Goal: Communication & Community: Answer question/provide support

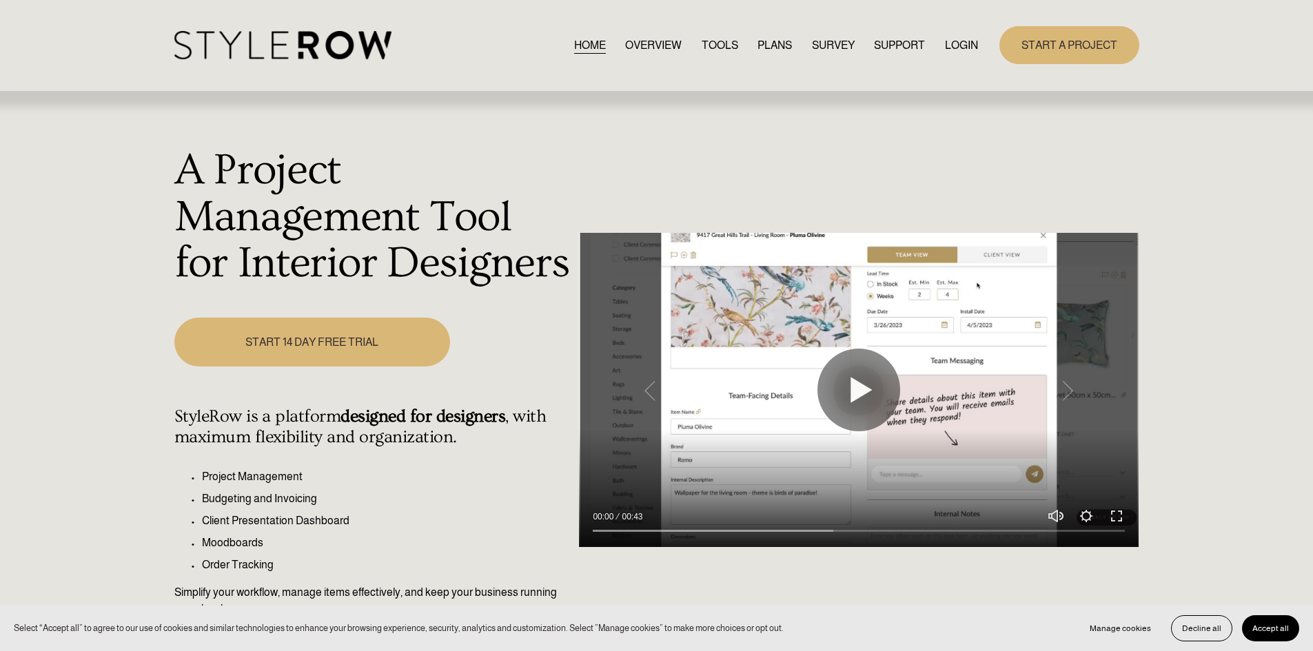
click at [957, 43] on link "LOGIN" at bounding box center [961, 45] width 33 height 19
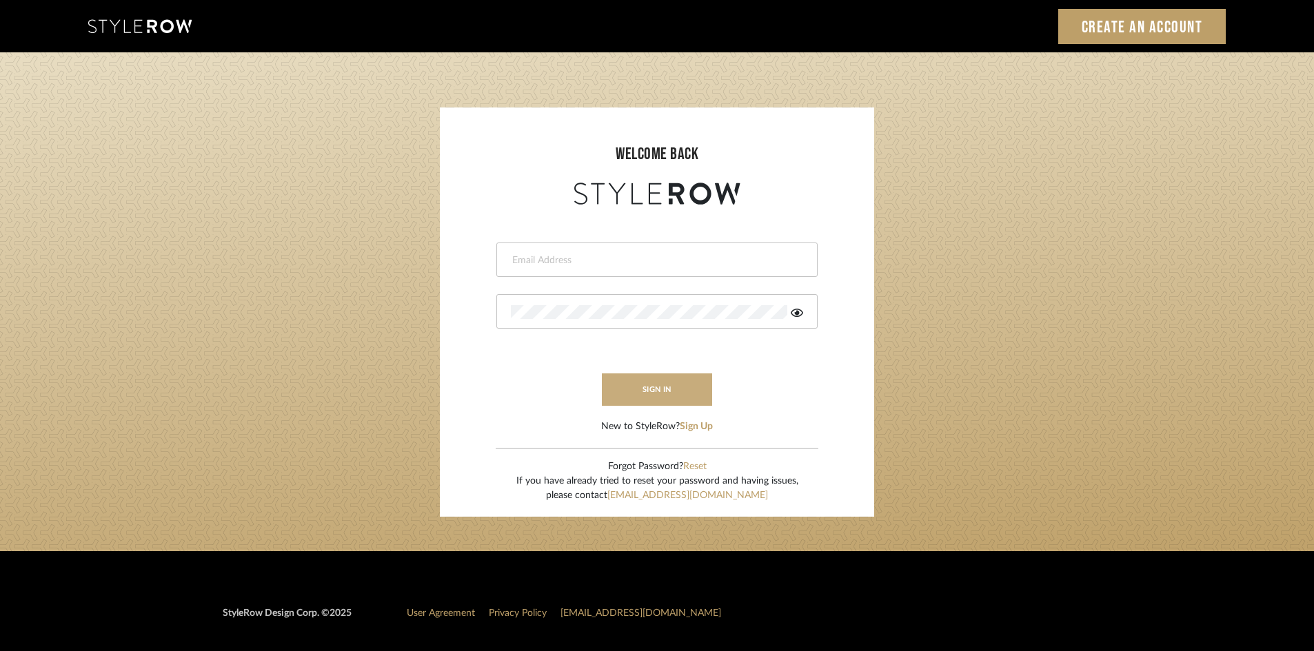
type input "carrie@tresbelleinteriors.com"
click at [632, 388] on button "sign in" at bounding box center [657, 390] width 110 height 32
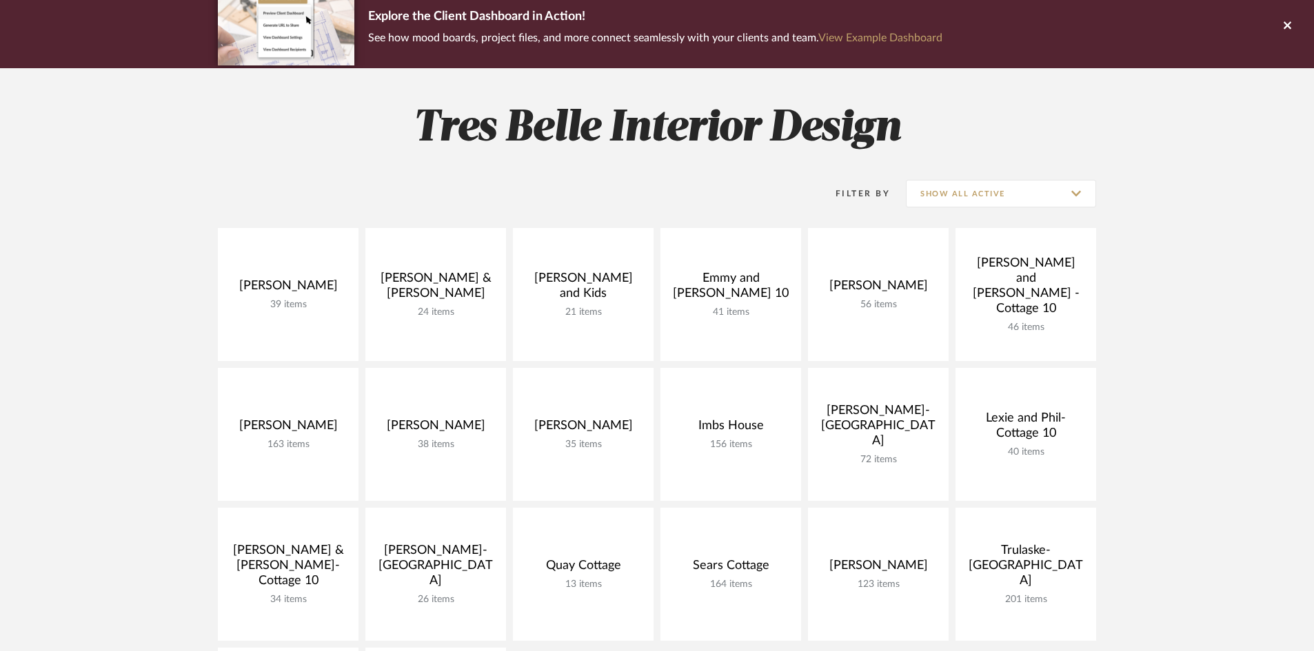
scroll to position [138, 0]
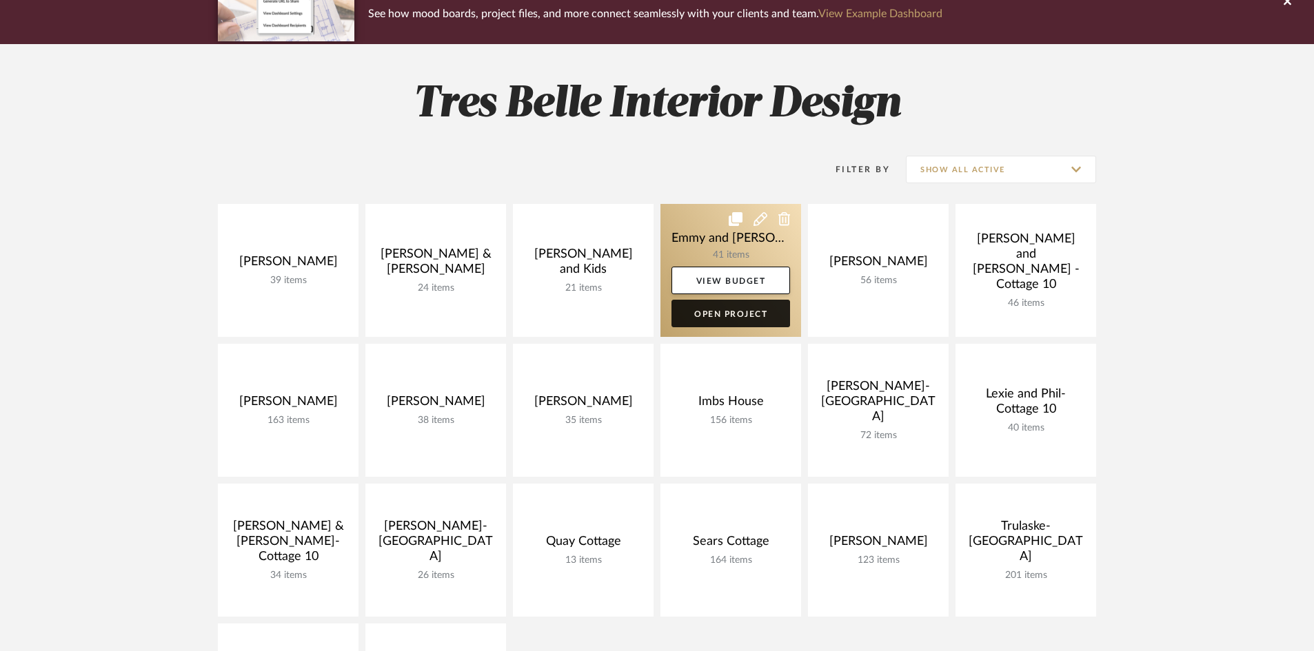
click at [745, 316] on link "Open Project" at bounding box center [730, 314] width 119 height 28
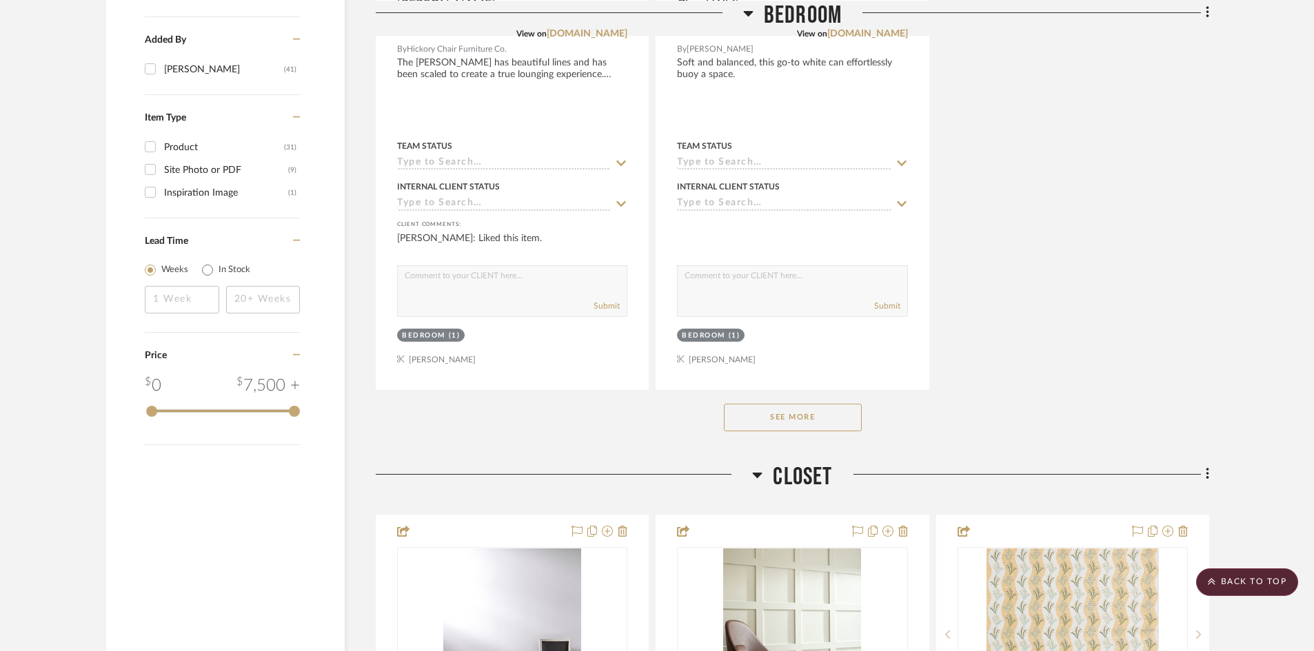
scroll to position [1861, 0]
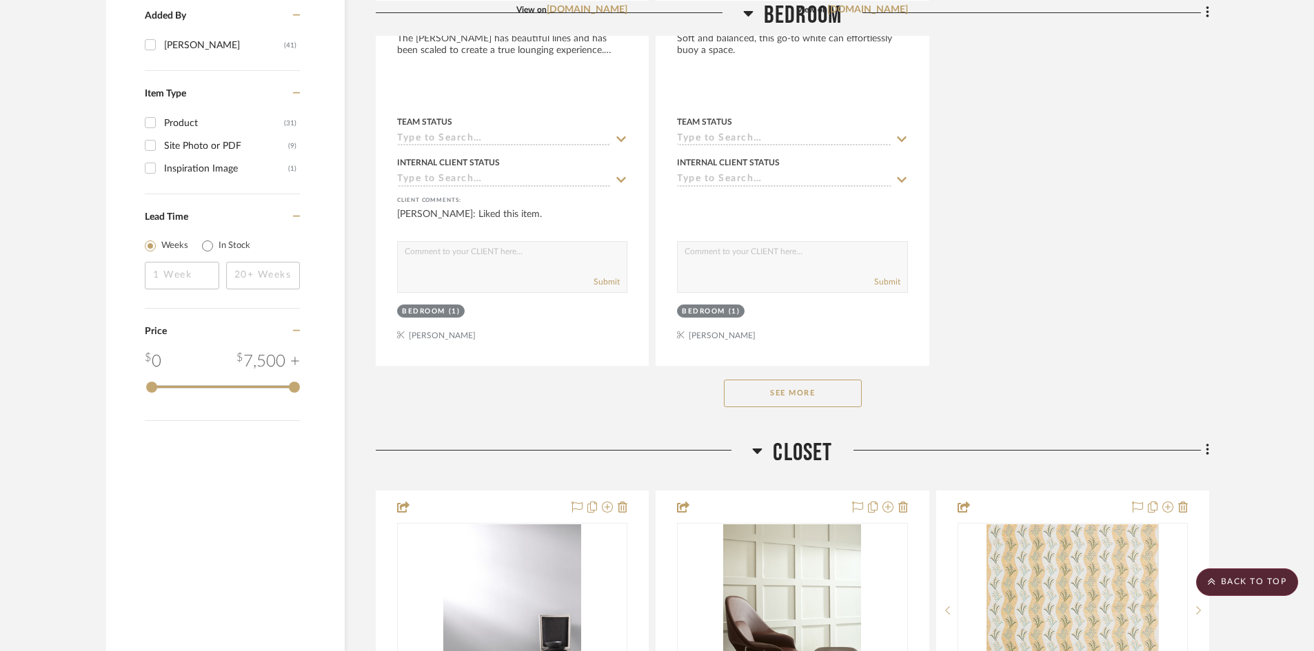
click at [774, 386] on button "See More" at bounding box center [793, 394] width 138 height 28
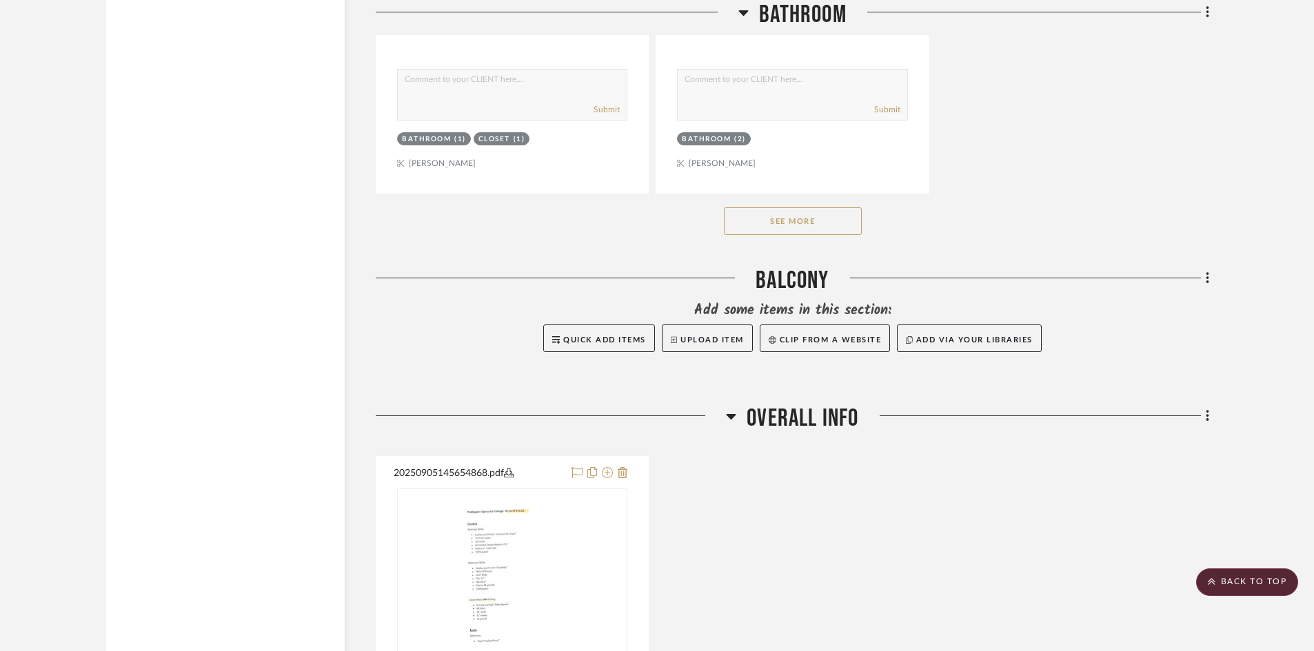
scroll to position [8341, 0]
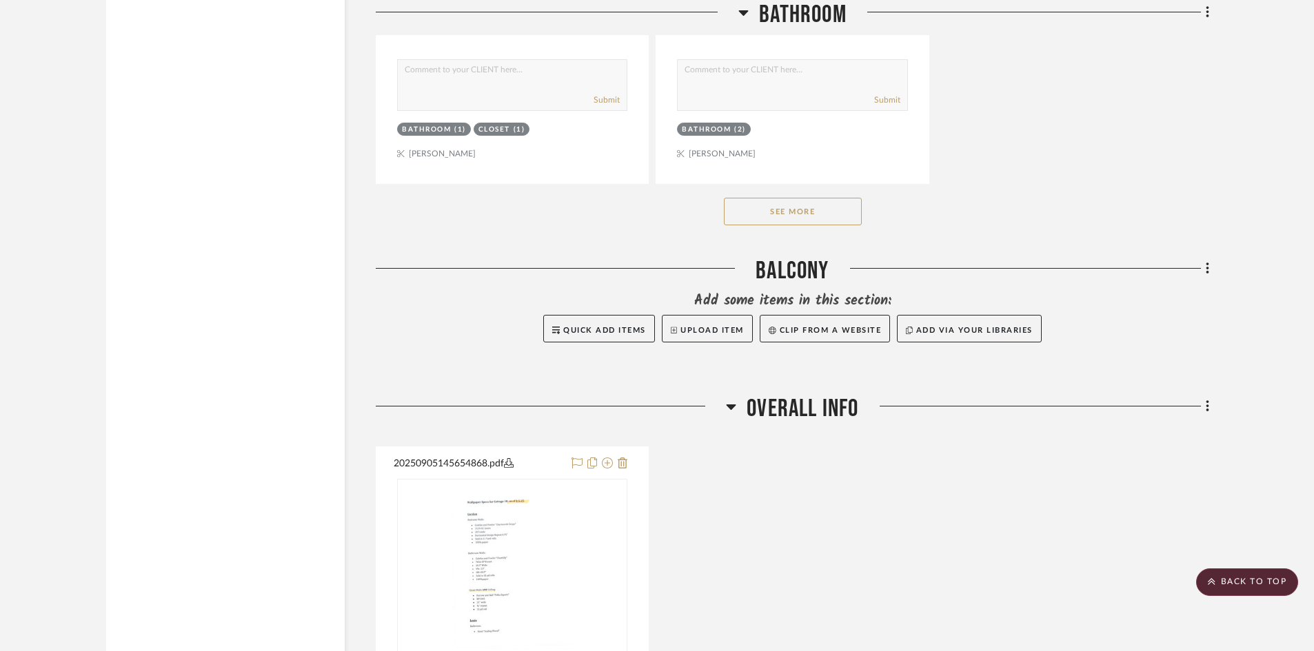
click at [805, 211] on button "See More" at bounding box center [793, 212] width 138 height 28
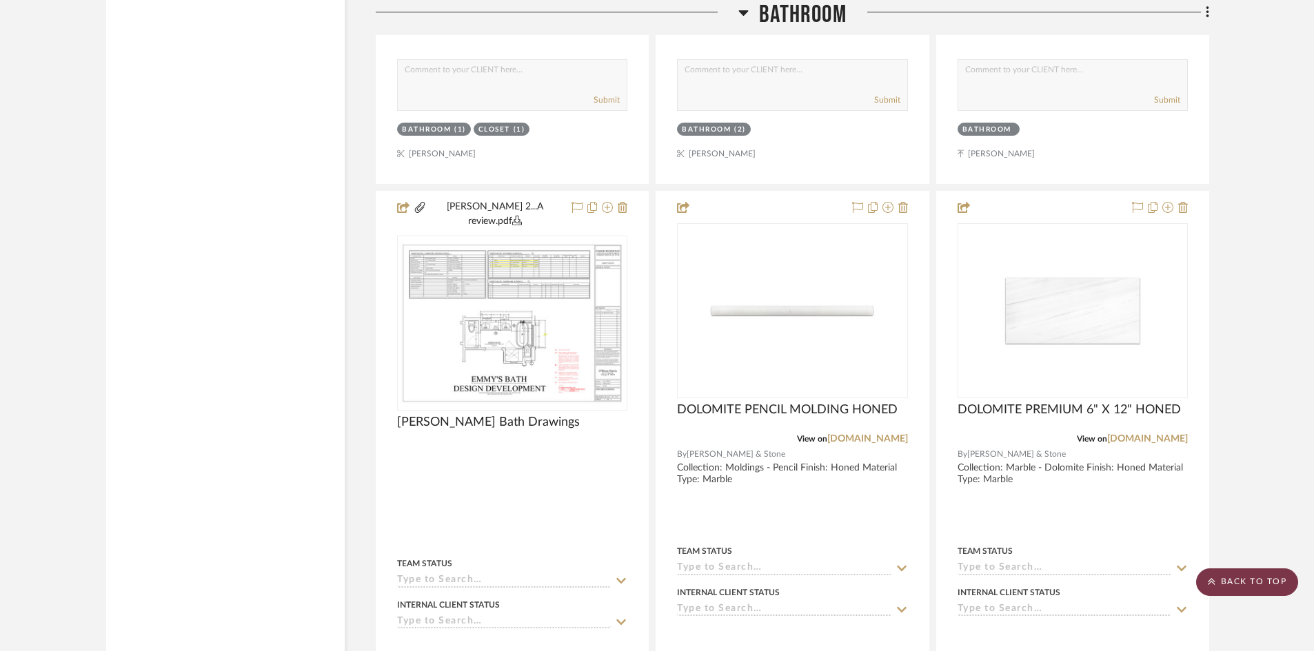
click at [1261, 579] on scroll-to-top-button "BACK TO TOP" at bounding box center [1247, 583] width 102 height 28
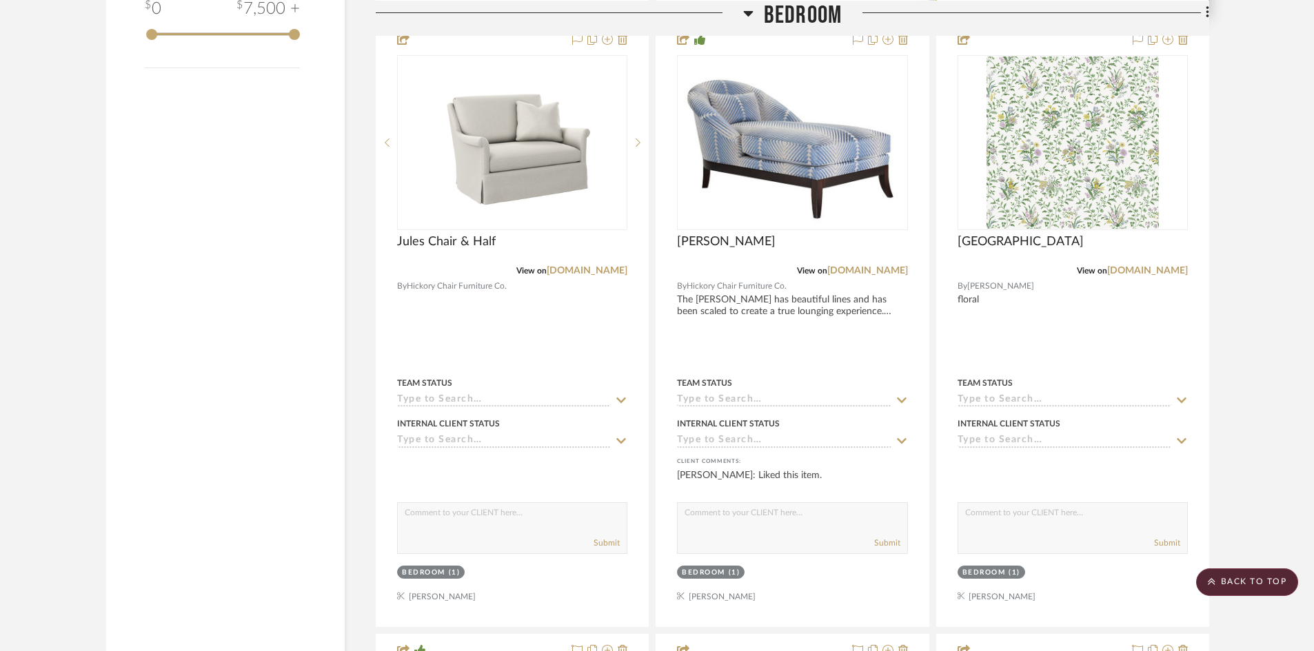
scroll to position [2216, 0]
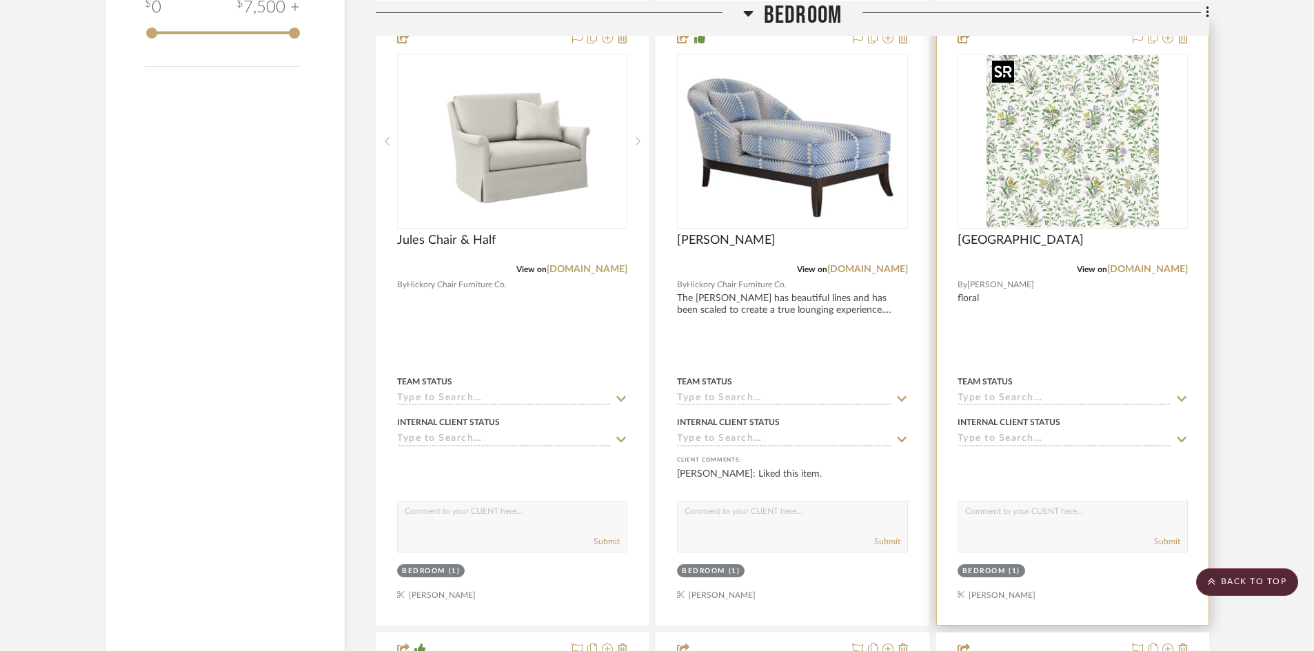
click at [1110, 183] on img "0" at bounding box center [1072, 141] width 172 height 172
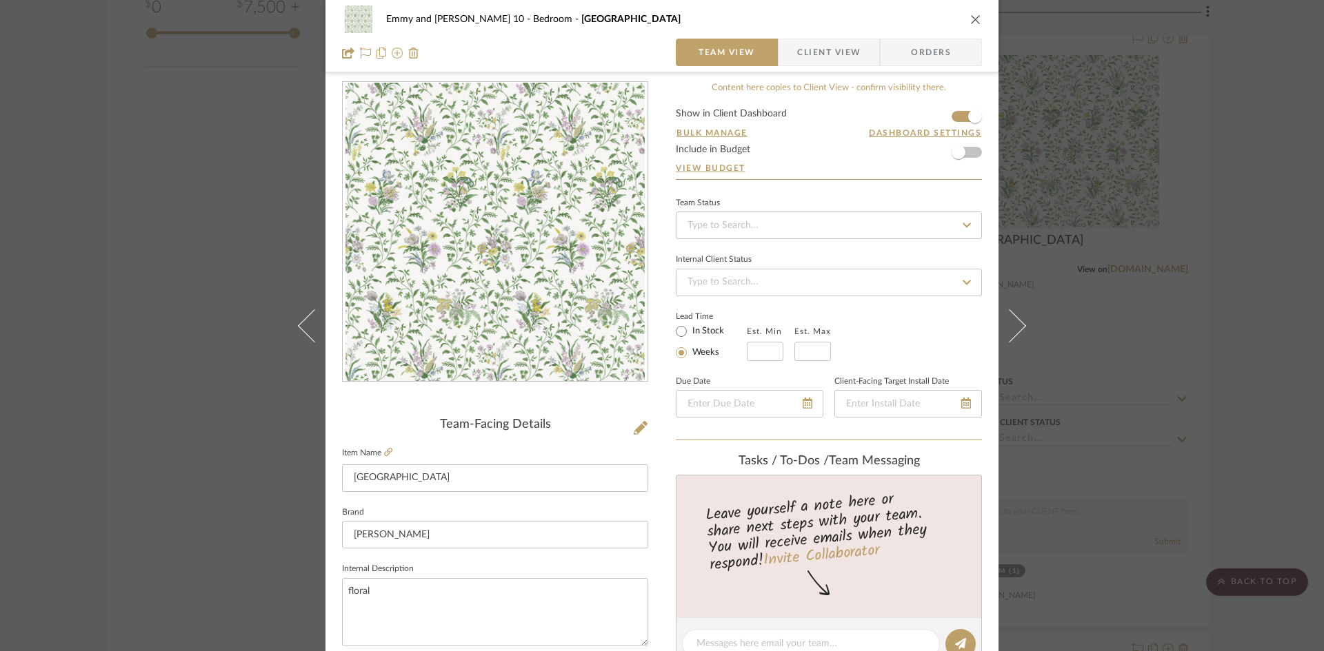
scroll to position [0, 0]
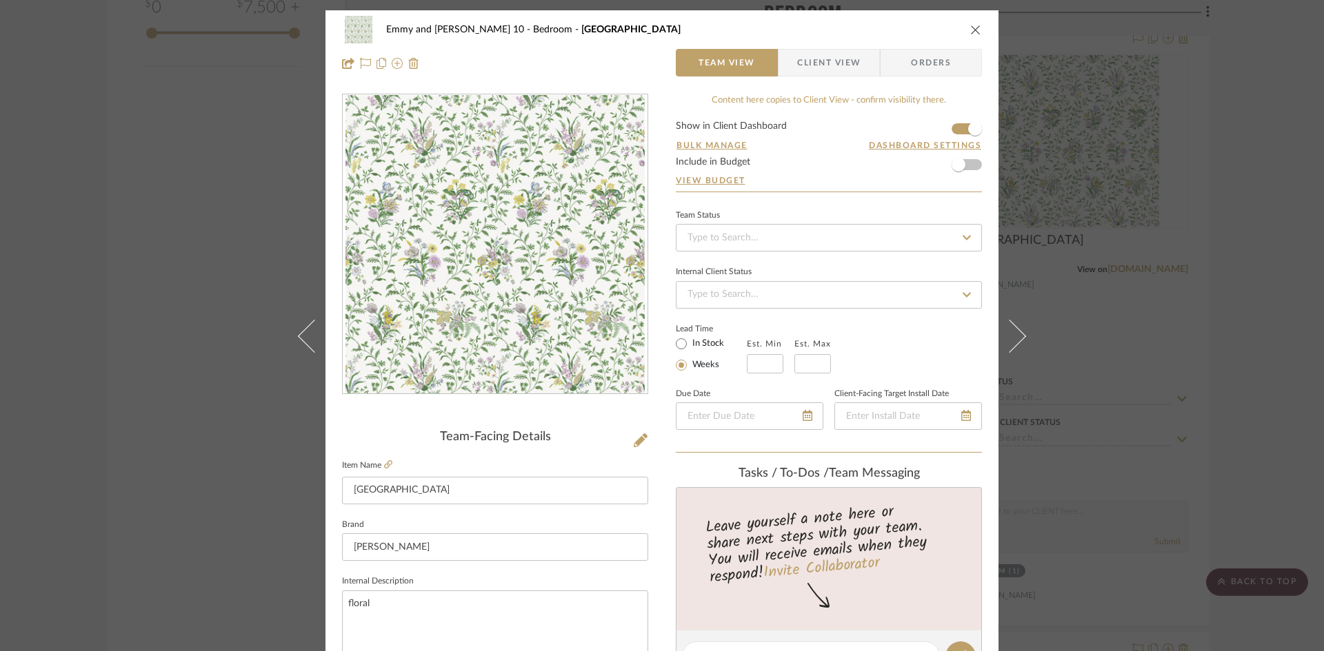
click at [973, 27] on icon "close" at bounding box center [975, 29] width 11 height 11
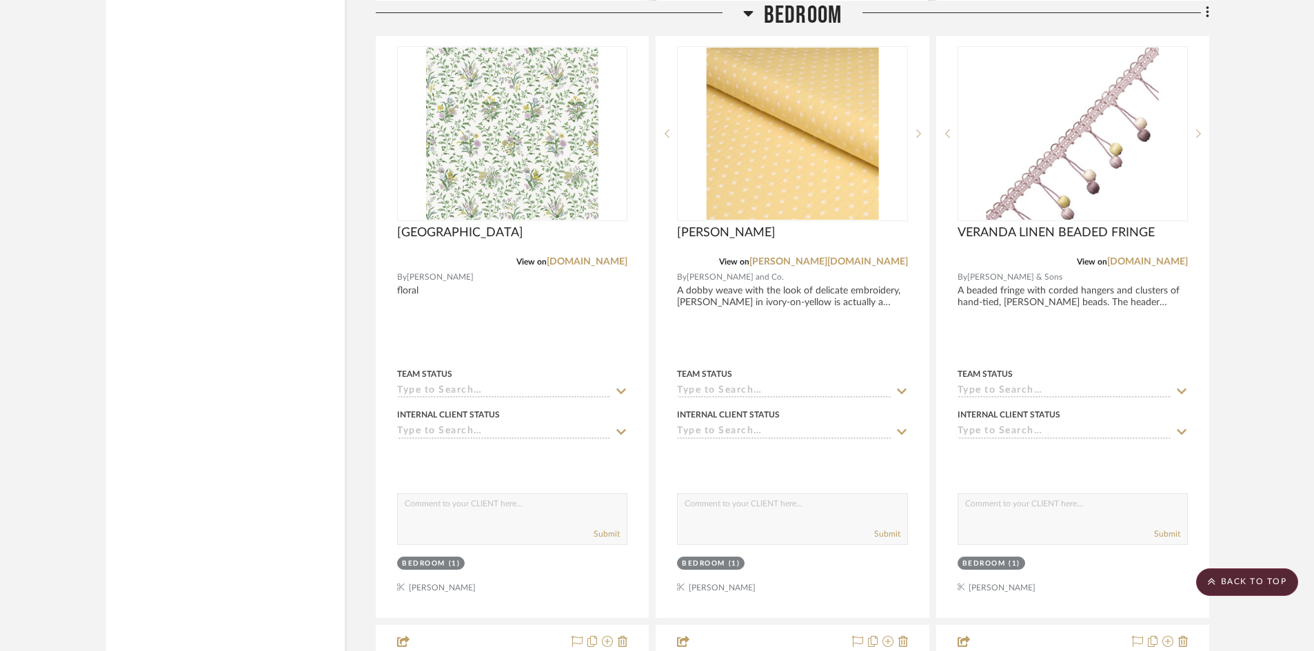
scroll to position [2836, 0]
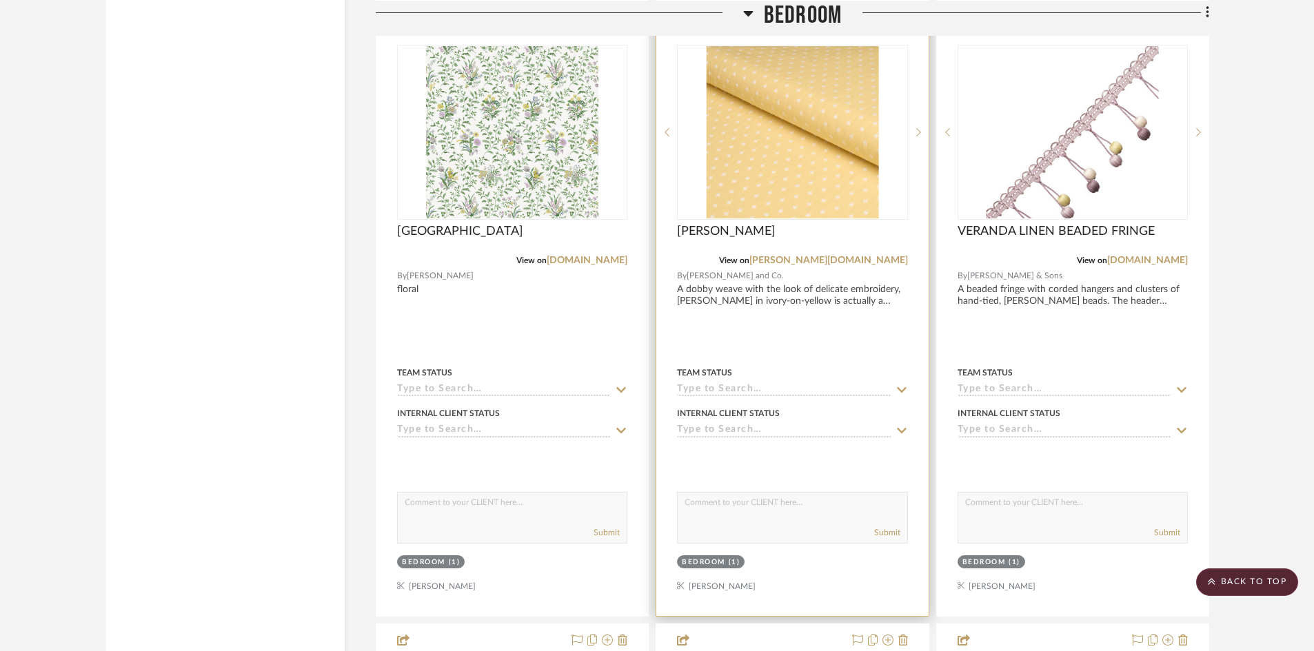
click at [800, 219] on div "0" at bounding box center [792, 132] width 229 height 174
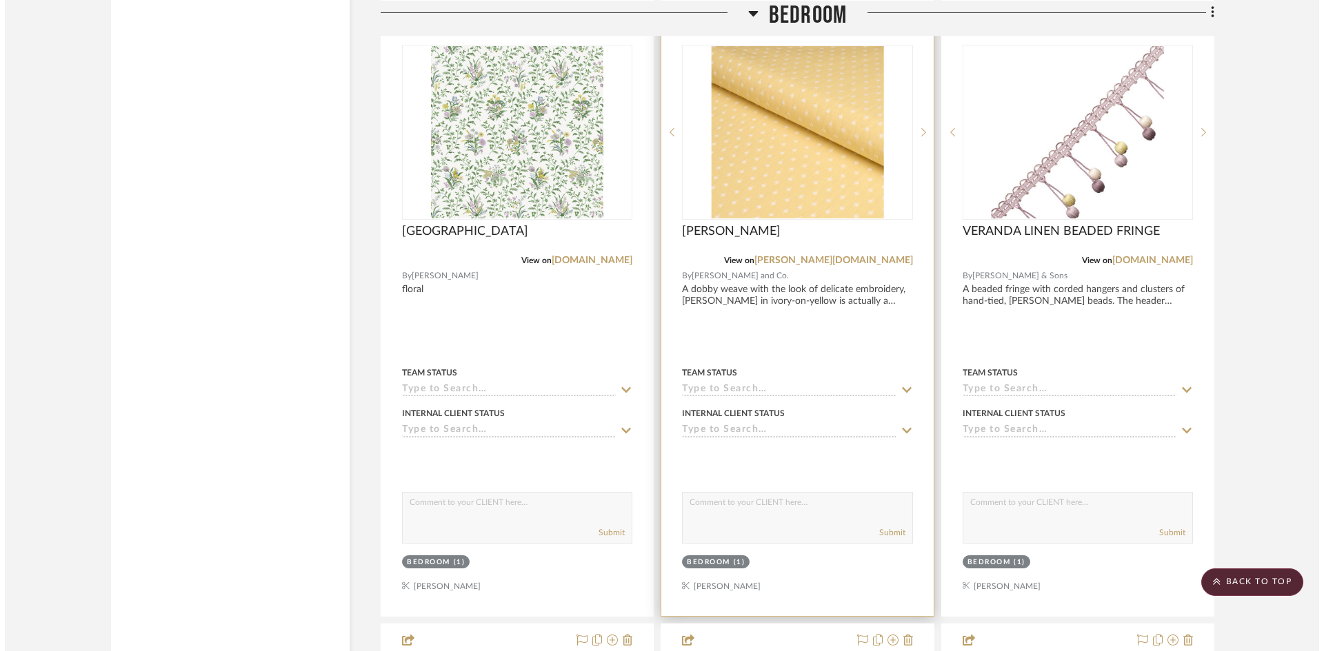
scroll to position [0, 0]
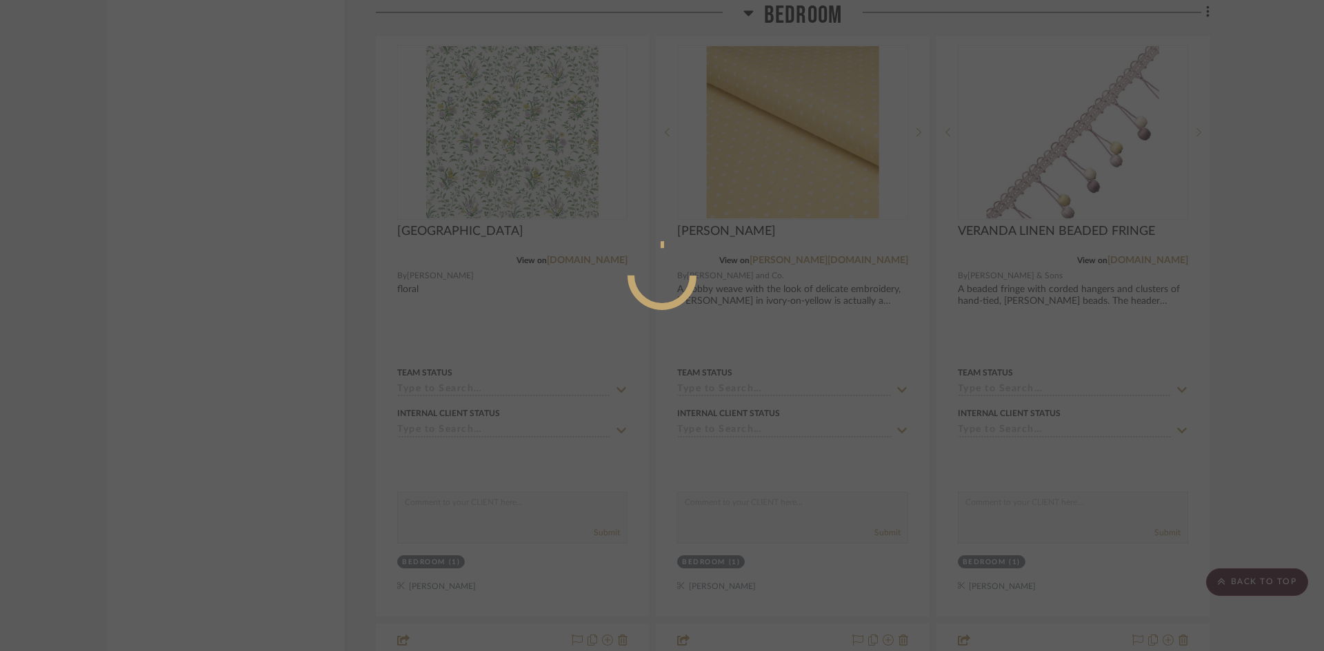
click at [1219, 409] on div at bounding box center [662, 325] width 1324 height 651
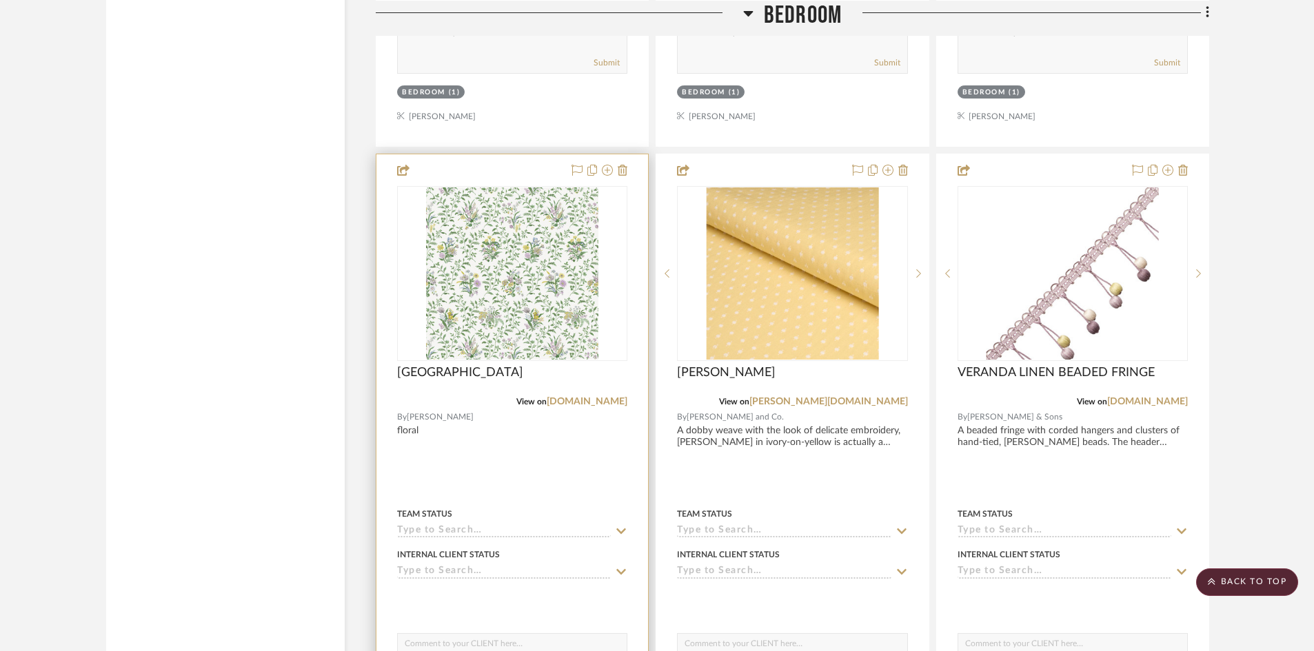
scroll to position [2698, 0]
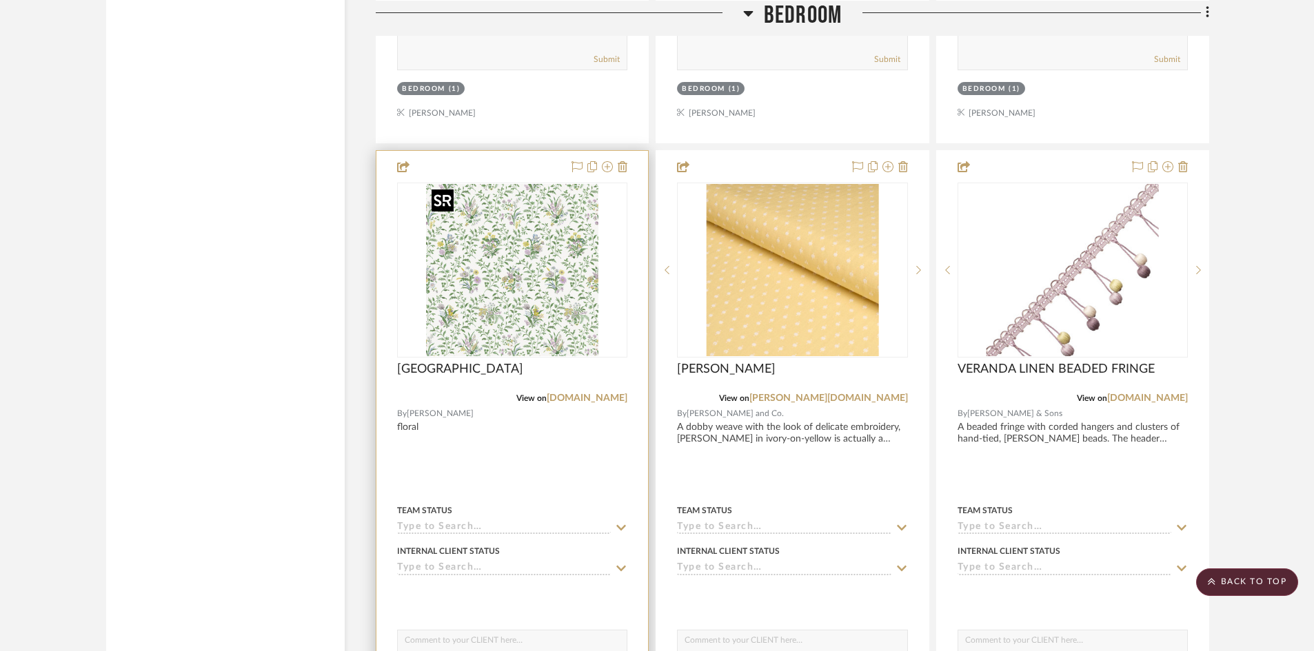
click at [503, 288] on img "0" at bounding box center [512, 270] width 172 height 172
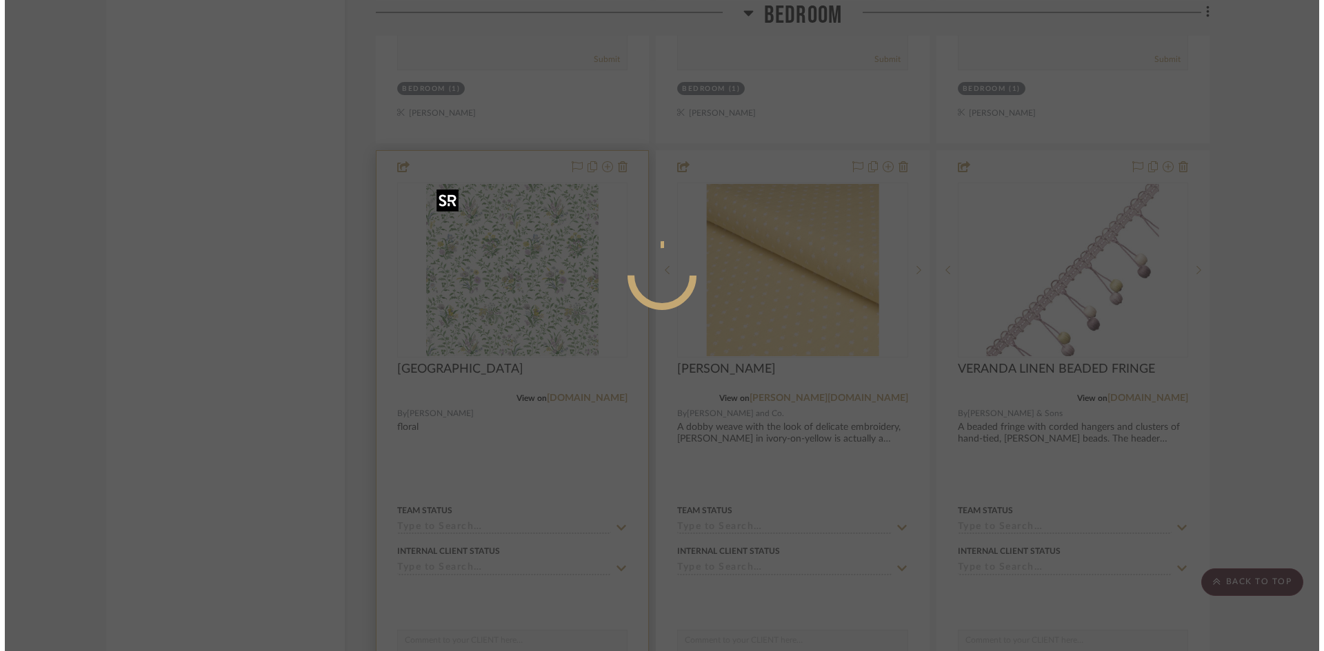
scroll to position [0, 0]
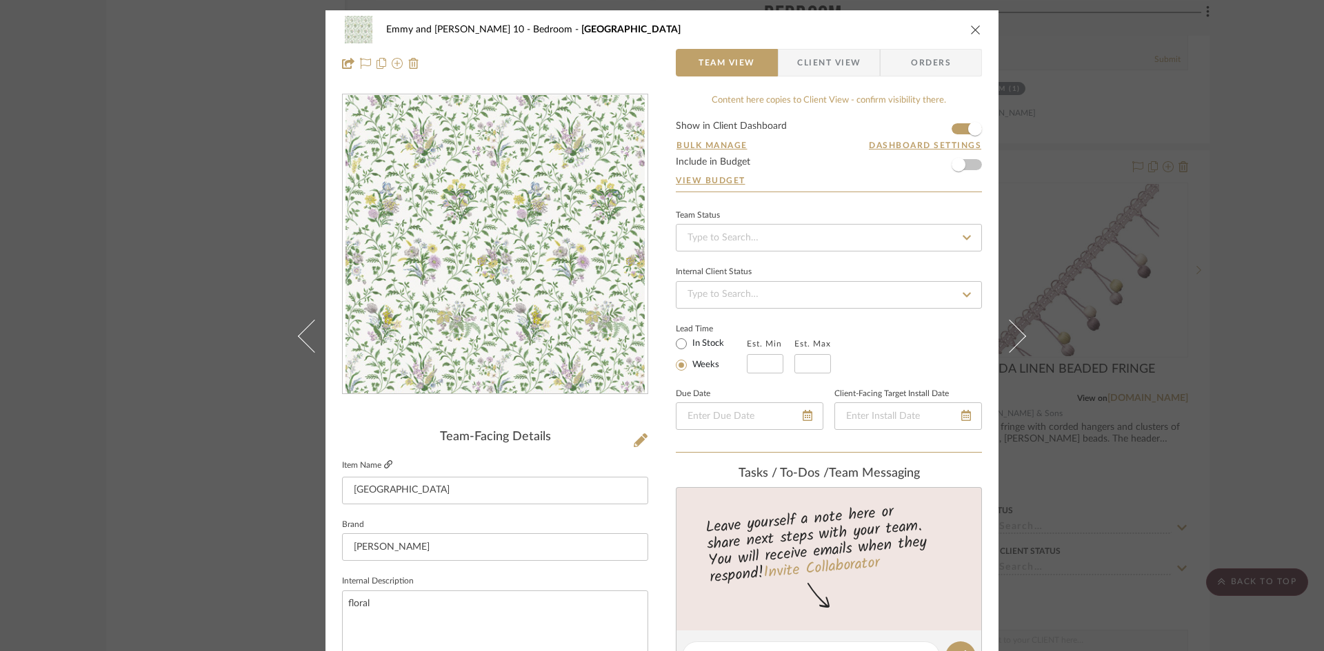
click at [384, 465] on icon at bounding box center [388, 465] width 8 height 8
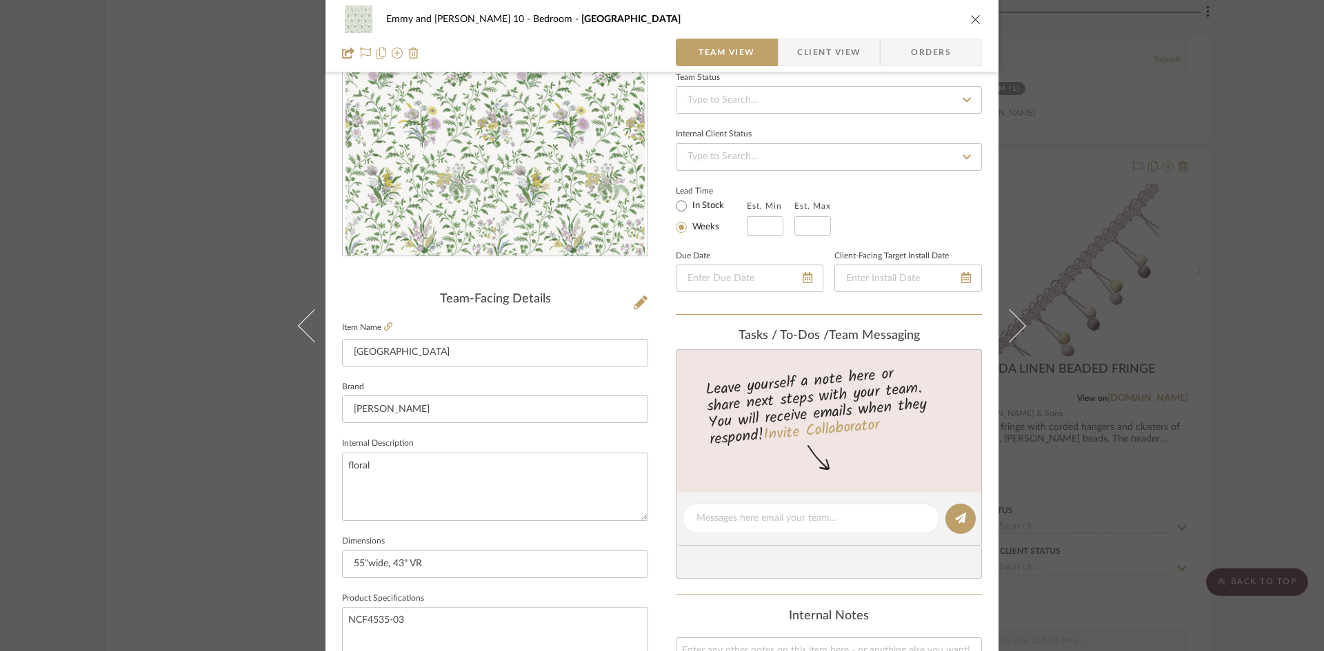
scroll to position [207, 0]
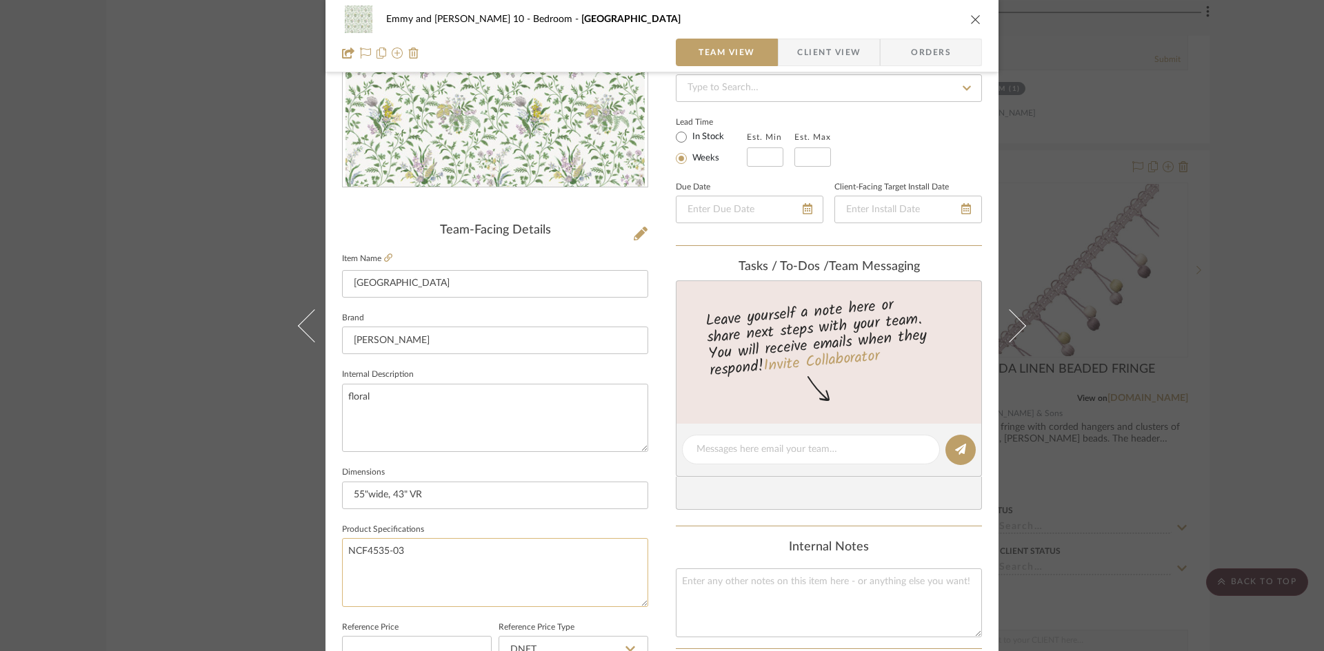
drag, startPoint x: 401, startPoint y: 549, endPoint x: 341, endPoint y: 549, distance: 59.3
click at [342, 549] on textarea "NCF4535-03" at bounding box center [495, 572] width 306 height 68
click at [970, 19] on icon "close" at bounding box center [975, 19] width 11 height 11
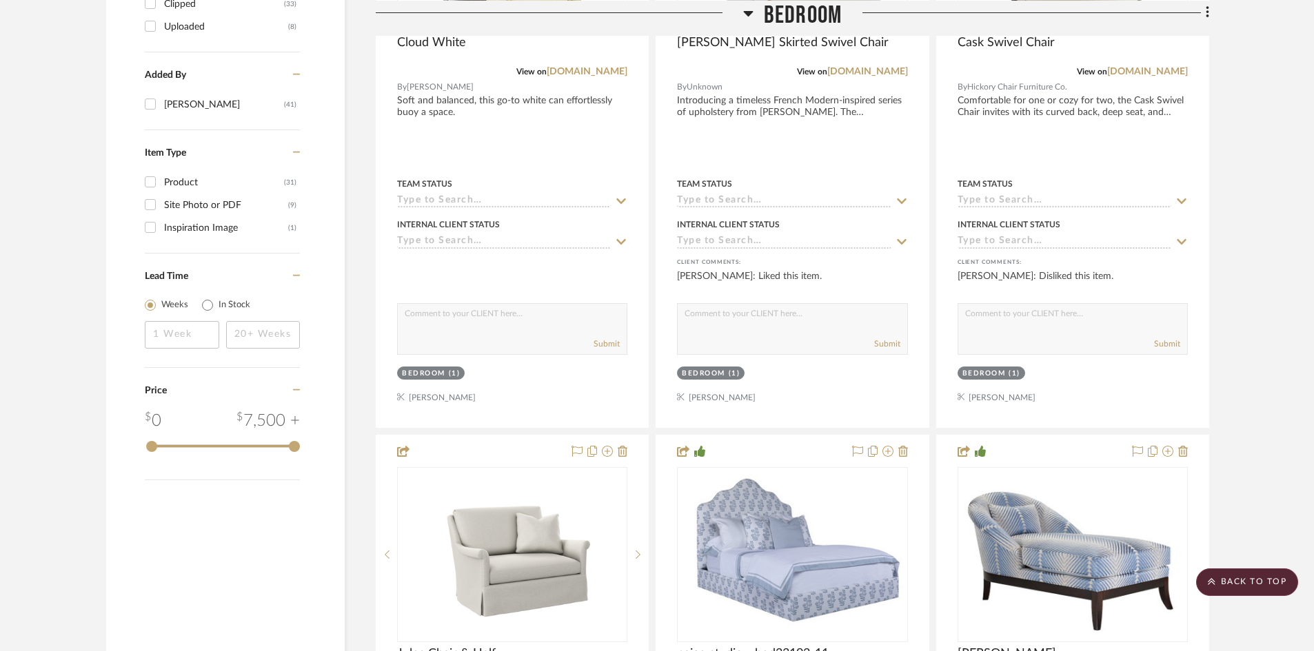
scroll to position [1388, 0]
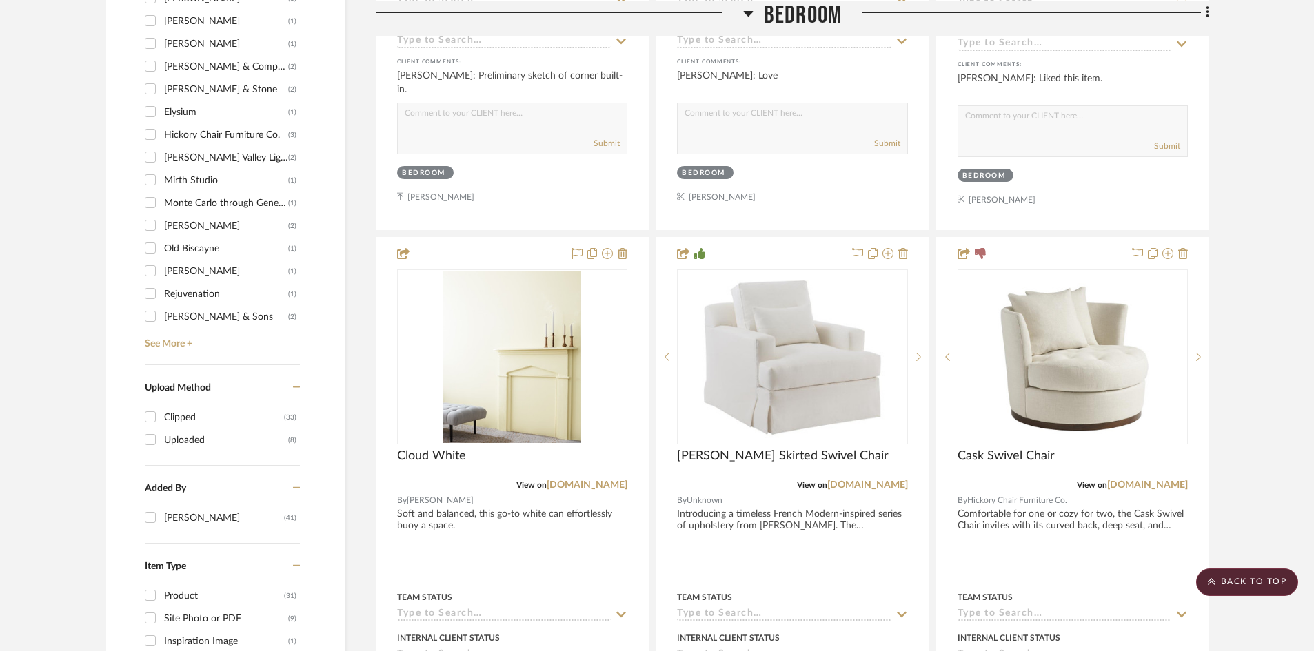
click at [150, 225] on input "[PERSON_NAME] (2)" at bounding box center [150, 225] width 22 height 22
checkbox input "true"
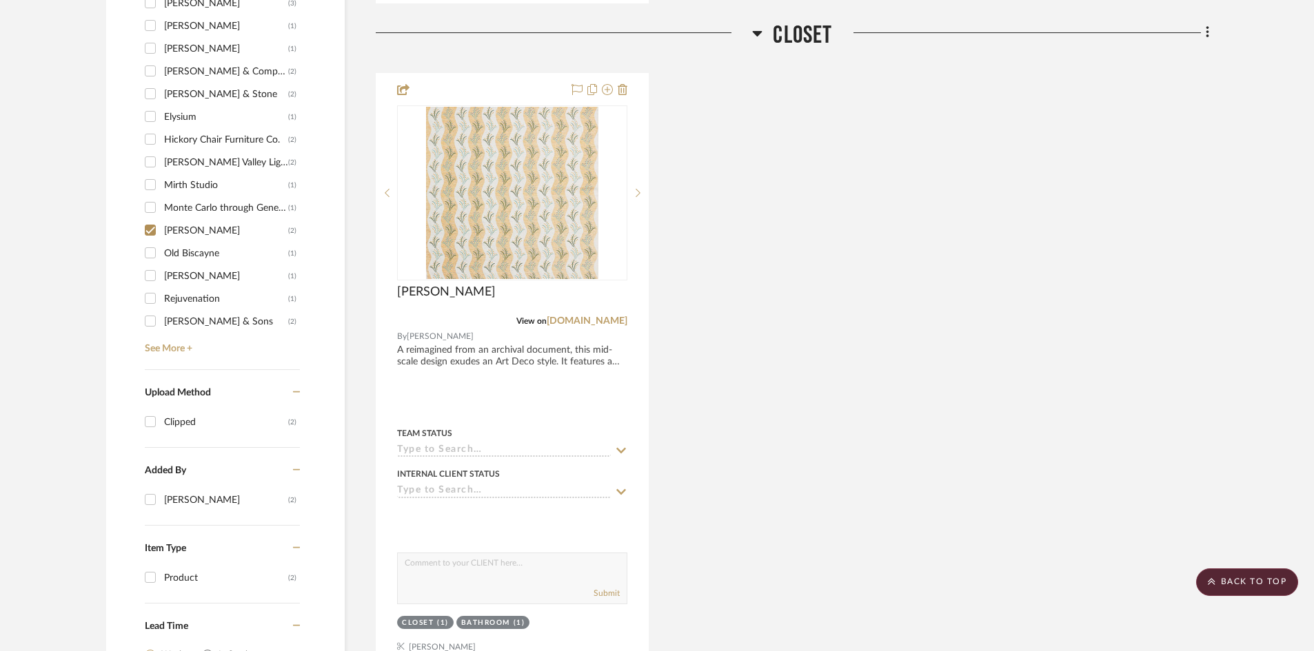
scroll to position [1031, 0]
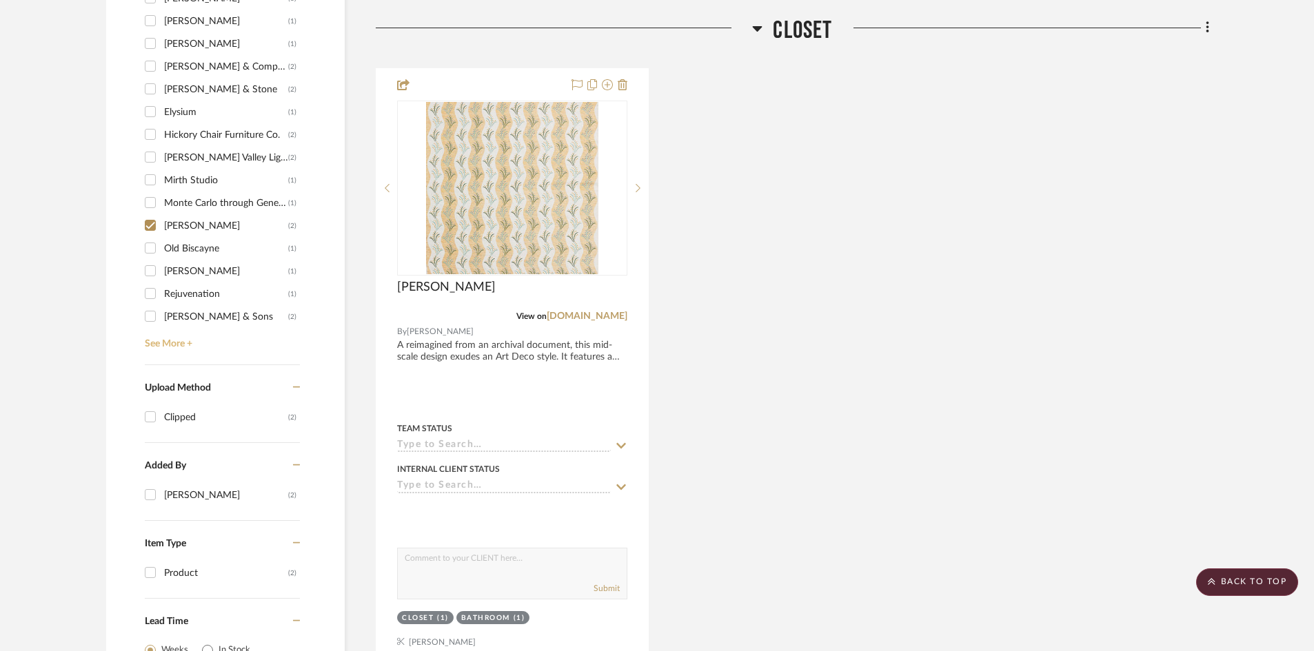
click at [170, 341] on link "See More +" at bounding box center [220, 339] width 159 height 22
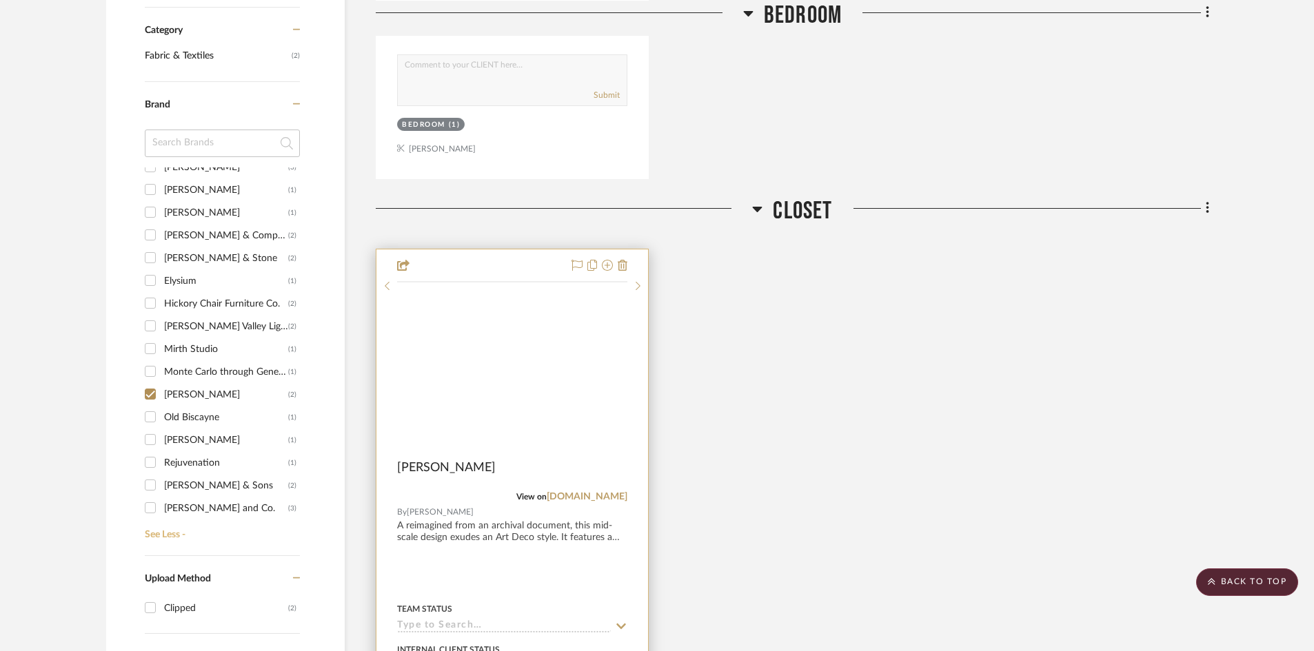
scroll to position [824, 0]
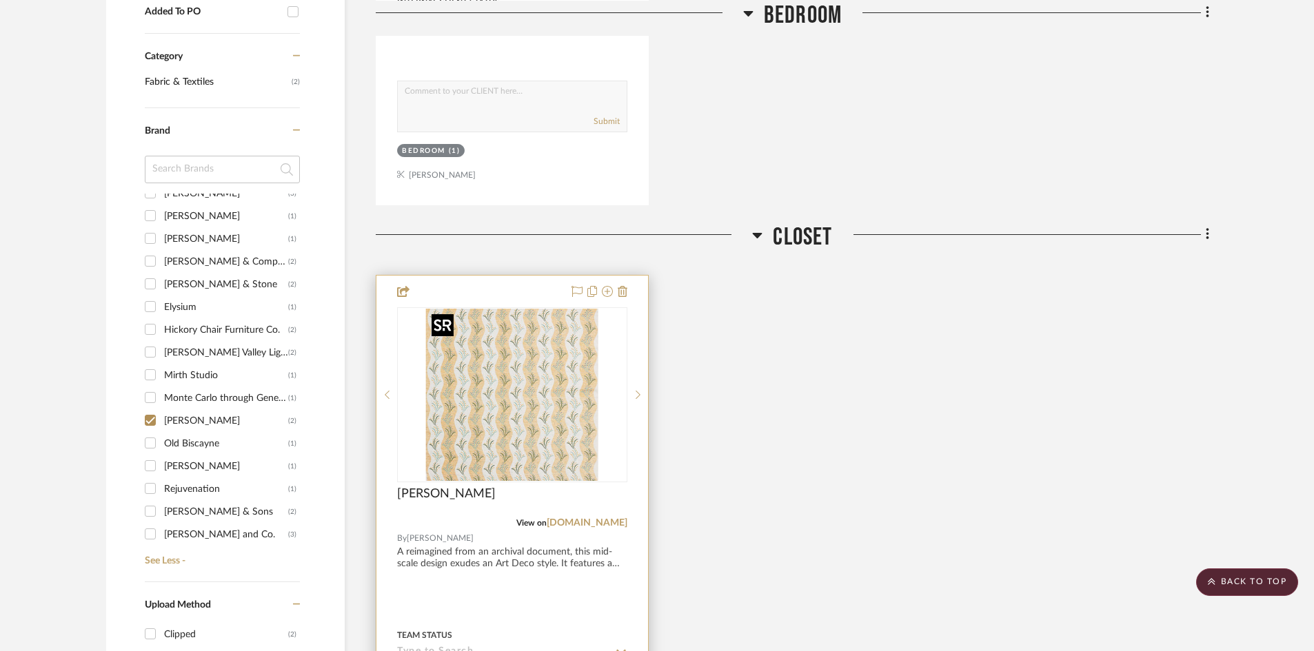
click at [487, 427] on img "0" at bounding box center [512, 395] width 172 height 172
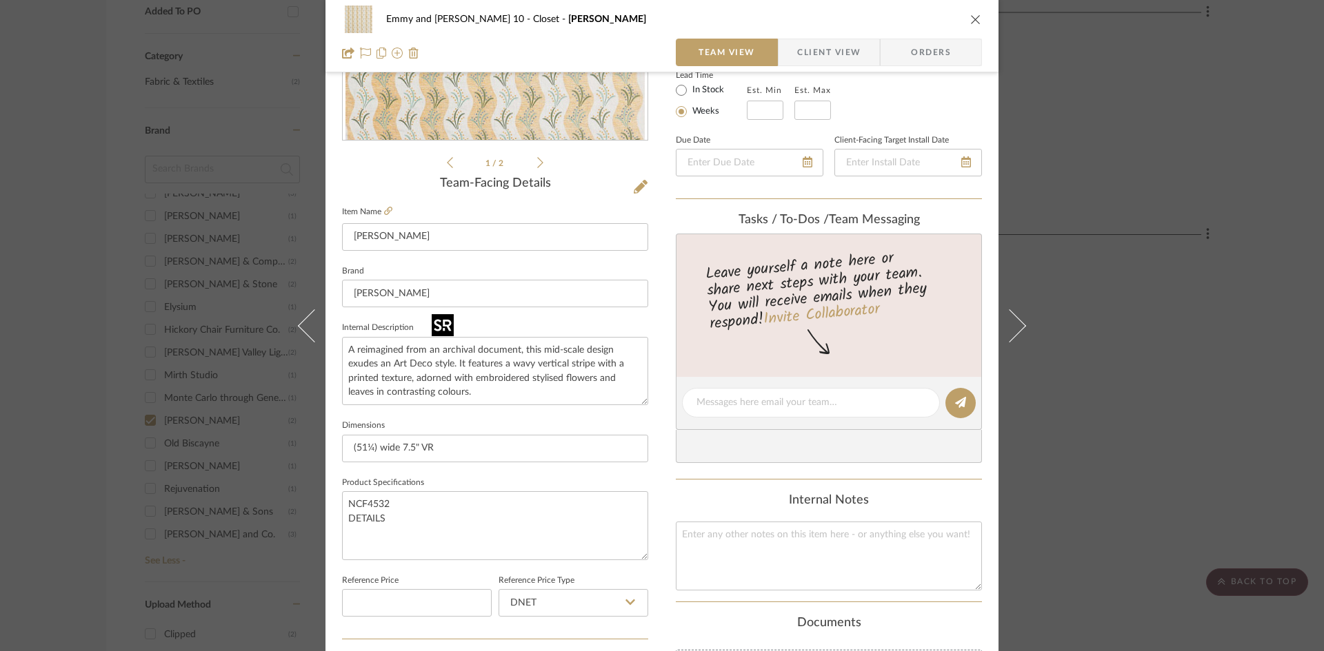
scroll to position [276, 0]
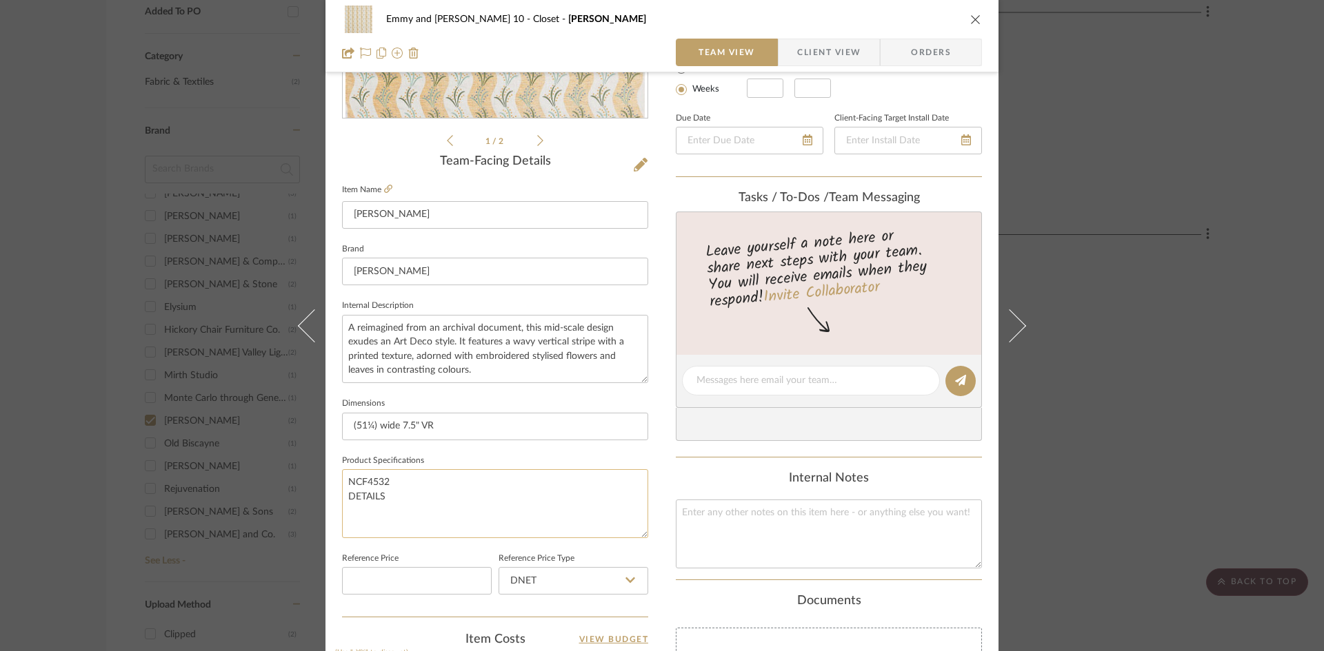
drag, startPoint x: 383, startPoint y: 478, endPoint x: 338, endPoint y: 480, distance: 44.8
click at [342, 480] on textarea "NCF4532 DETAILS" at bounding box center [495, 503] width 306 height 68
click at [970, 18] on icon "close" at bounding box center [975, 19] width 11 height 11
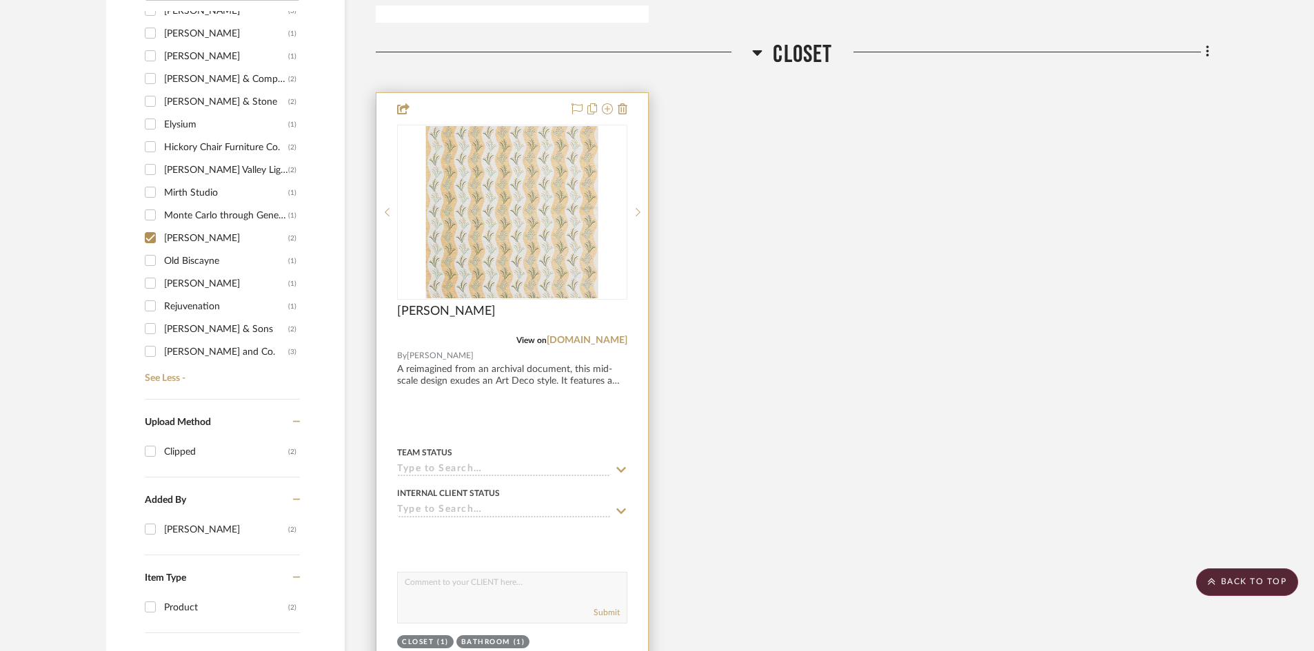
scroll to position [1031, 0]
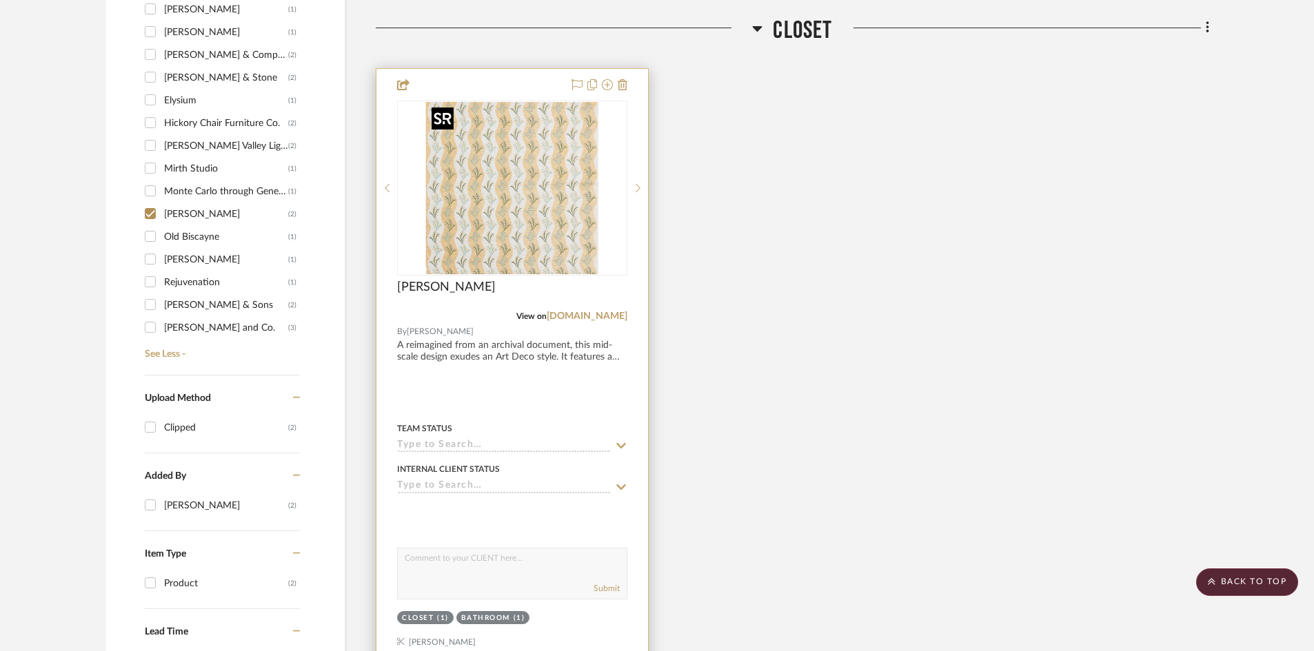
click at [501, 240] on img "0" at bounding box center [512, 188] width 172 height 172
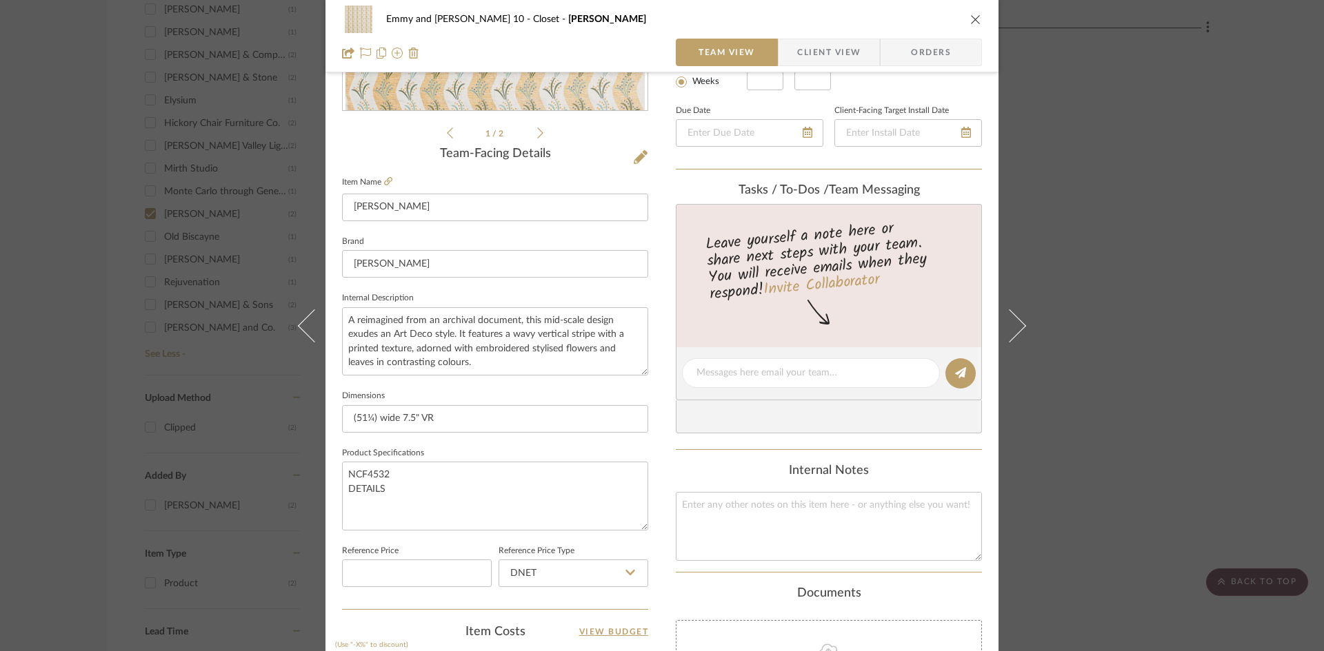
scroll to position [276, 0]
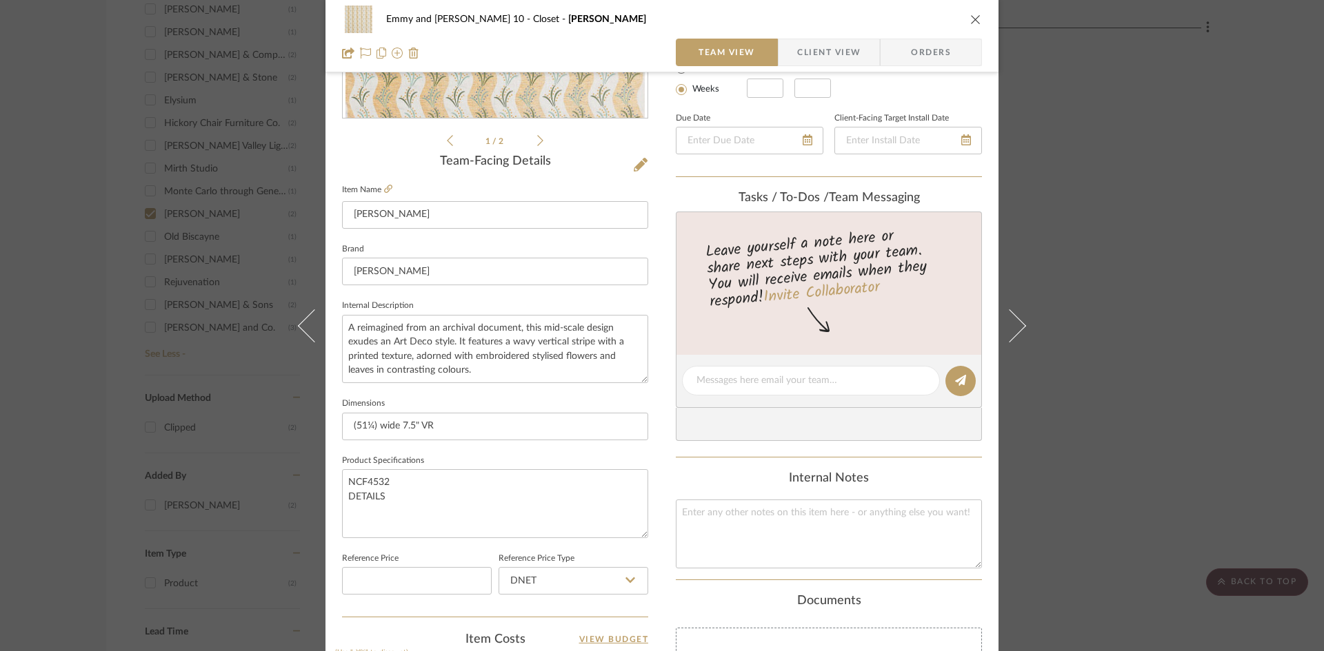
click at [973, 14] on icon "close" at bounding box center [975, 19] width 11 height 11
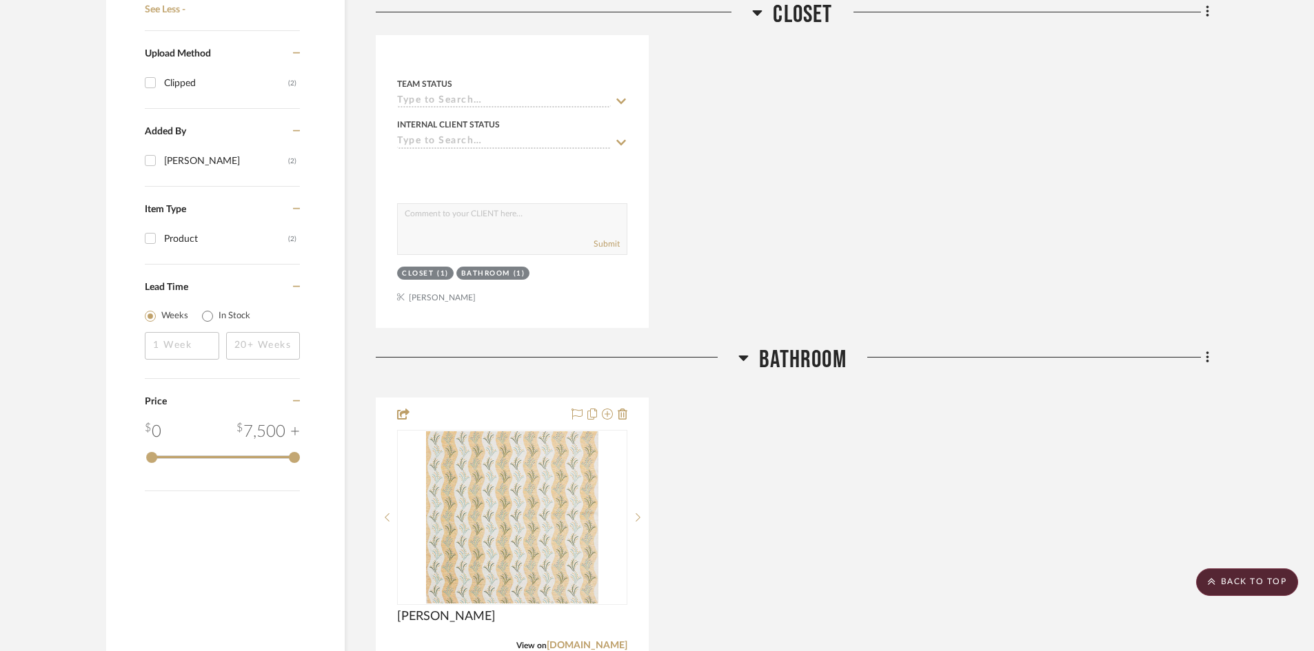
scroll to position [1513, 0]
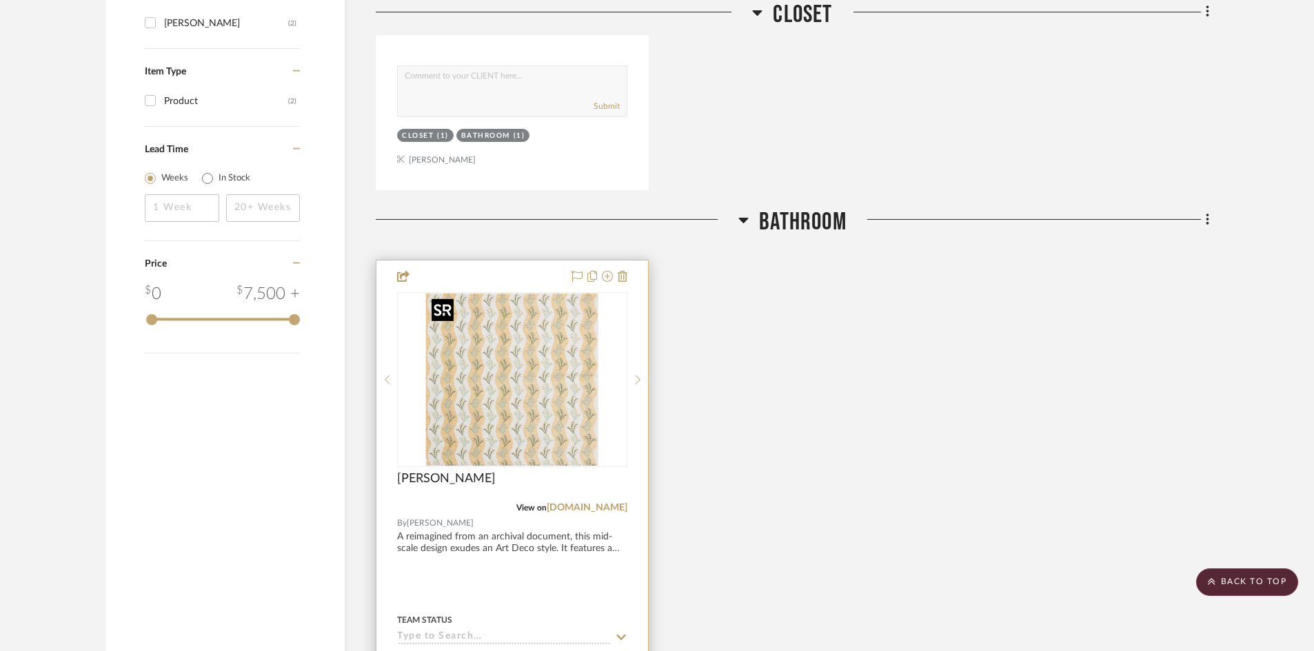
click at [514, 402] on img "0" at bounding box center [512, 380] width 172 height 172
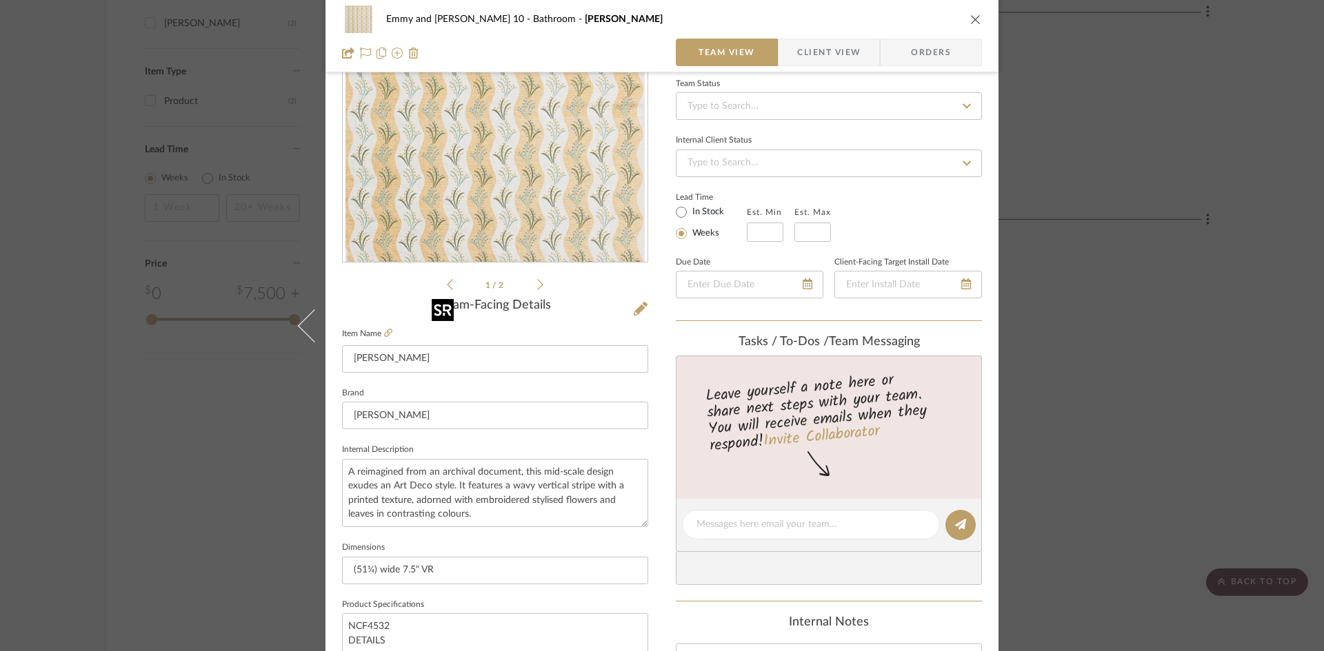
scroll to position [207, 0]
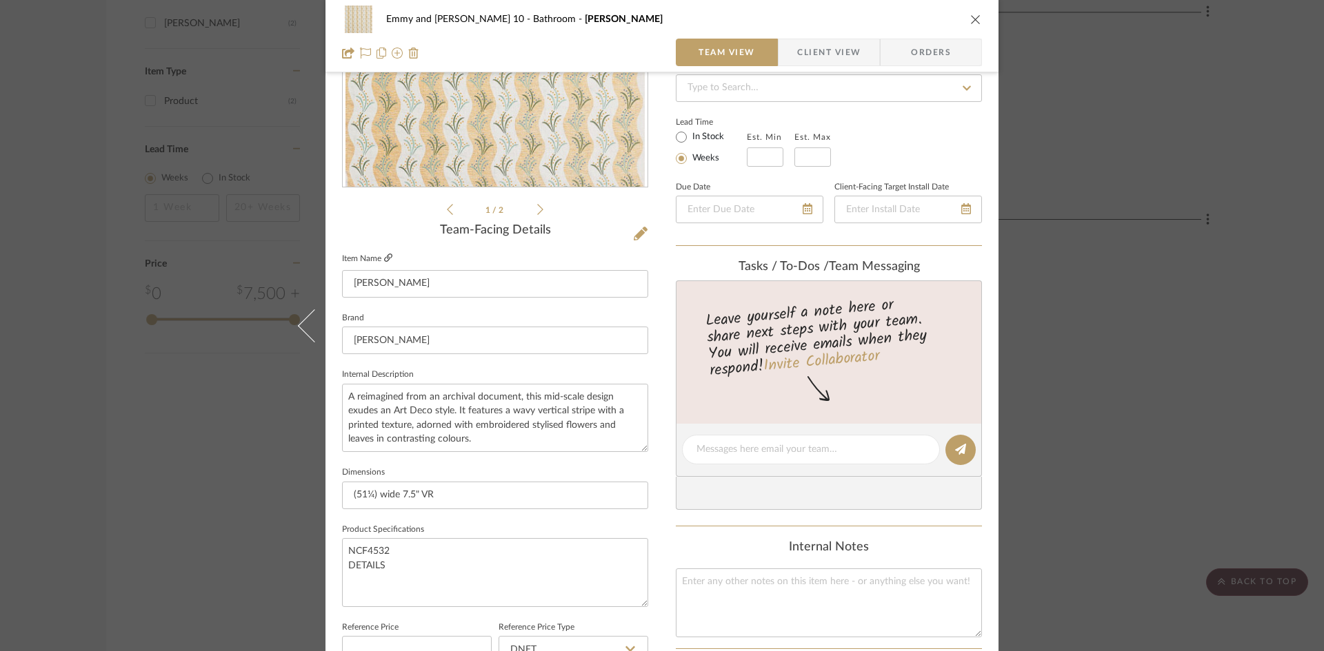
click at [386, 254] on icon at bounding box center [388, 258] width 8 height 8
click at [970, 19] on icon "close" at bounding box center [975, 19] width 11 height 11
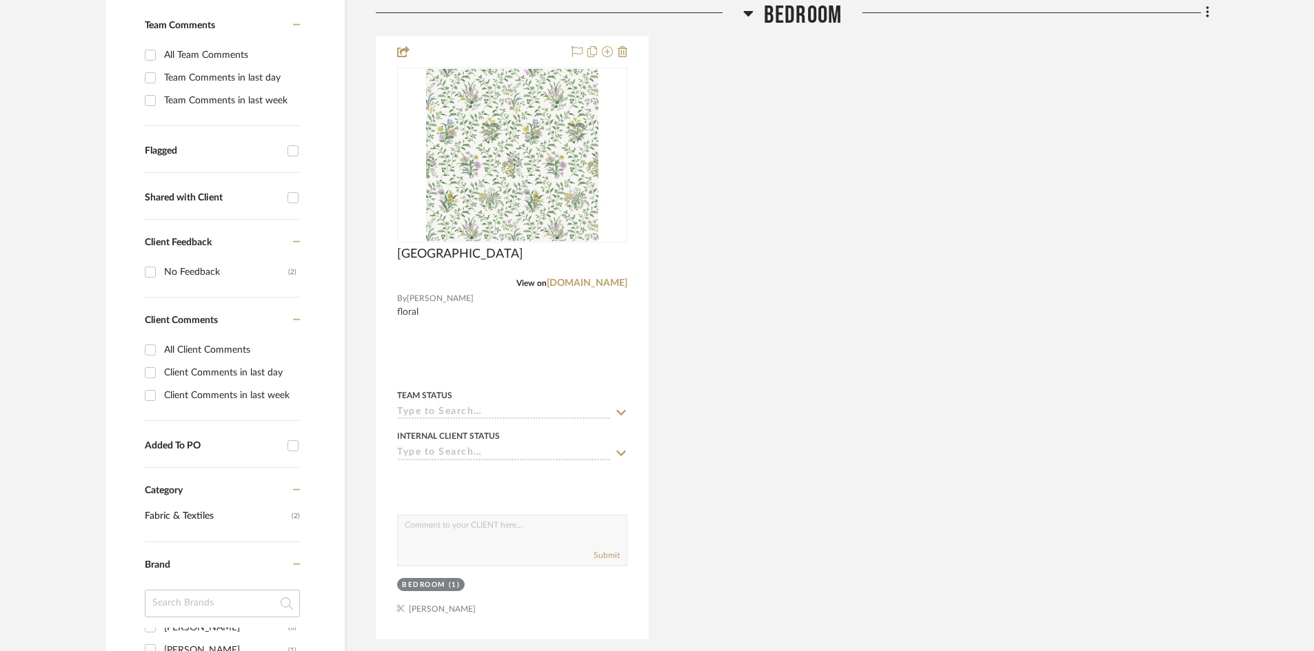
scroll to position [410, 0]
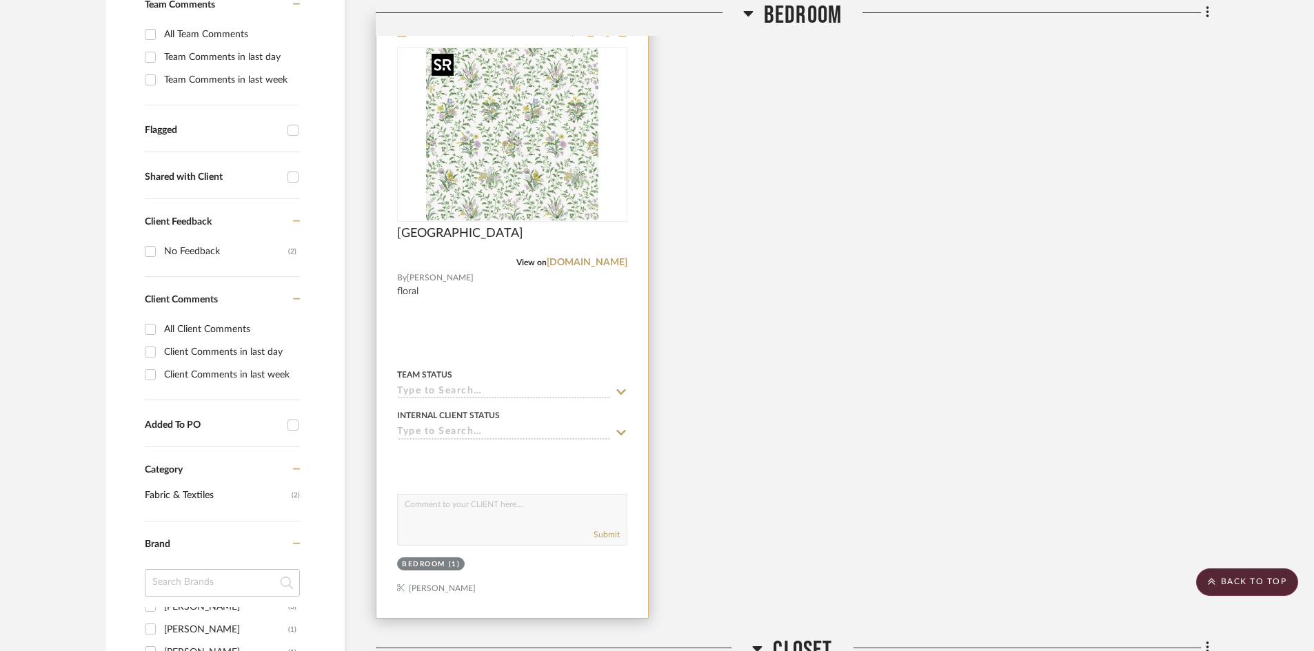
click at [532, 161] on img "0" at bounding box center [512, 134] width 172 height 172
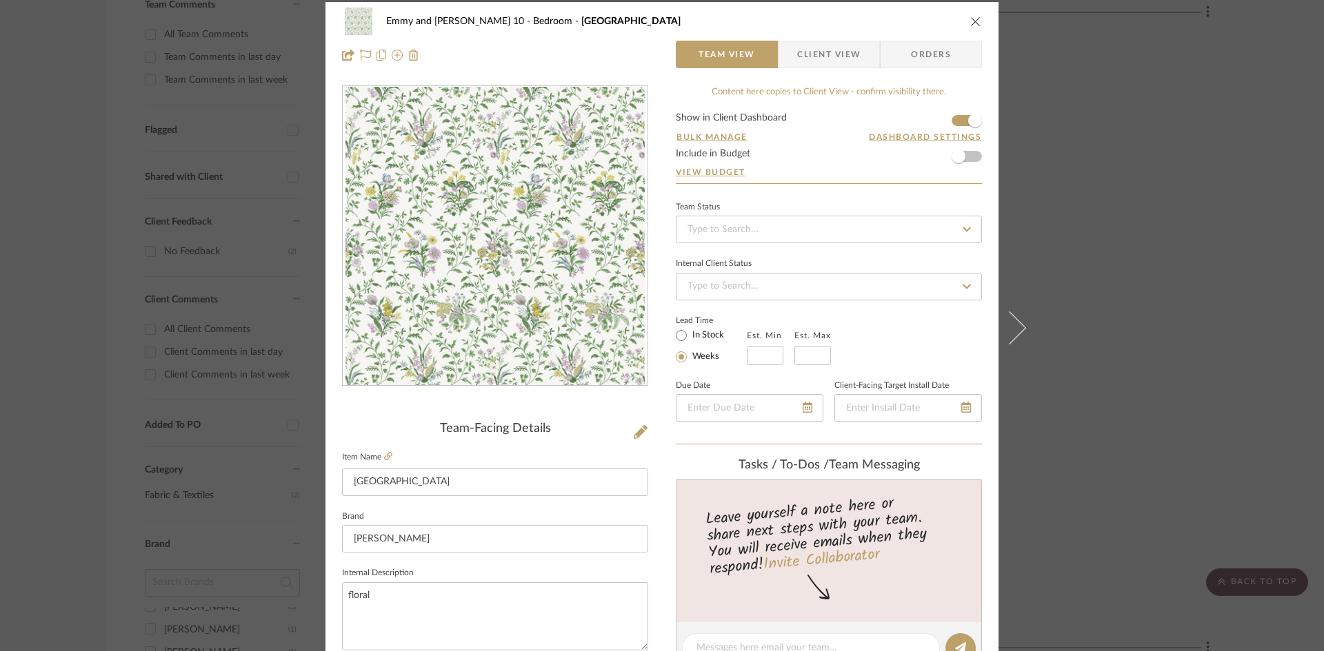
scroll to position [0, 0]
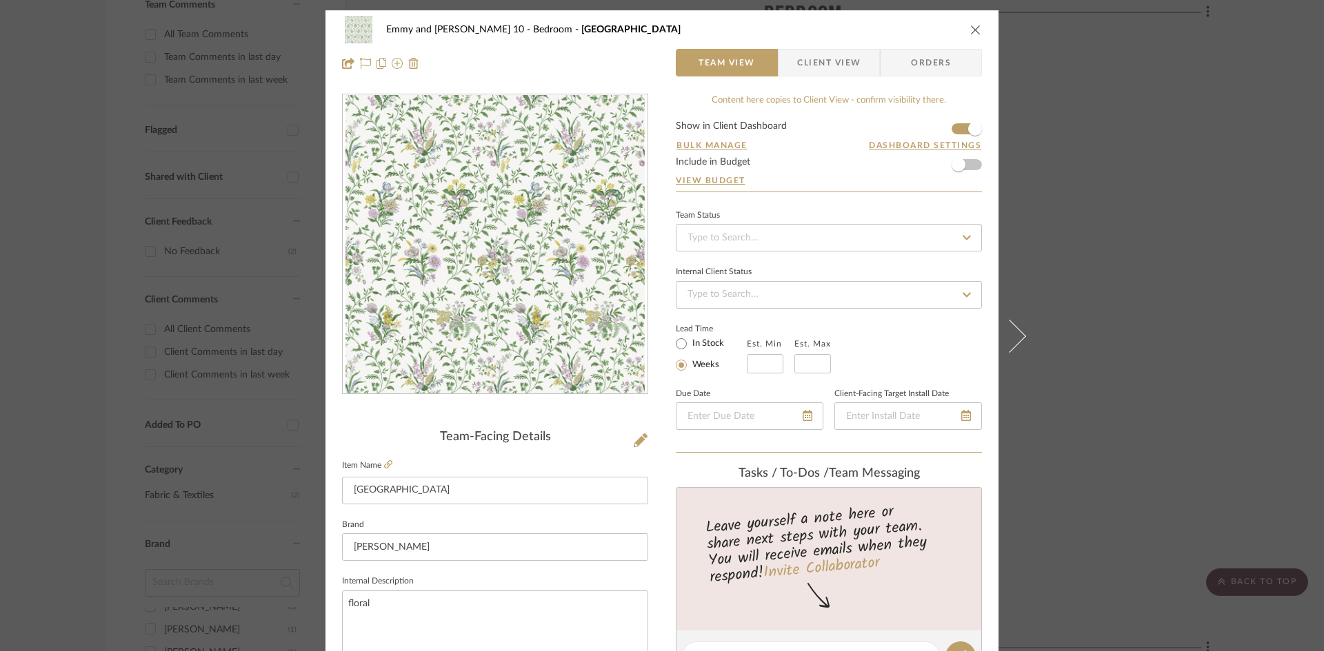
click at [973, 30] on icon "close" at bounding box center [975, 29] width 11 height 11
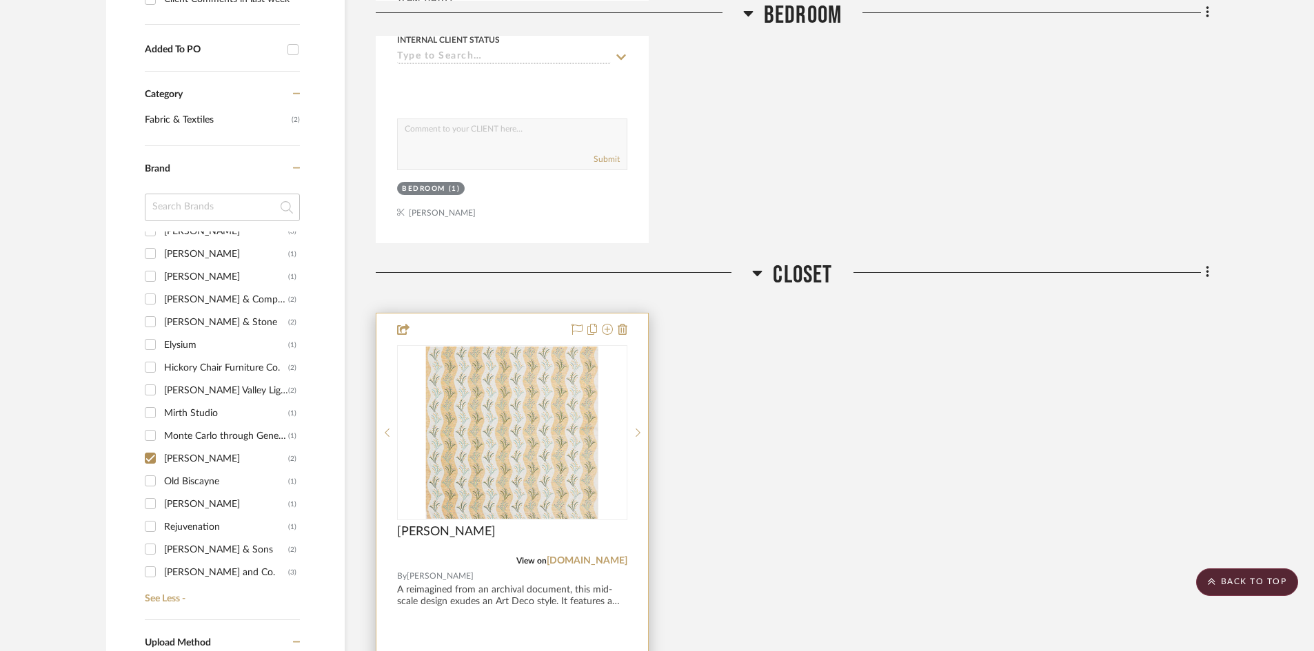
scroll to position [824, 0]
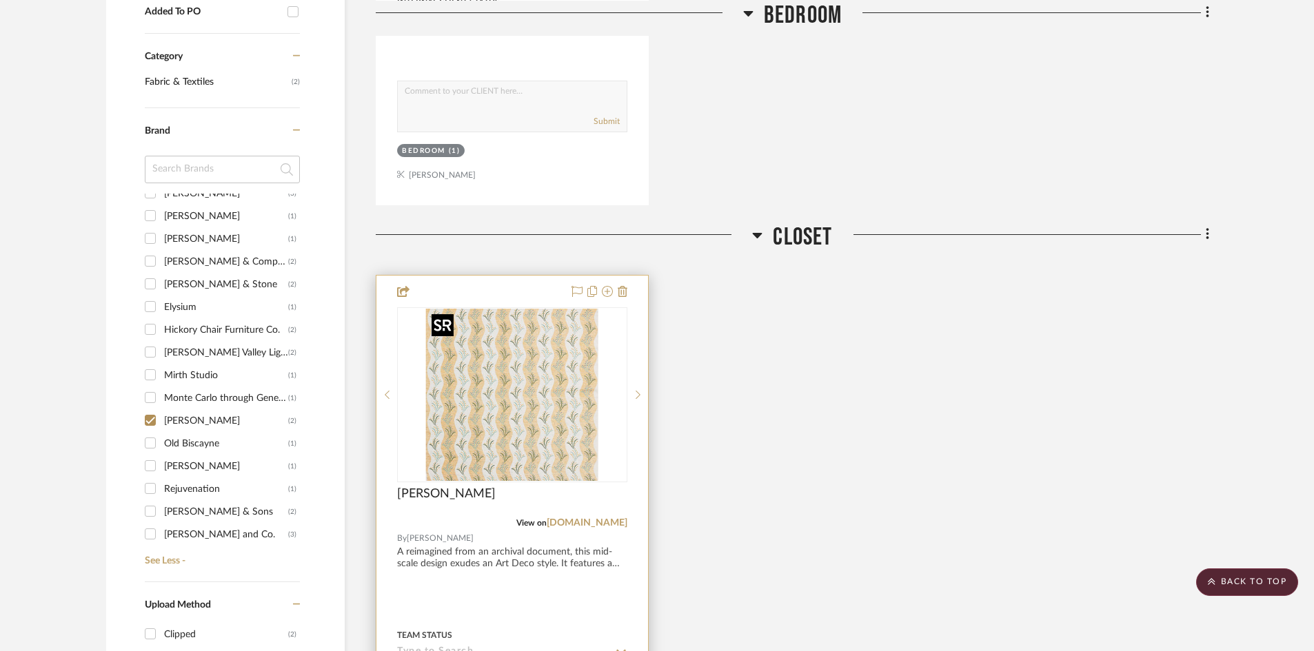
click at [505, 409] on img "0" at bounding box center [512, 395] width 172 height 172
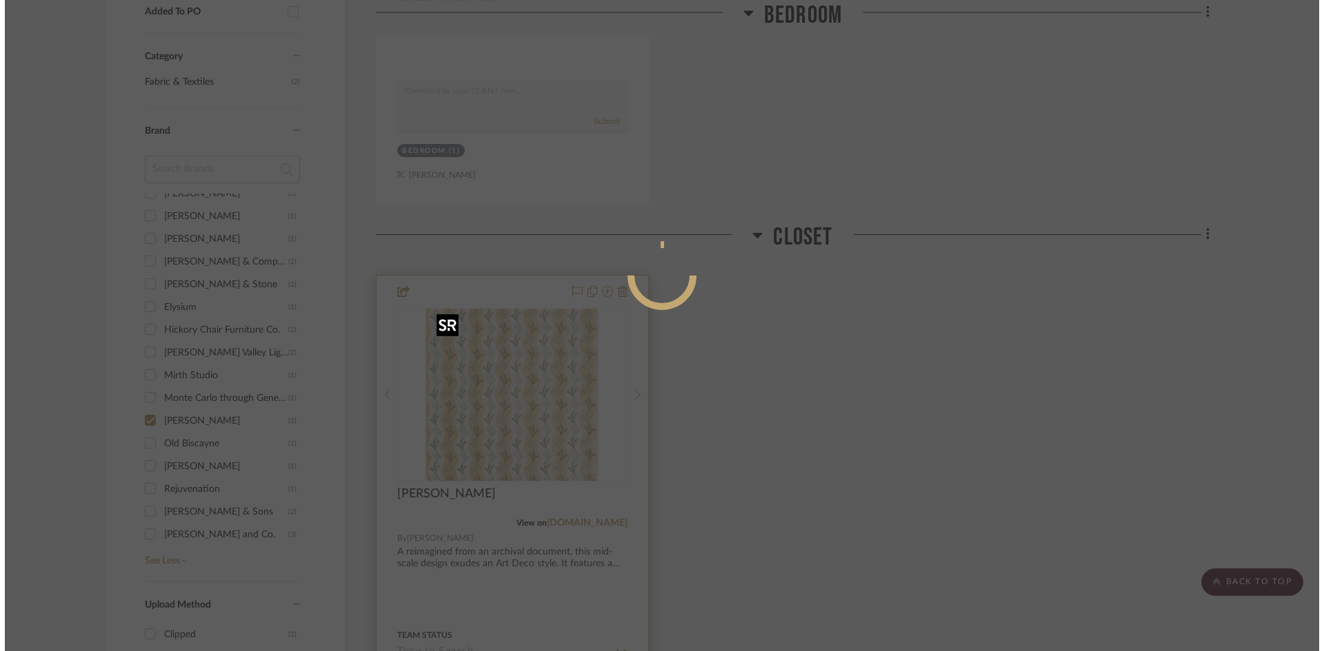
scroll to position [0, 0]
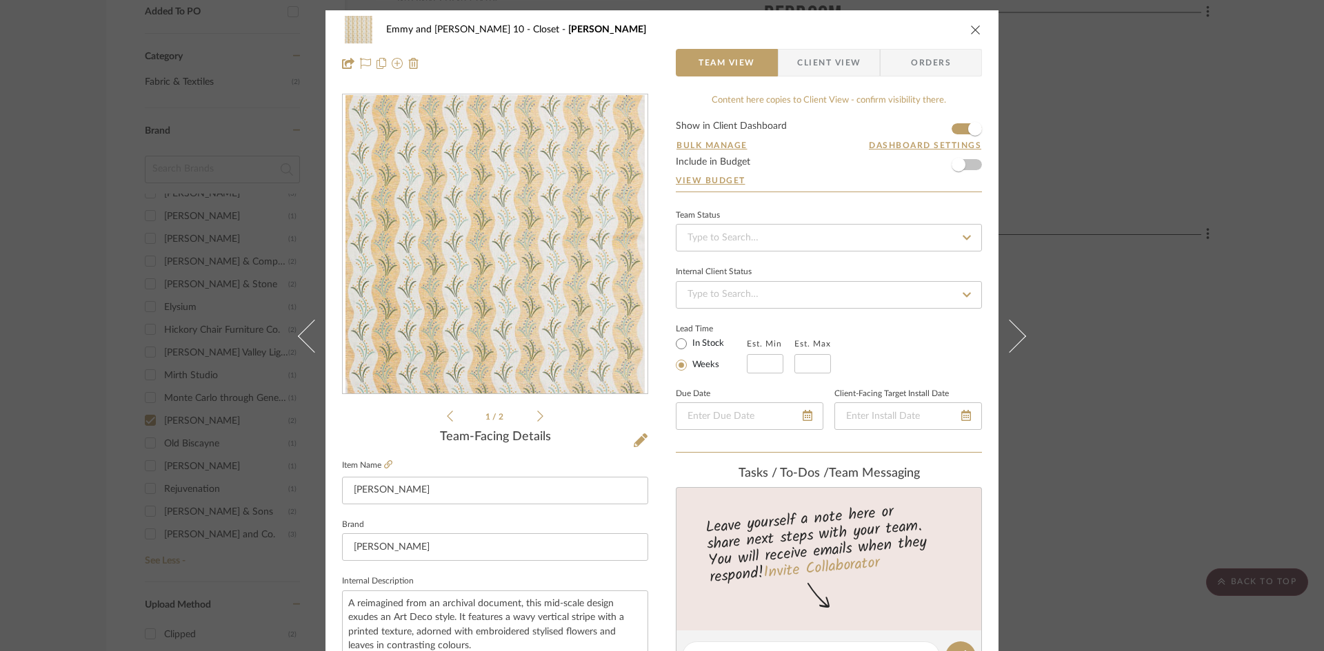
click at [537, 414] on icon at bounding box center [540, 416] width 6 height 12
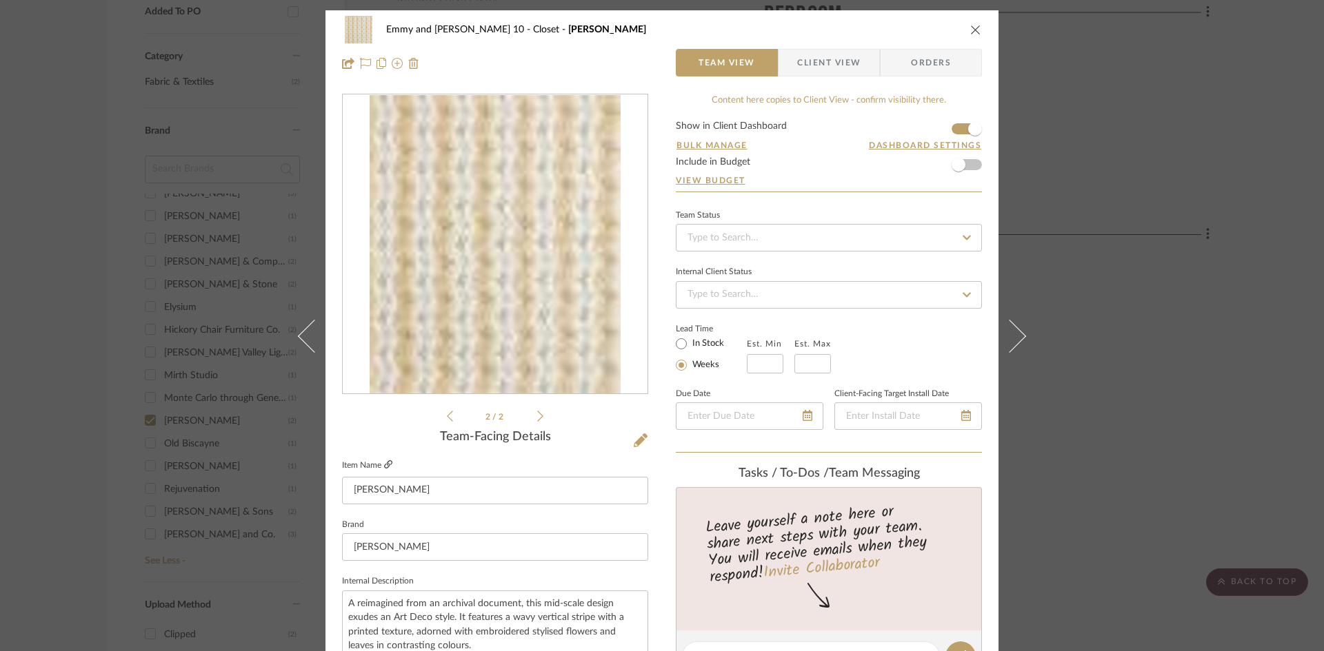
click at [385, 462] on icon at bounding box center [388, 465] width 8 height 8
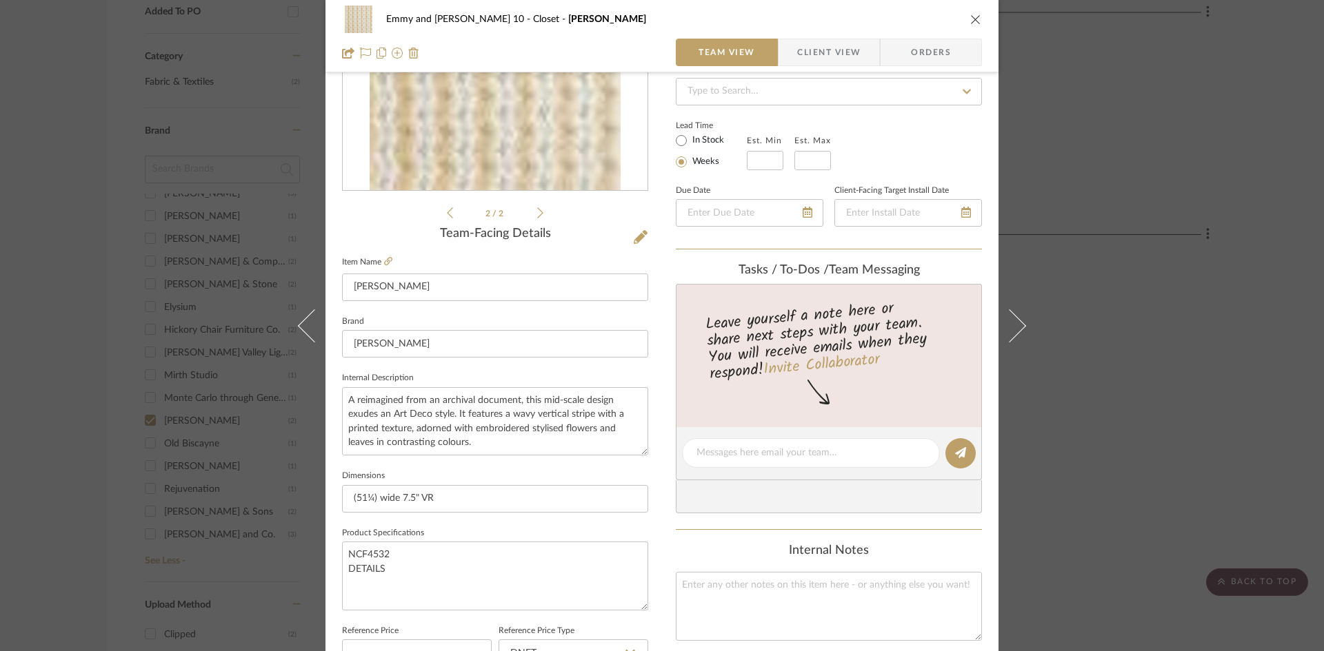
scroll to position [207, 0]
click at [713, 452] on textarea at bounding box center [810, 450] width 229 height 14
type textarea "Color -03 is the Yellow"
click at [953, 442] on button at bounding box center [960, 450] width 30 height 30
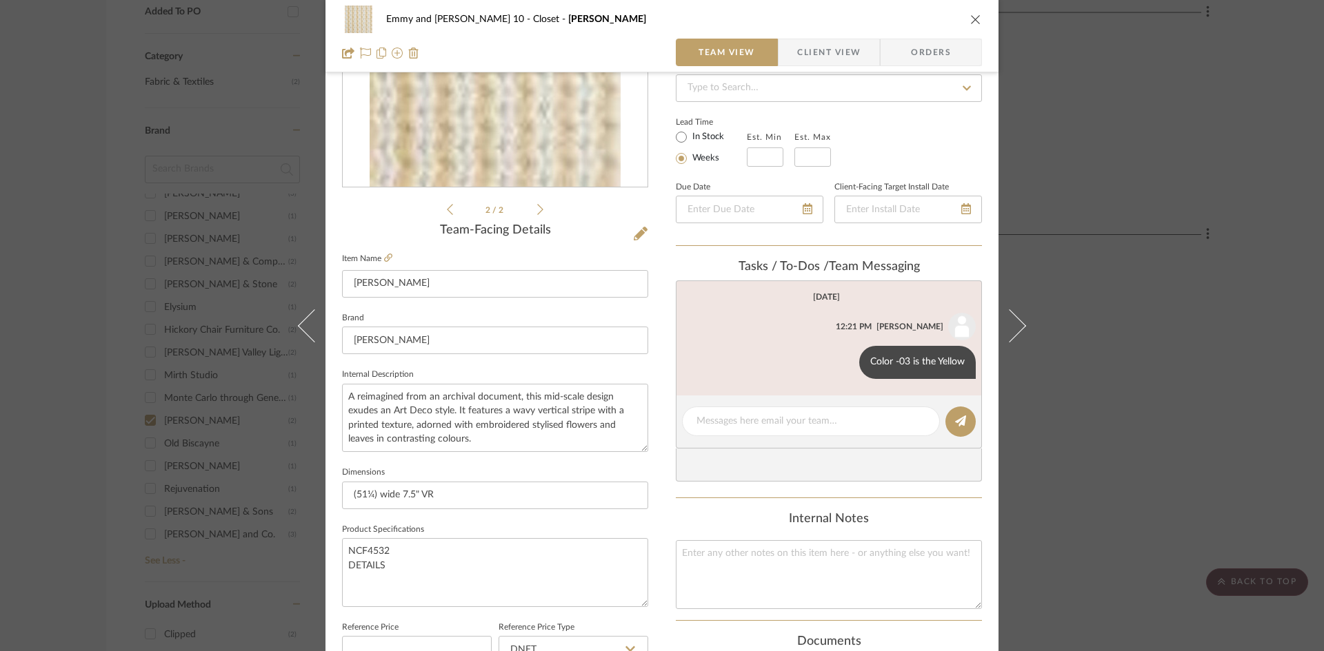
click at [969, 25] on button "close" at bounding box center [975, 19] width 12 height 12
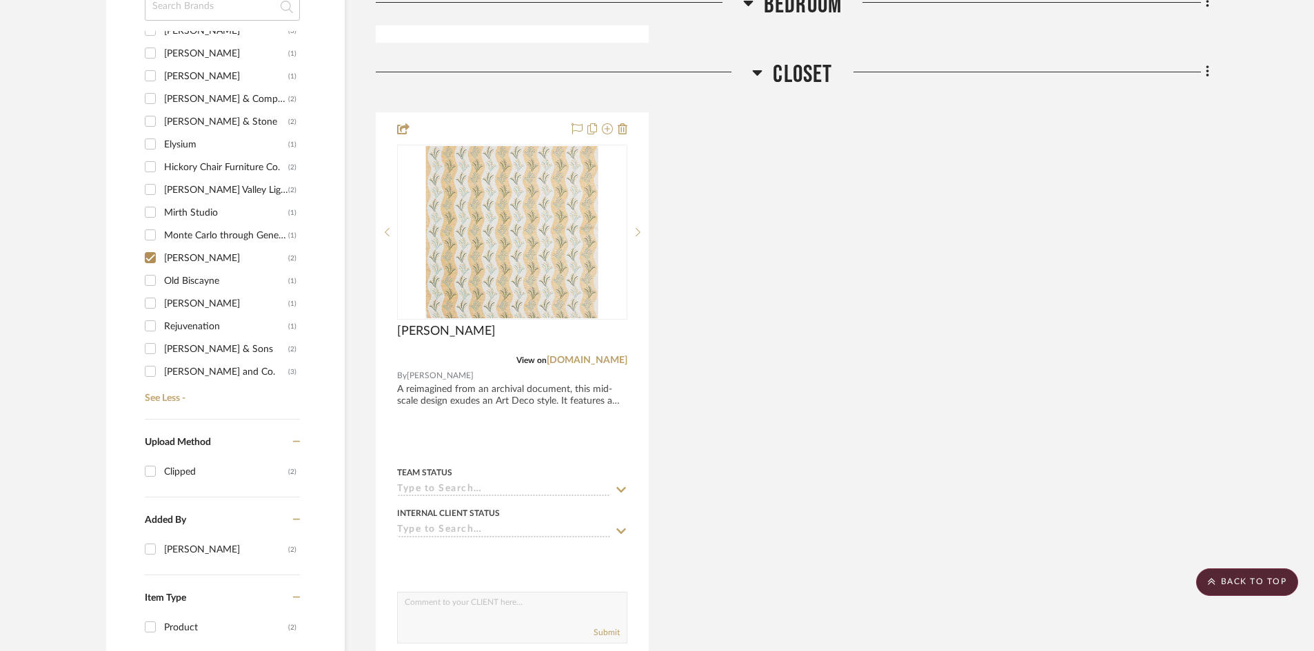
scroll to position [921, 0]
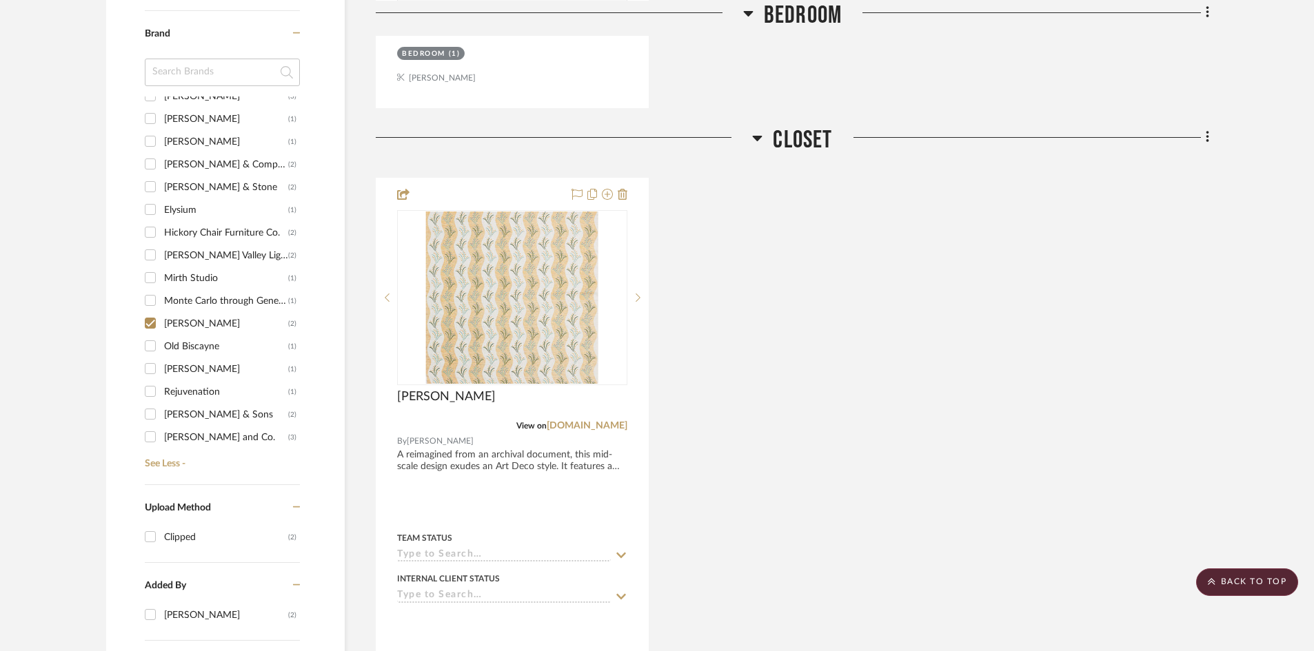
click at [150, 320] on input "[PERSON_NAME] (2)" at bounding box center [150, 323] width 22 height 22
checkbox input "false"
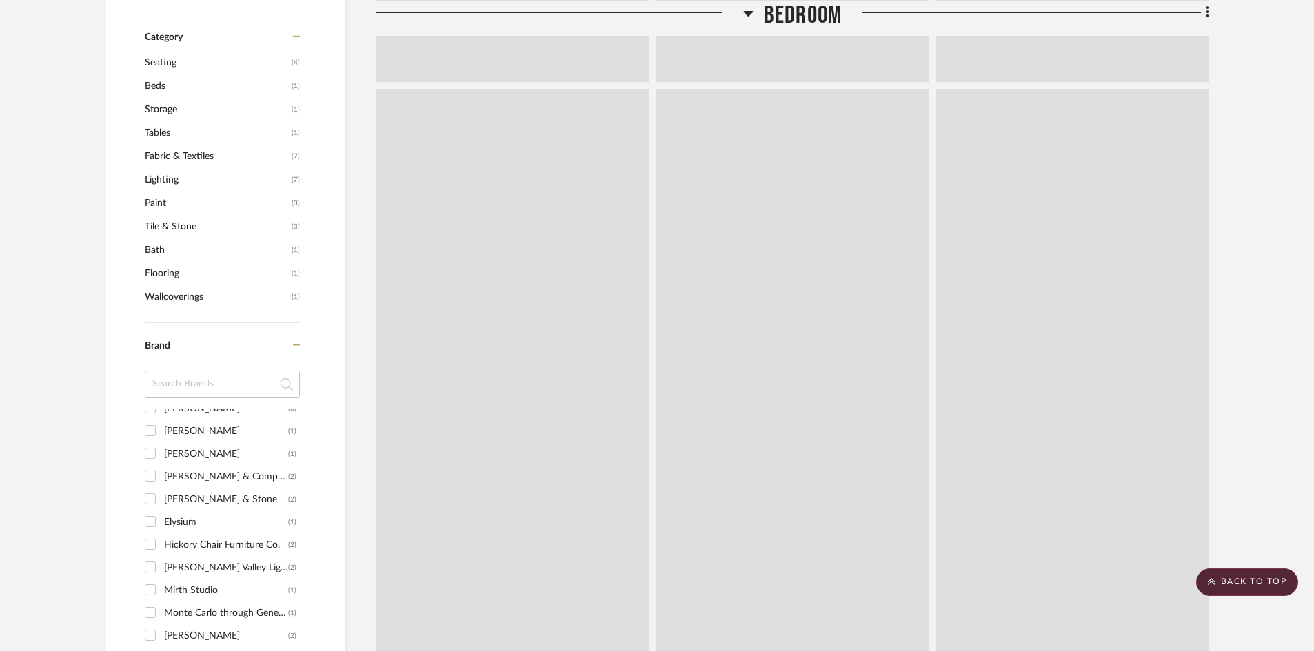
scroll to position [1022, 0]
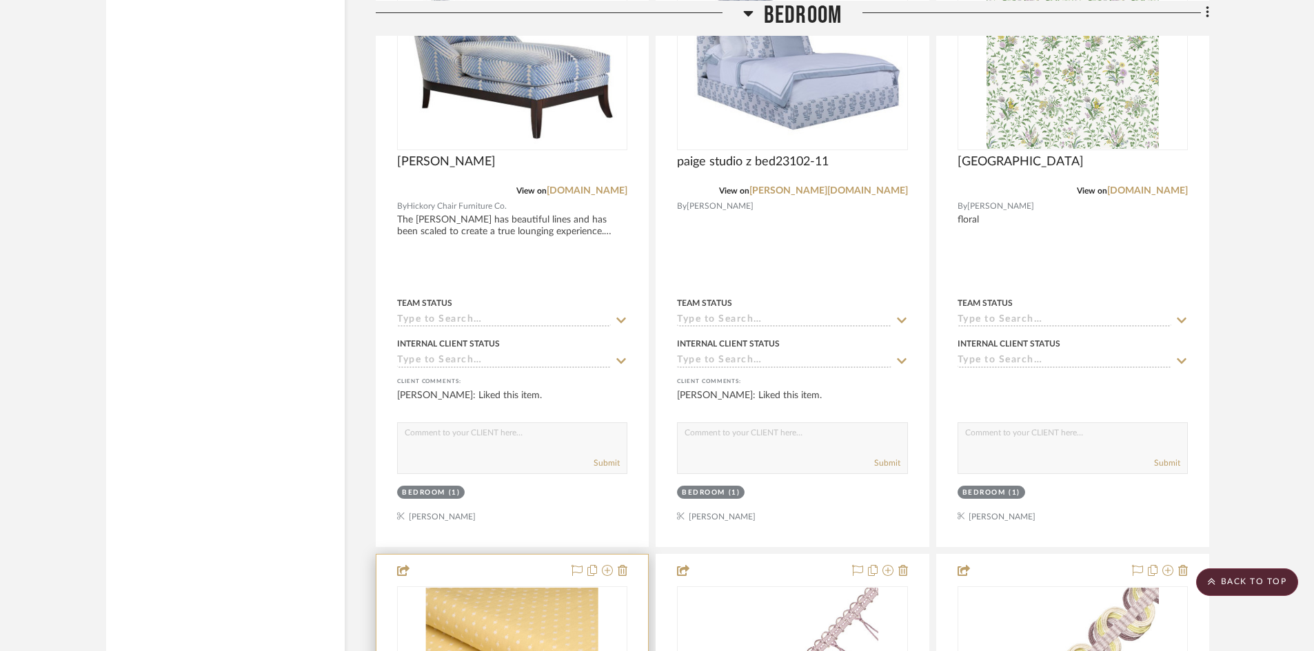
scroll to position [2263, 0]
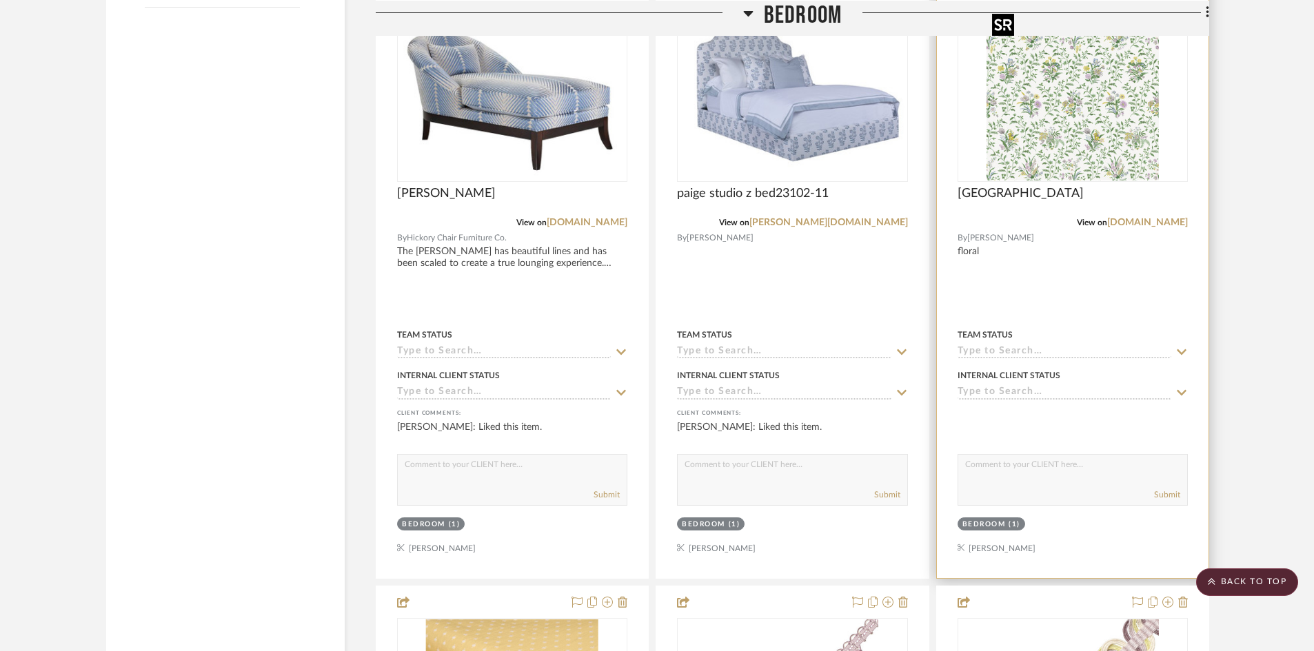
click at [1060, 128] on img "0" at bounding box center [1072, 94] width 172 height 172
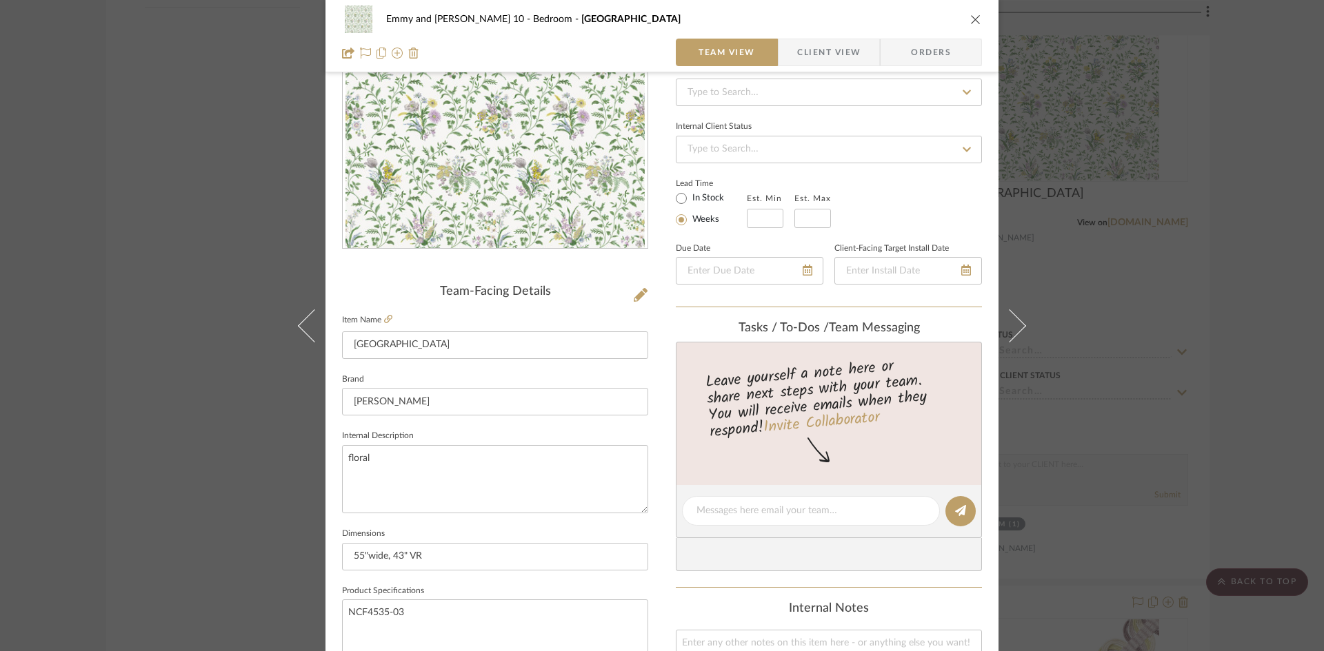
scroll to position [207, 0]
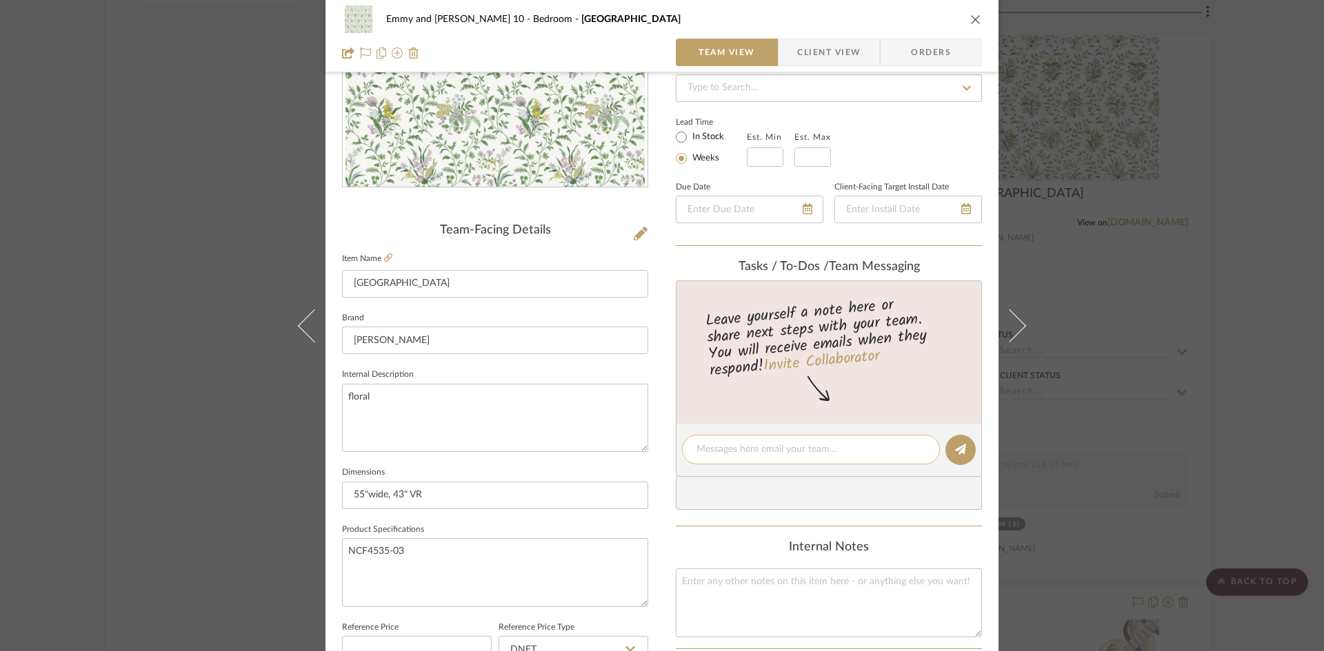
click at [763, 456] on textarea at bounding box center [810, 450] width 229 height 14
type textarea "$131/net, 18 yd and 10 yd piece available [DATE]"
click at [955, 444] on icon at bounding box center [960, 449] width 11 height 11
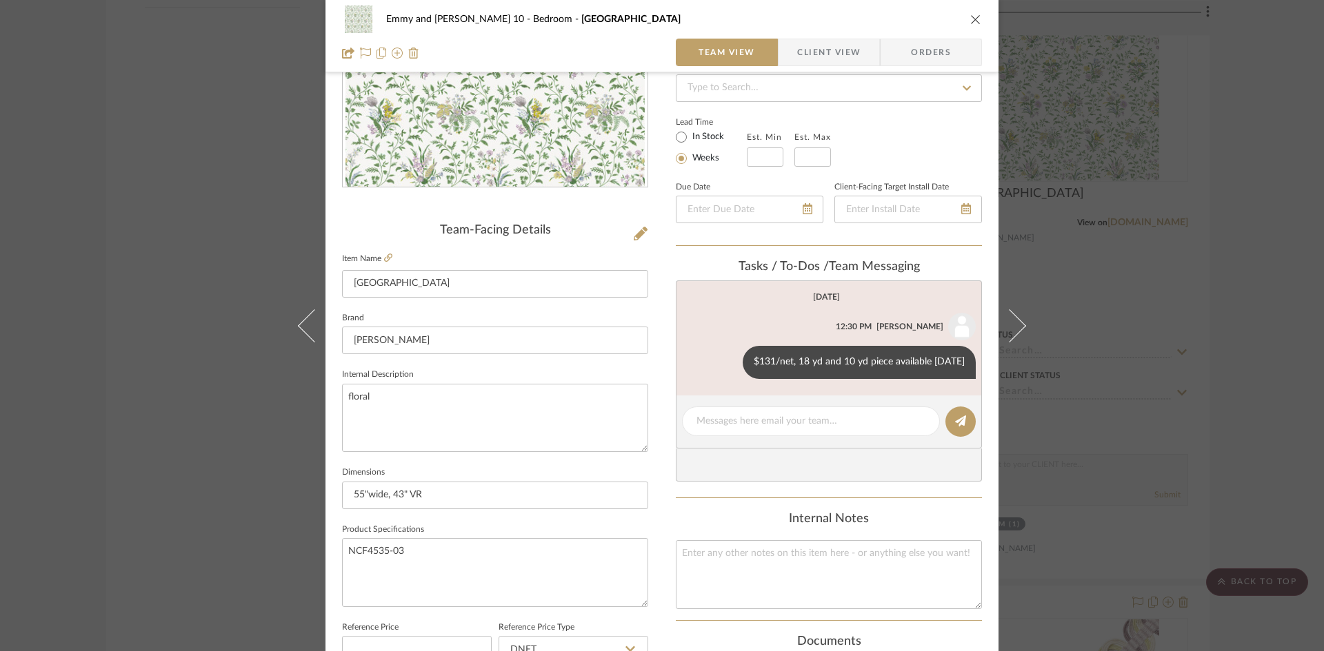
click at [973, 17] on icon "close" at bounding box center [975, 19] width 11 height 11
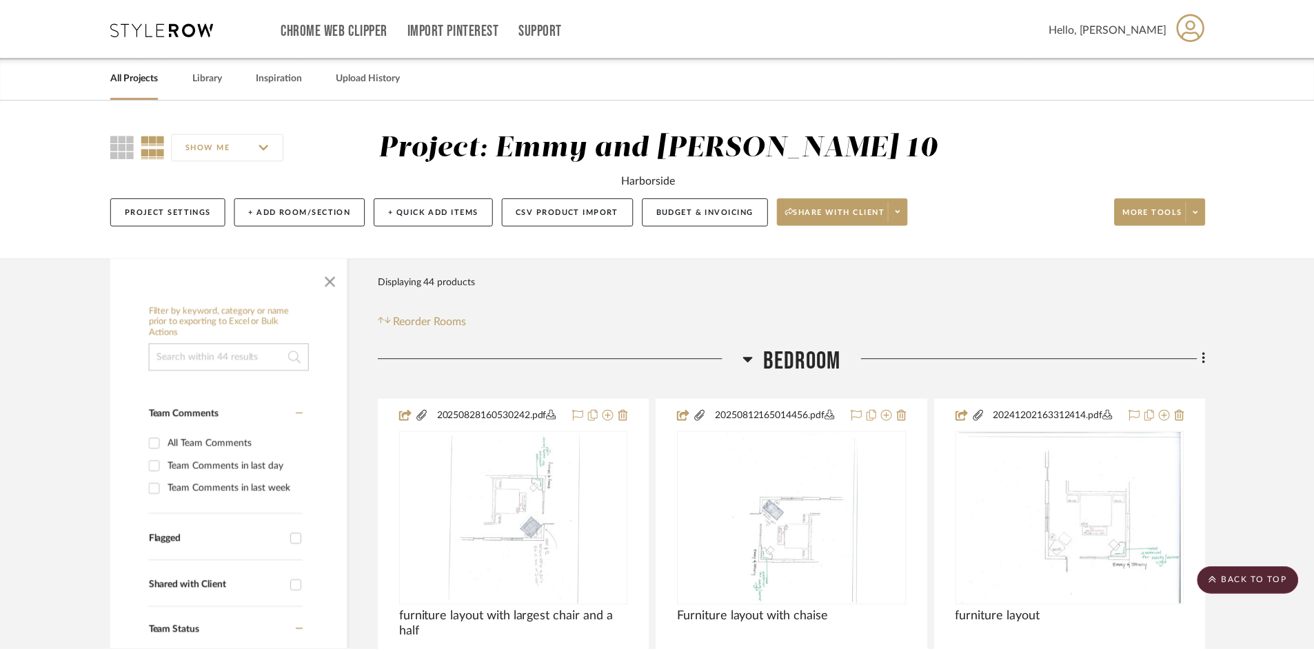
scroll to position [2263, 0]
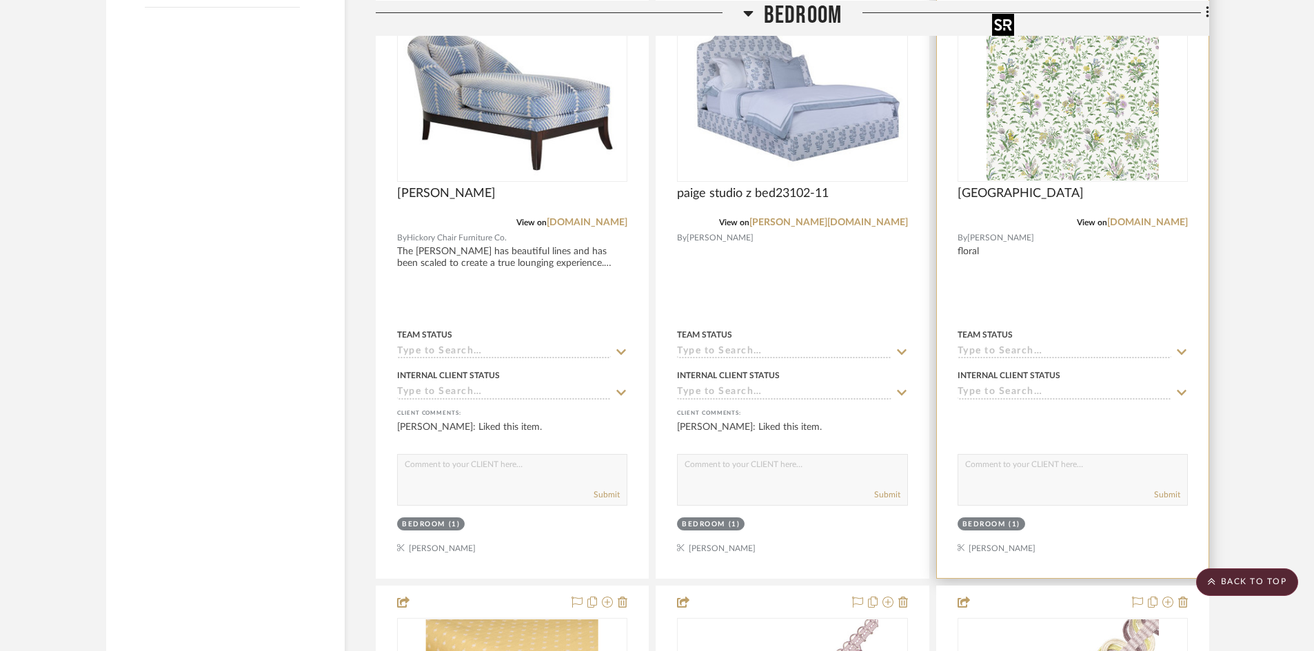
click at [1057, 129] on img "0" at bounding box center [1072, 94] width 172 height 172
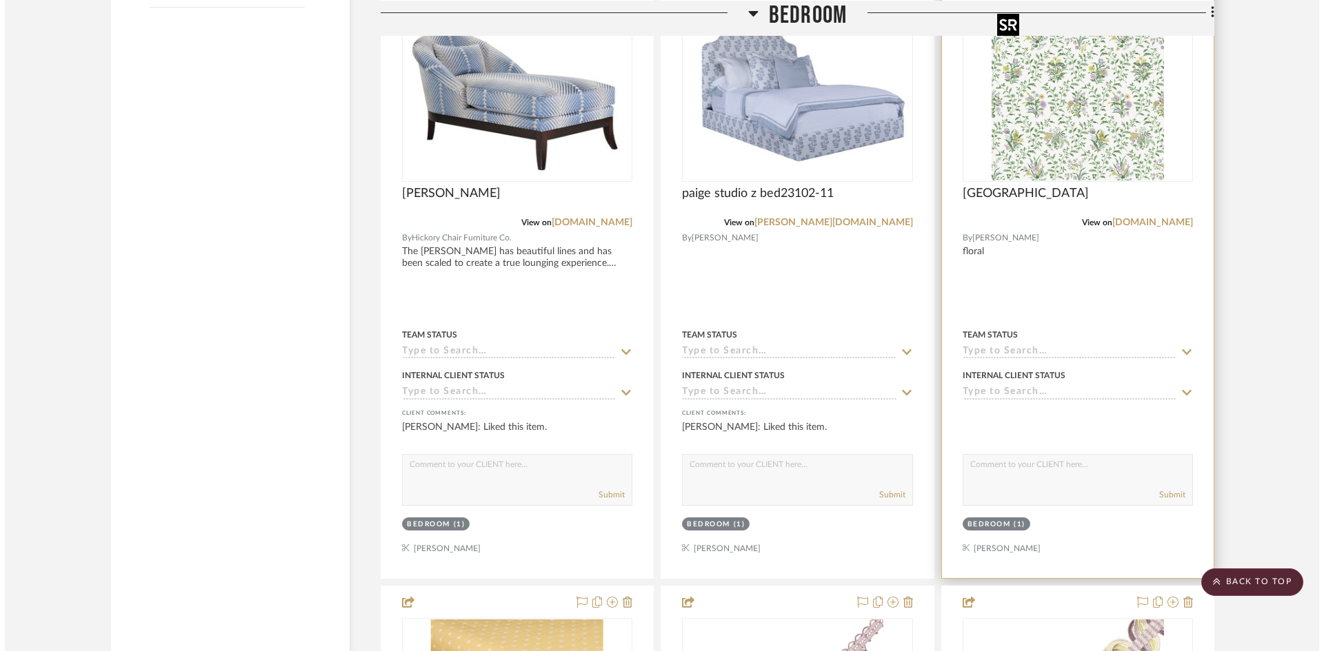
scroll to position [0, 0]
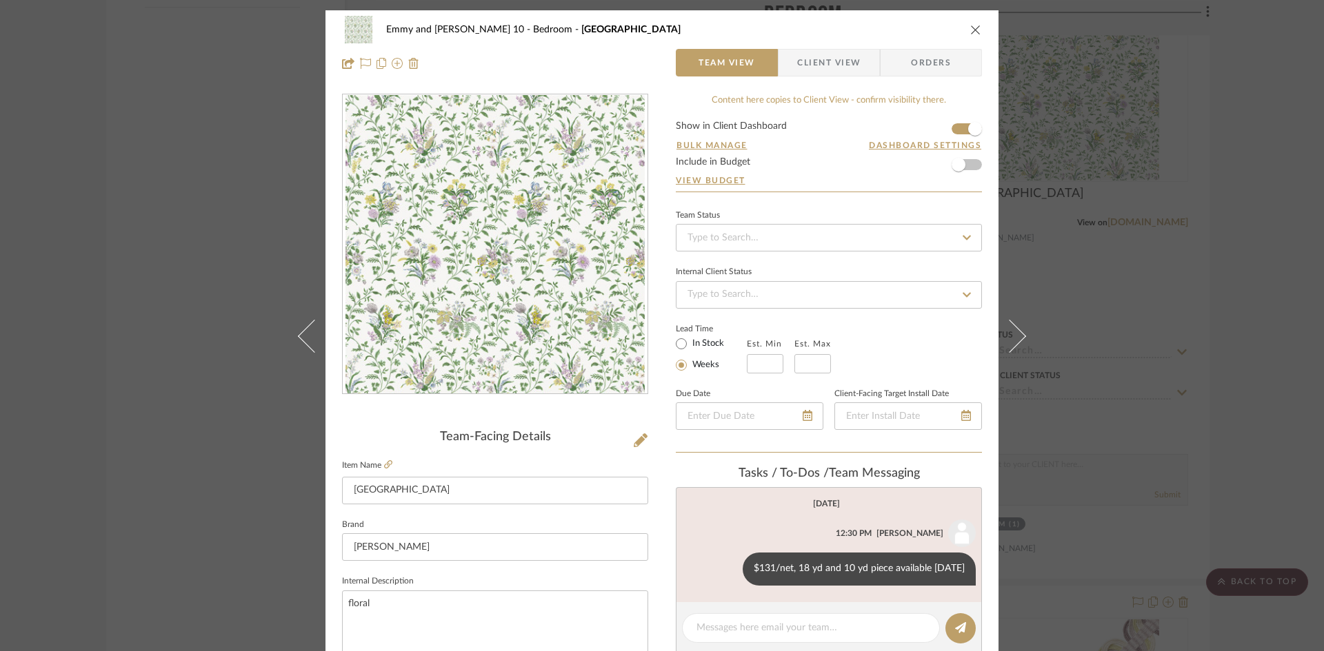
click at [972, 27] on icon "close" at bounding box center [975, 29] width 11 height 11
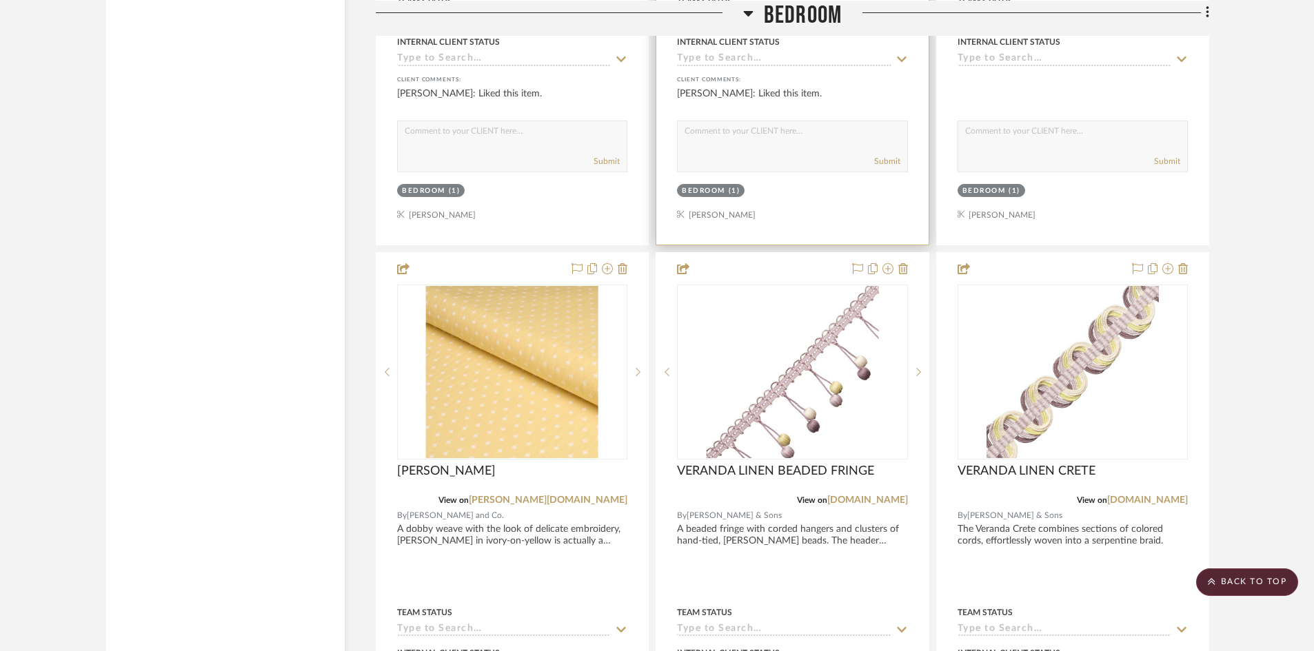
scroll to position [2607, 0]
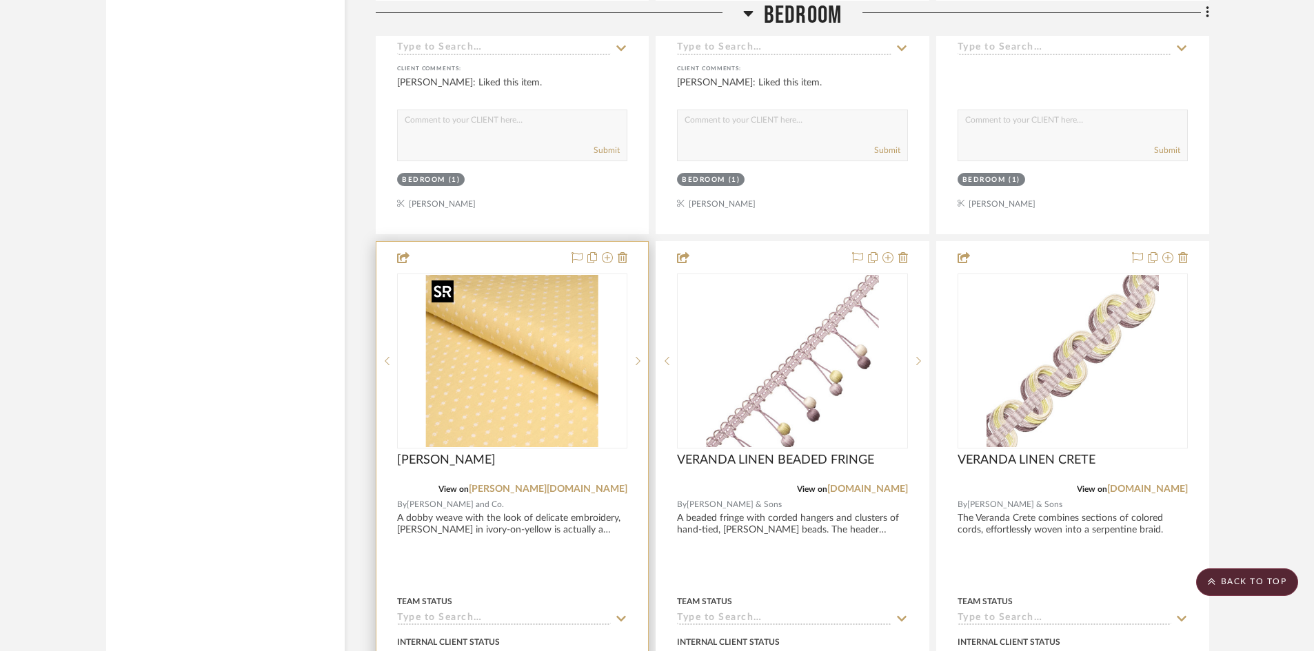
click at [512, 397] on img "0" at bounding box center [512, 361] width 172 height 172
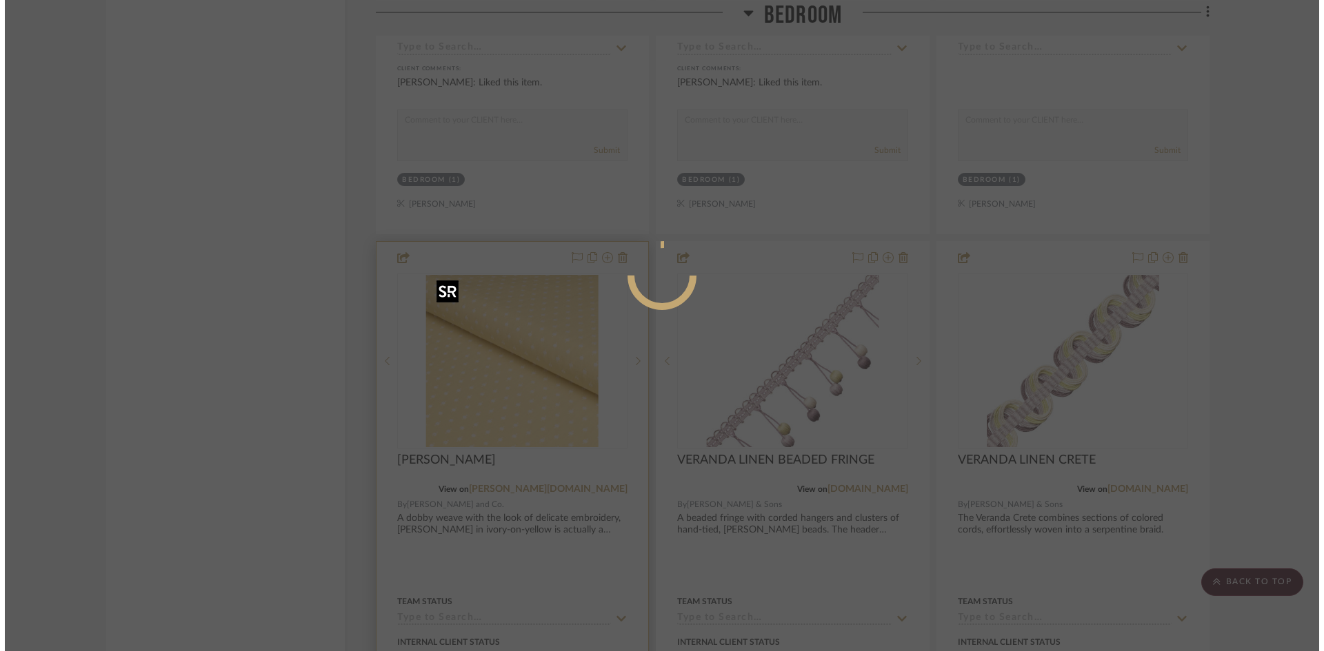
scroll to position [0, 0]
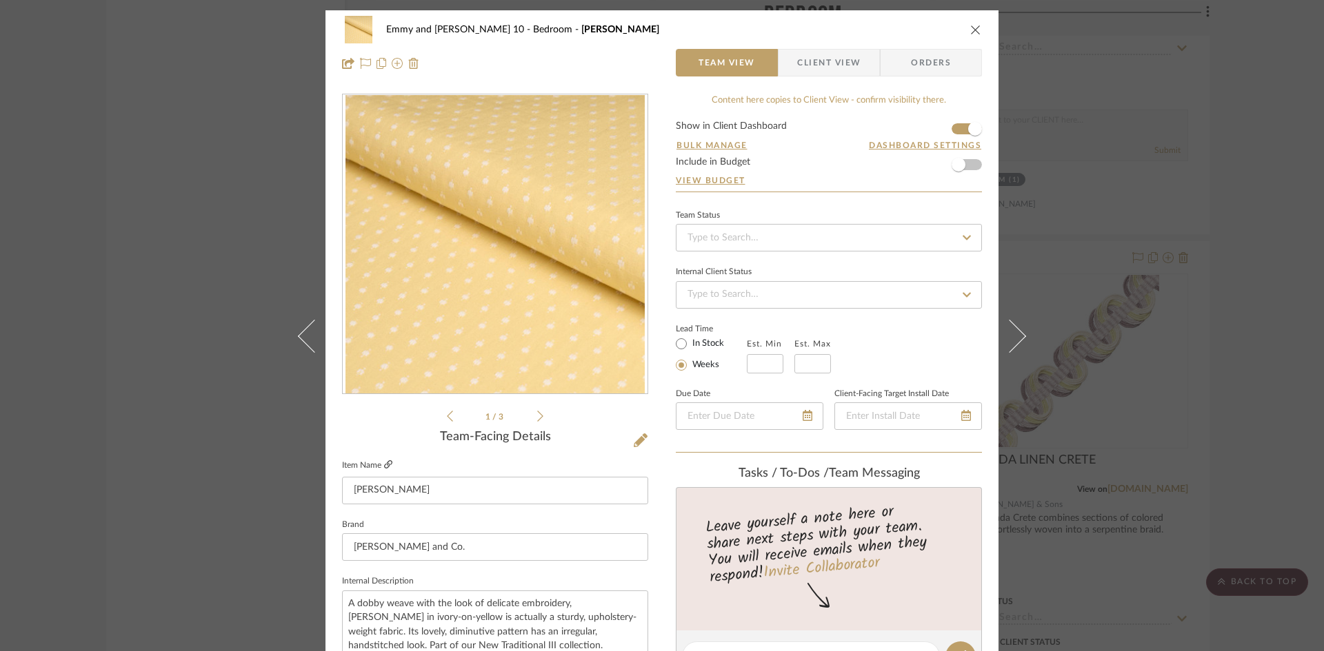
click at [385, 464] on icon at bounding box center [388, 465] width 8 height 8
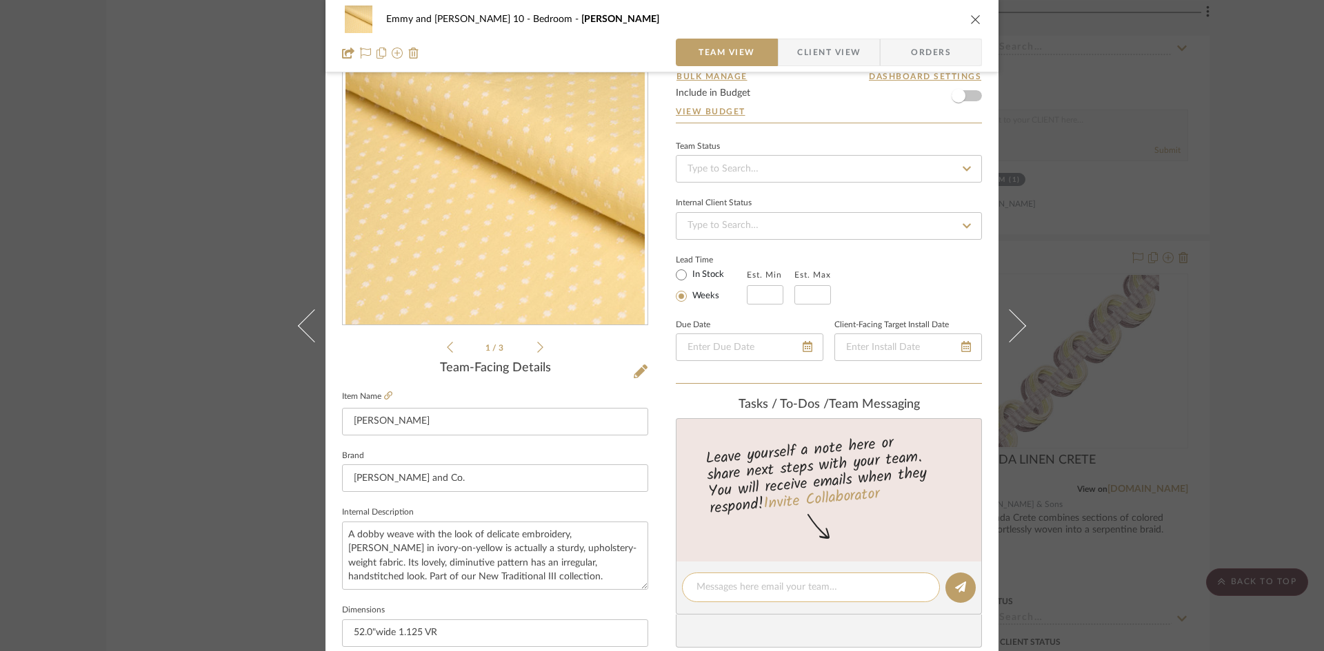
click at [719, 585] on textarea at bounding box center [810, 587] width 229 height 14
type textarea "$98/net, 30 yards available [DATE] in one dye lot, 3 additional in another dye …"
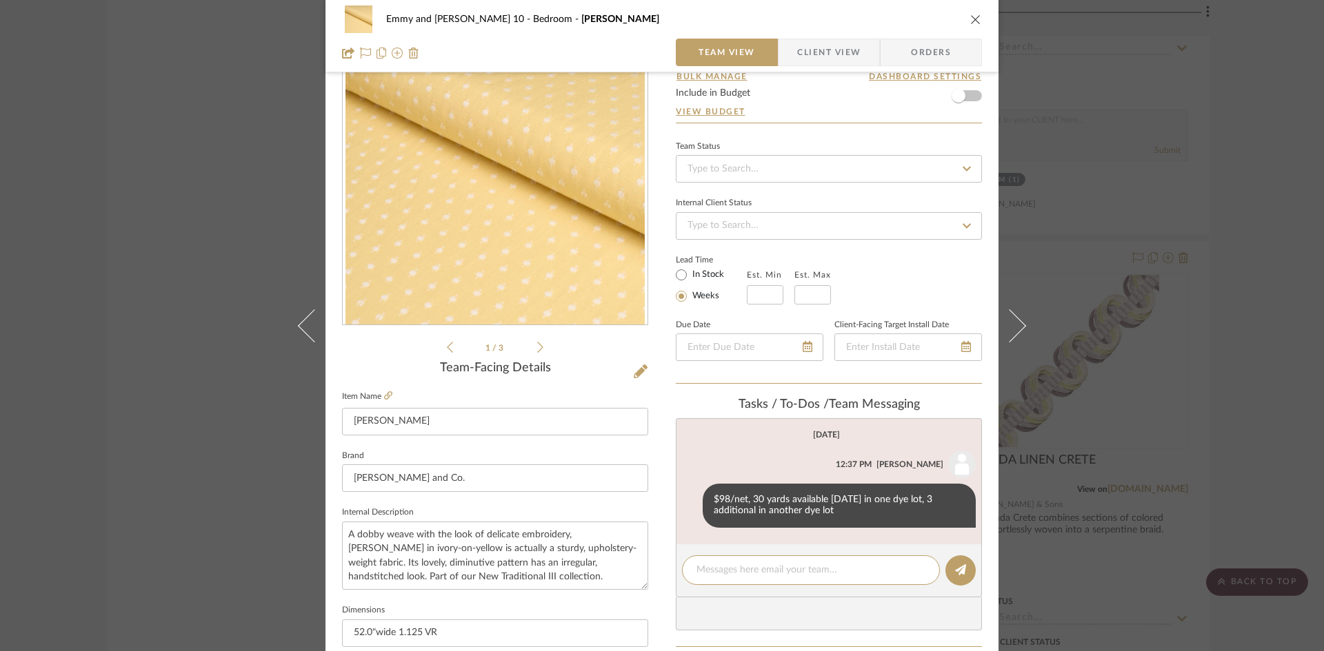
click at [971, 19] on icon "close" at bounding box center [975, 19] width 11 height 11
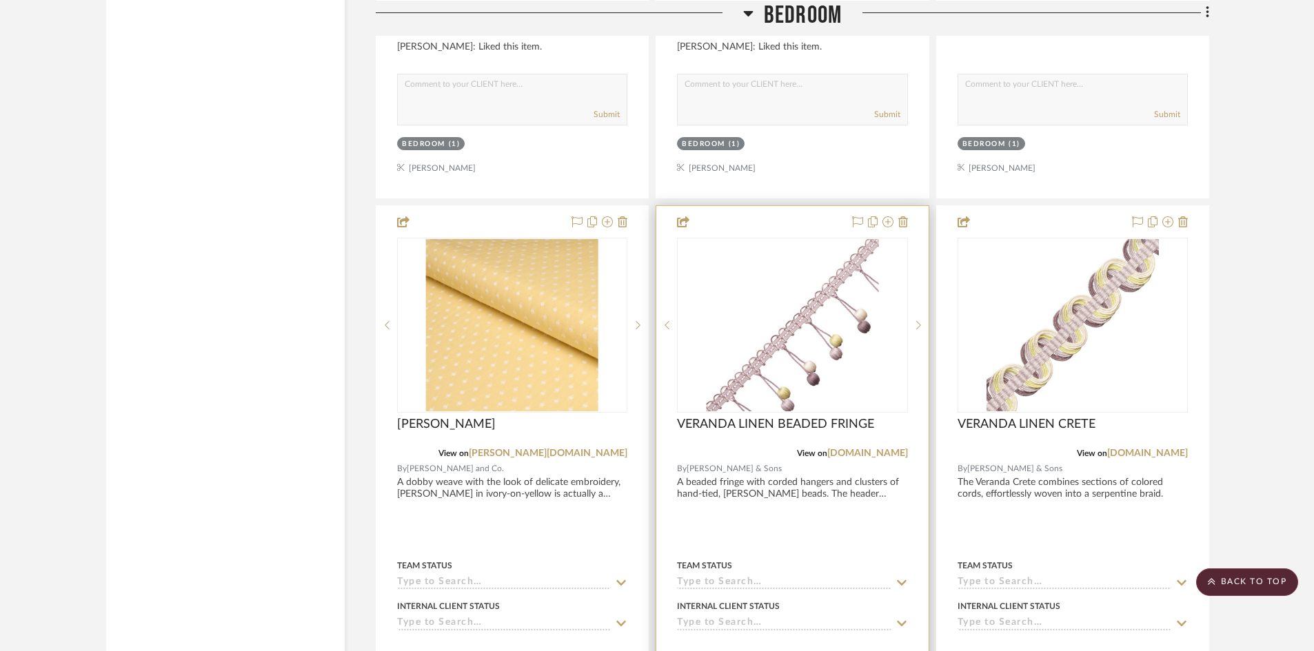
scroll to position [2814, 0]
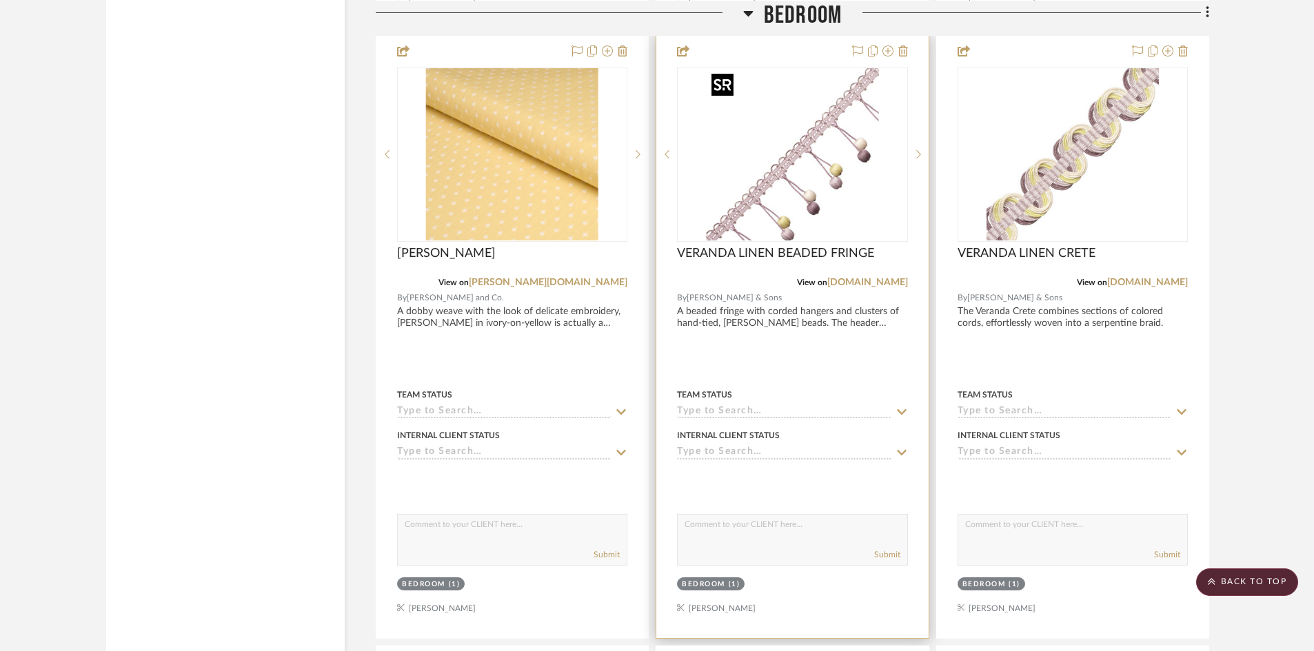
click at [791, 183] on img "0" at bounding box center [792, 154] width 172 height 172
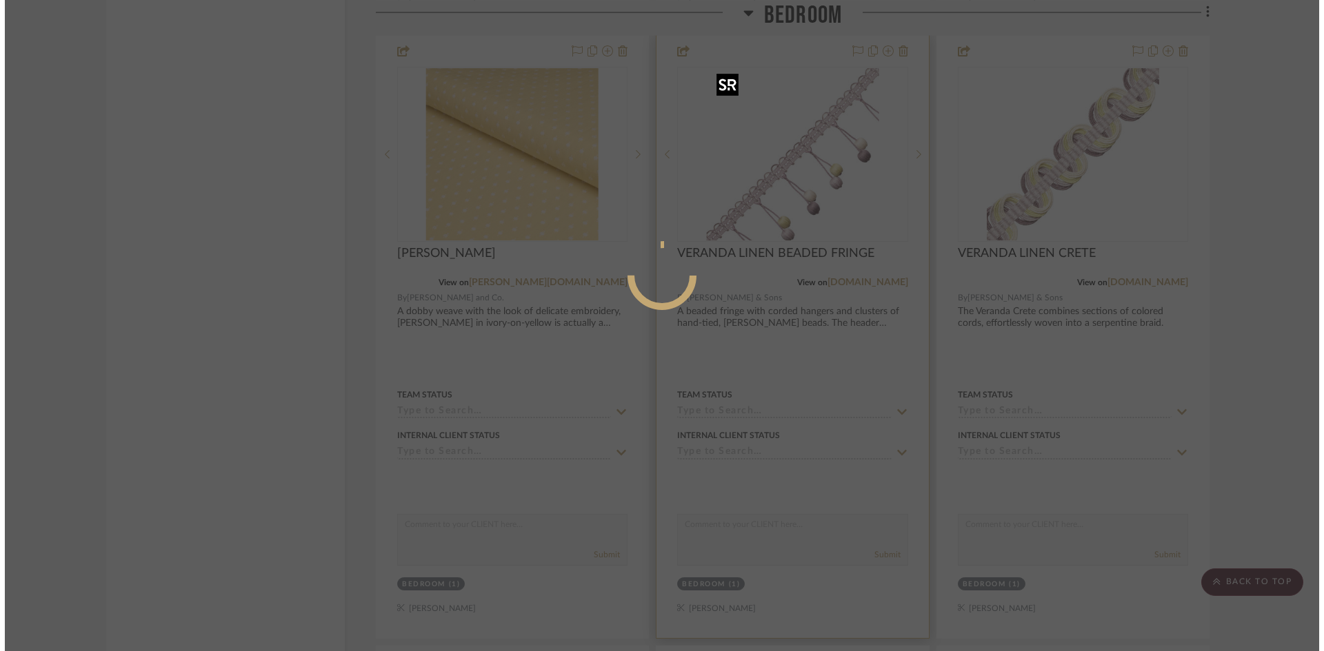
scroll to position [0, 0]
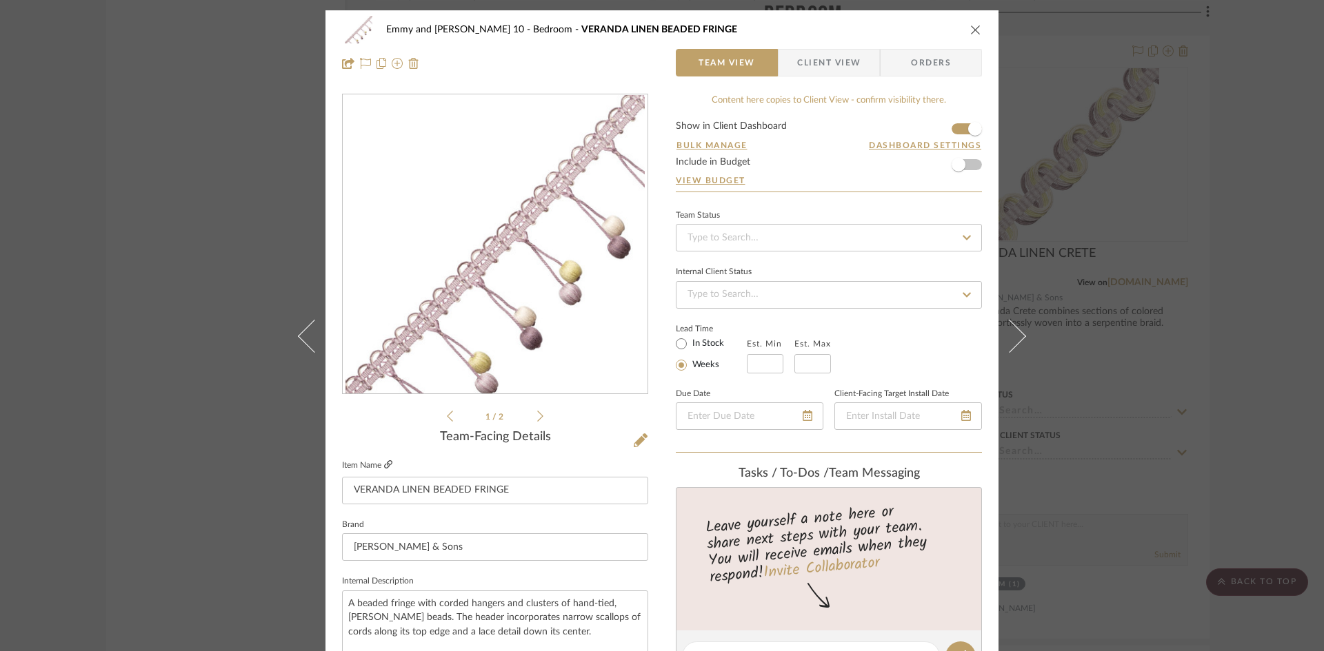
click at [384, 463] on icon at bounding box center [388, 465] width 8 height 8
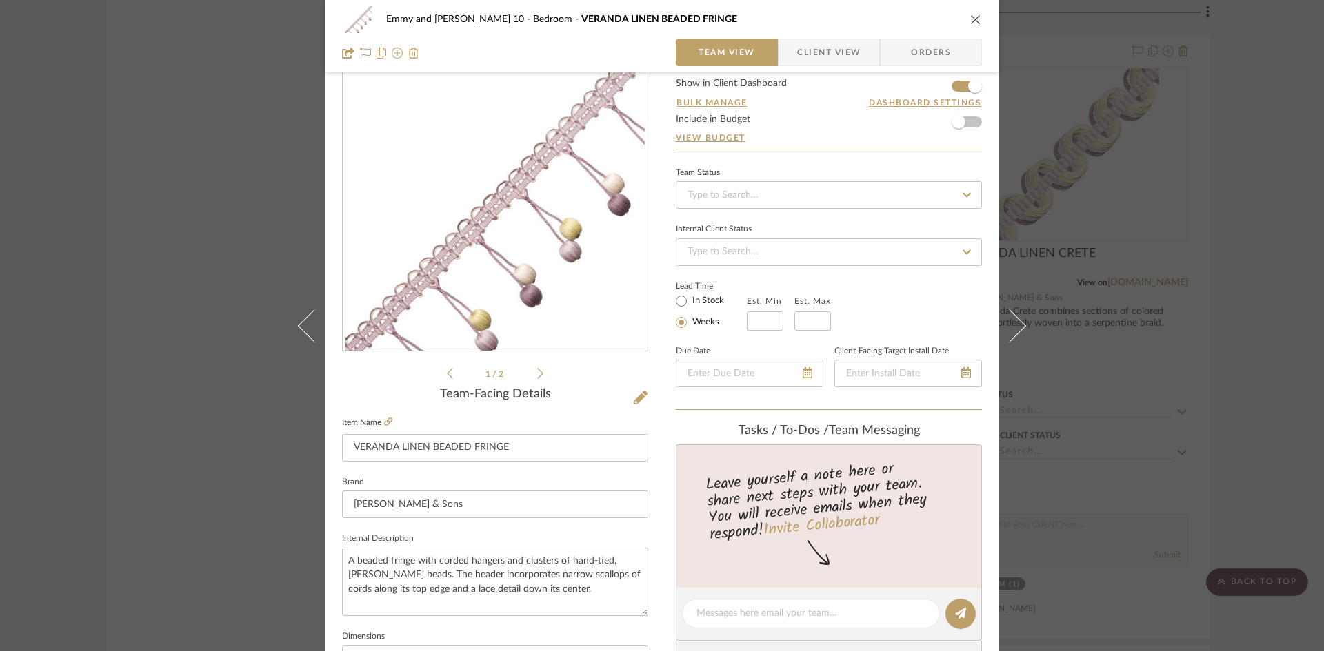
scroll to position [138, 0]
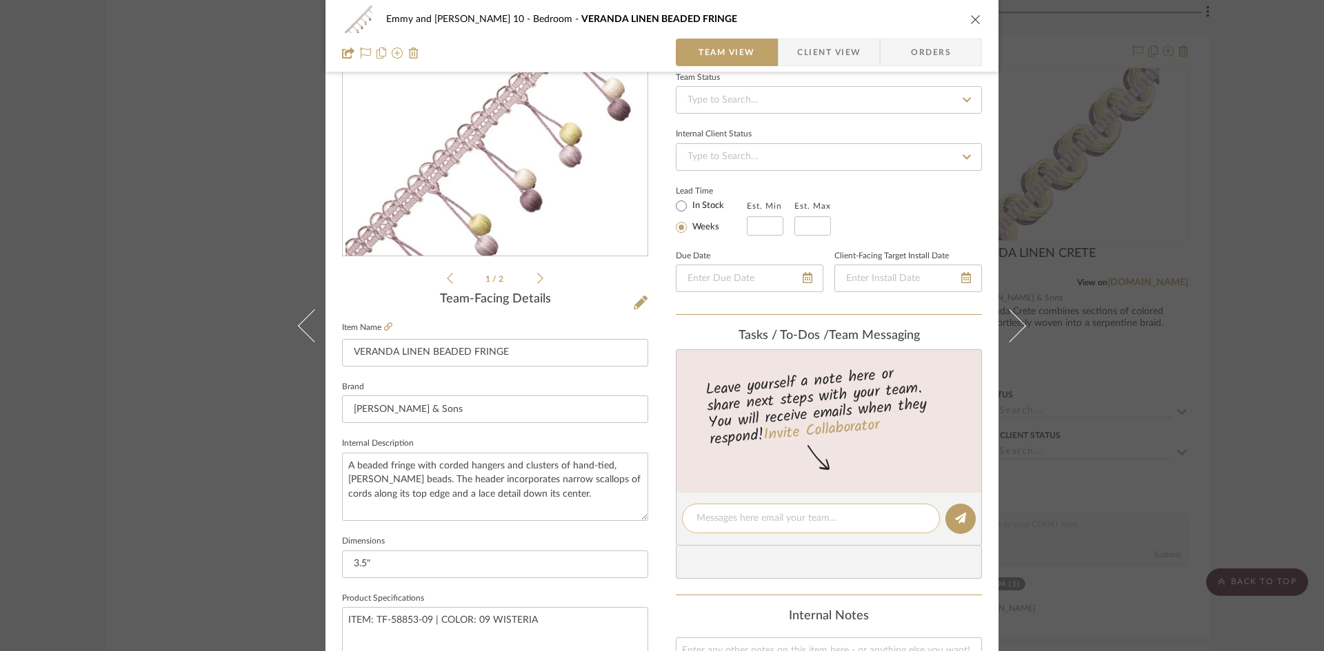
click at [734, 518] on textarea at bounding box center [810, 519] width 229 height 14
type textarea "$65 net/ 80 yds available [DATE]"
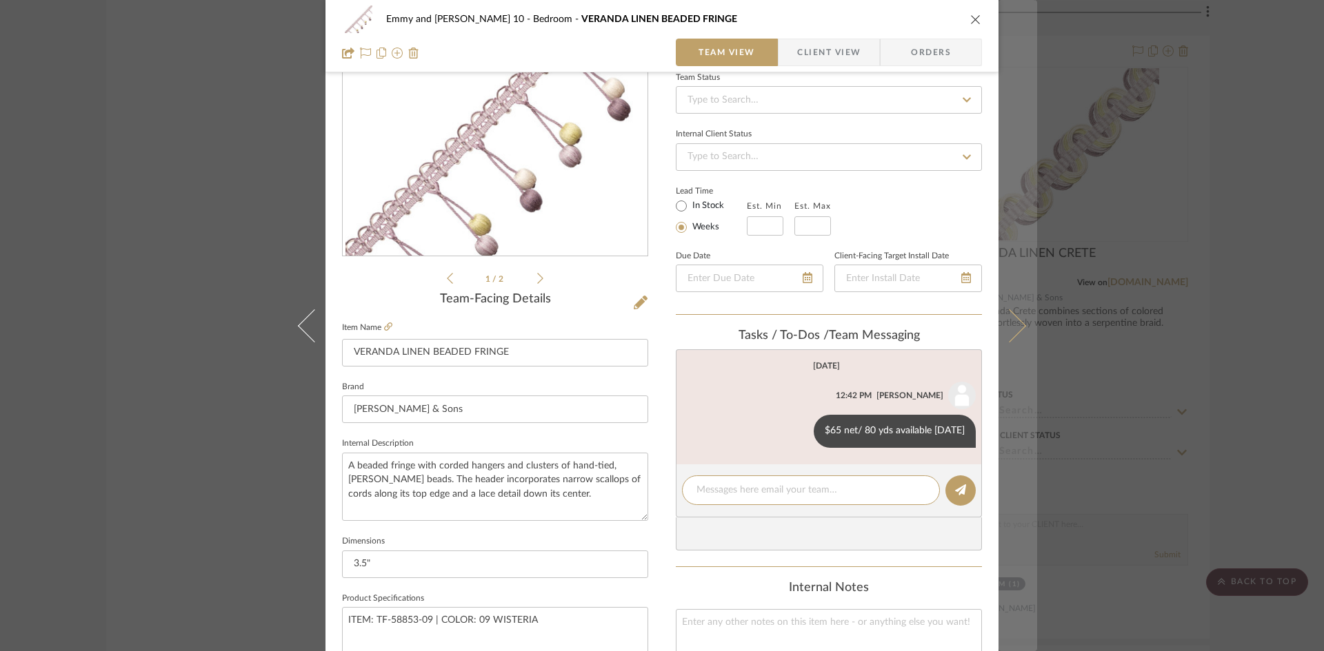
click at [1011, 318] on icon at bounding box center [1009, 325] width 33 height 33
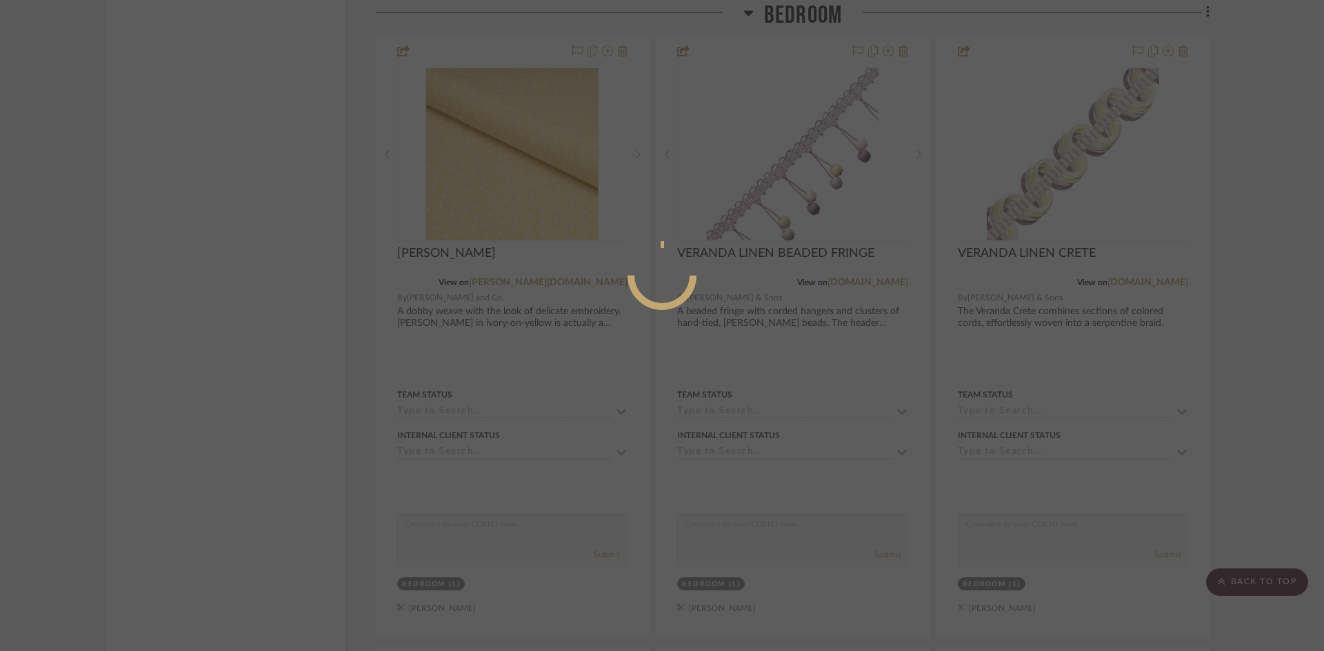
scroll to position [0, 0]
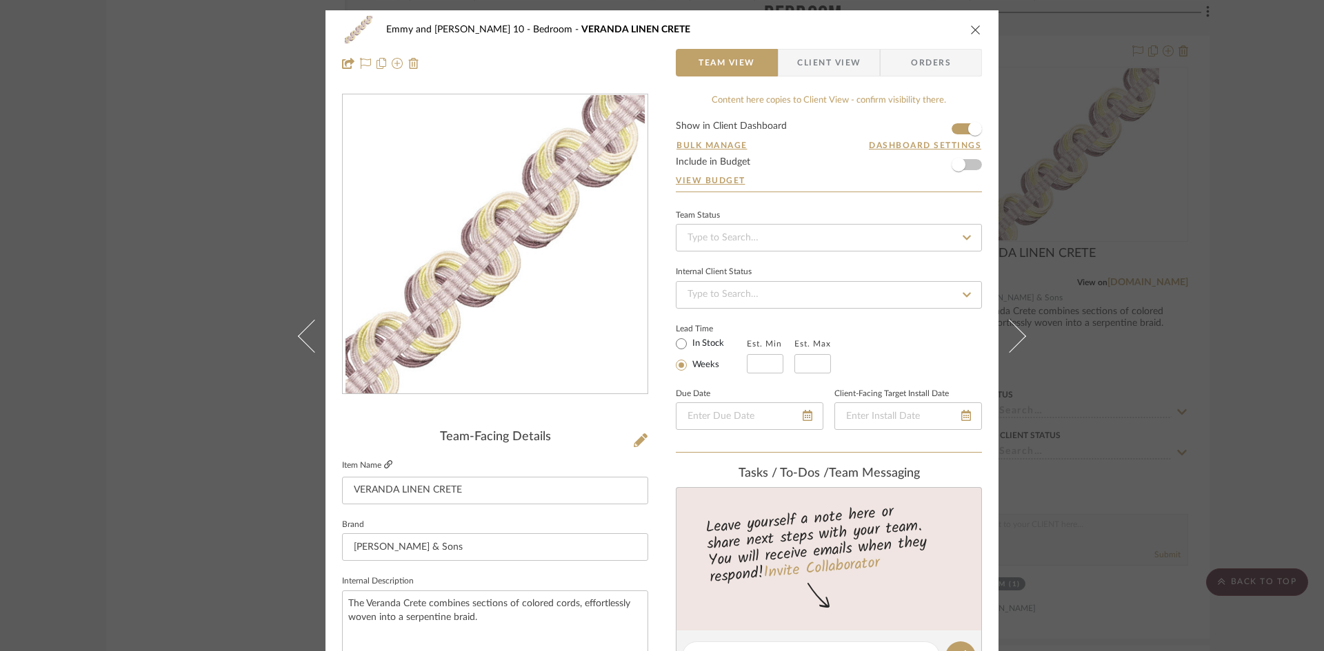
click at [384, 461] on icon at bounding box center [388, 465] width 8 height 8
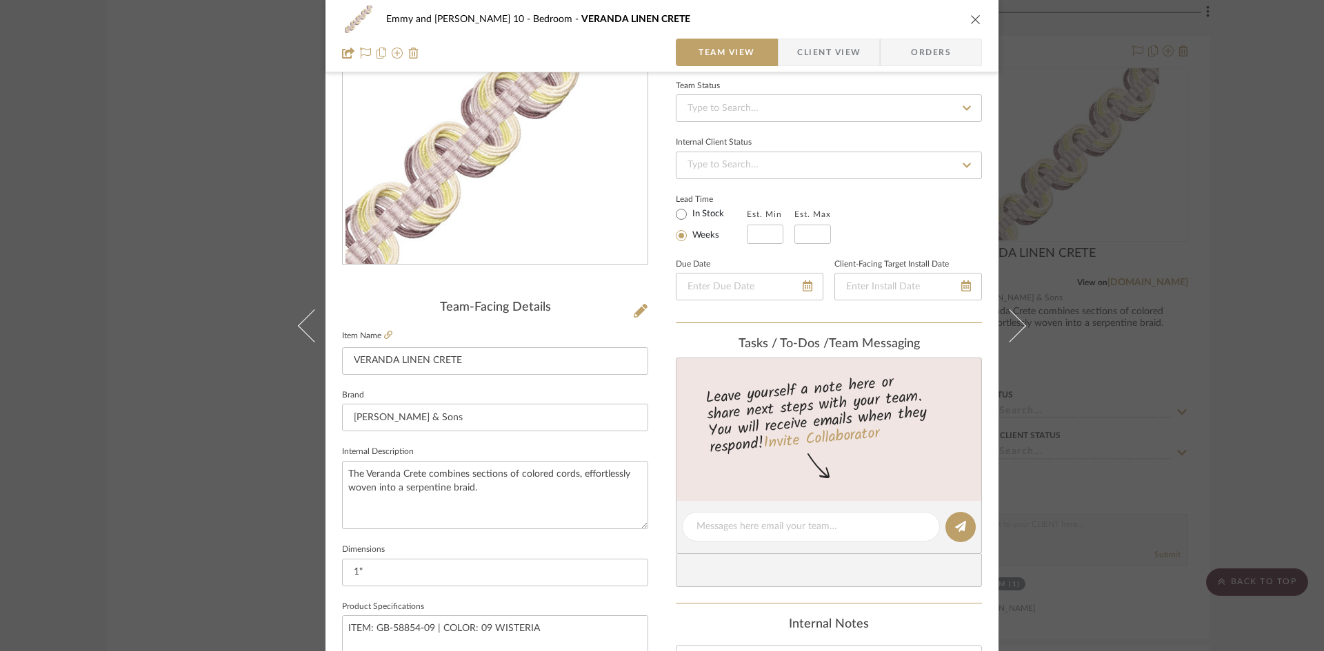
scroll to position [138, 0]
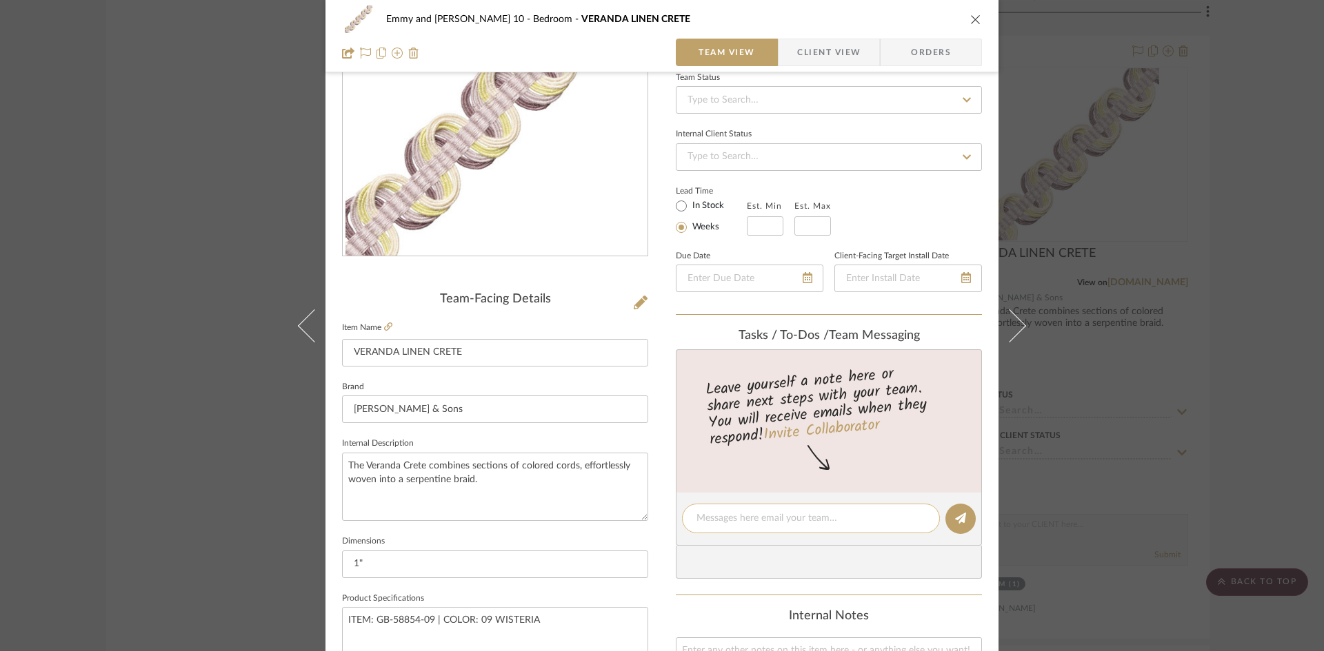
click at [763, 521] on textarea at bounding box center [810, 519] width 229 height 14
type textarea "$46 net/ 47 yds available [DATE]"
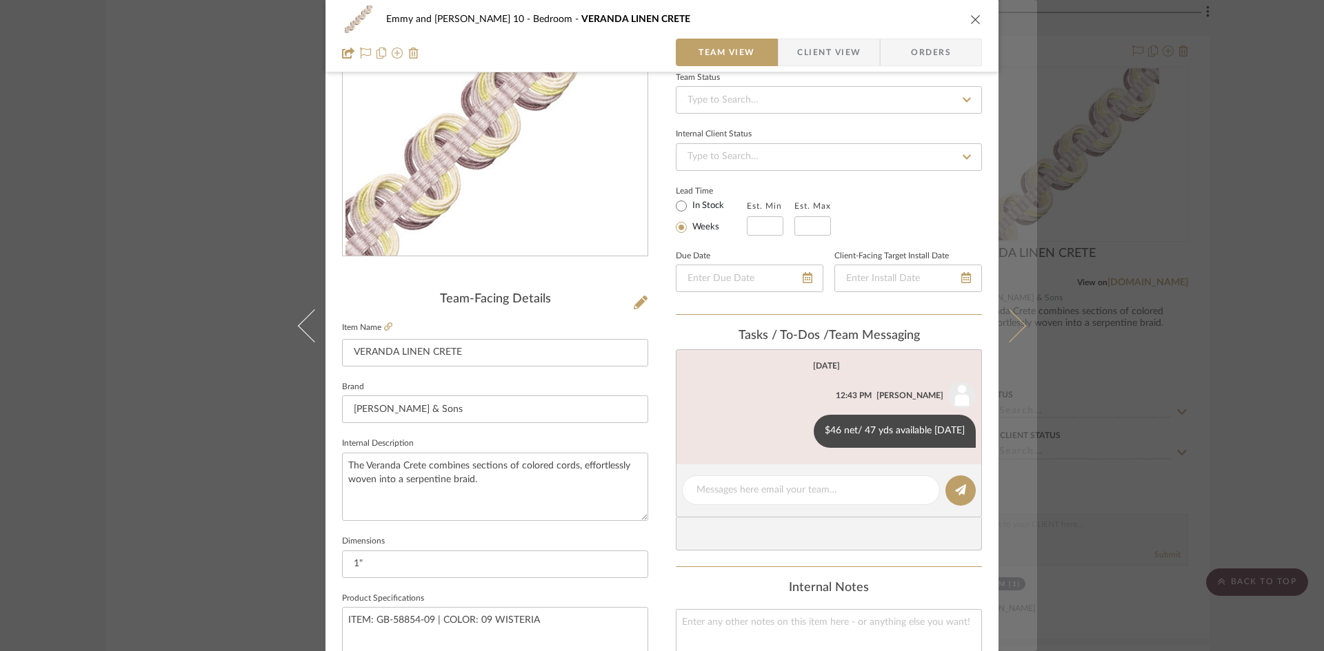
click at [1001, 325] on icon at bounding box center [1009, 325] width 33 height 33
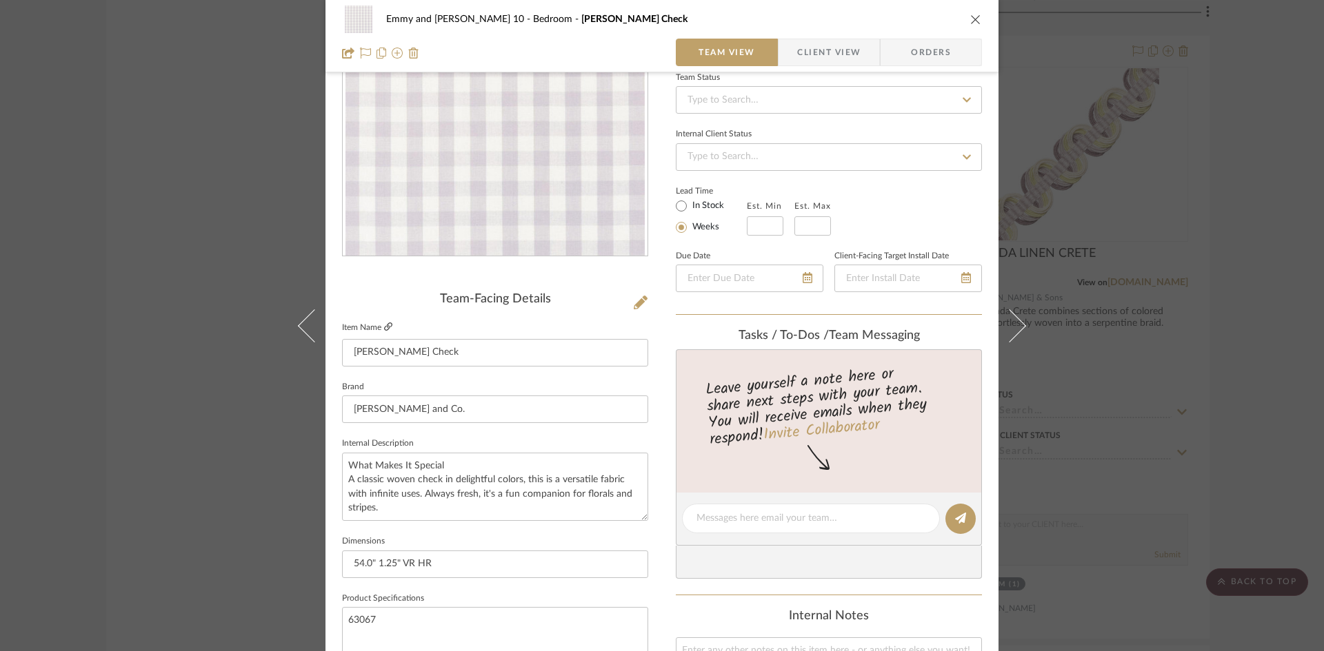
click at [384, 325] on icon at bounding box center [388, 327] width 8 height 8
click at [752, 523] on textarea at bounding box center [810, 519] width 229 height 14
type textarea "$88 net/ 30 yds avail [DATE]"
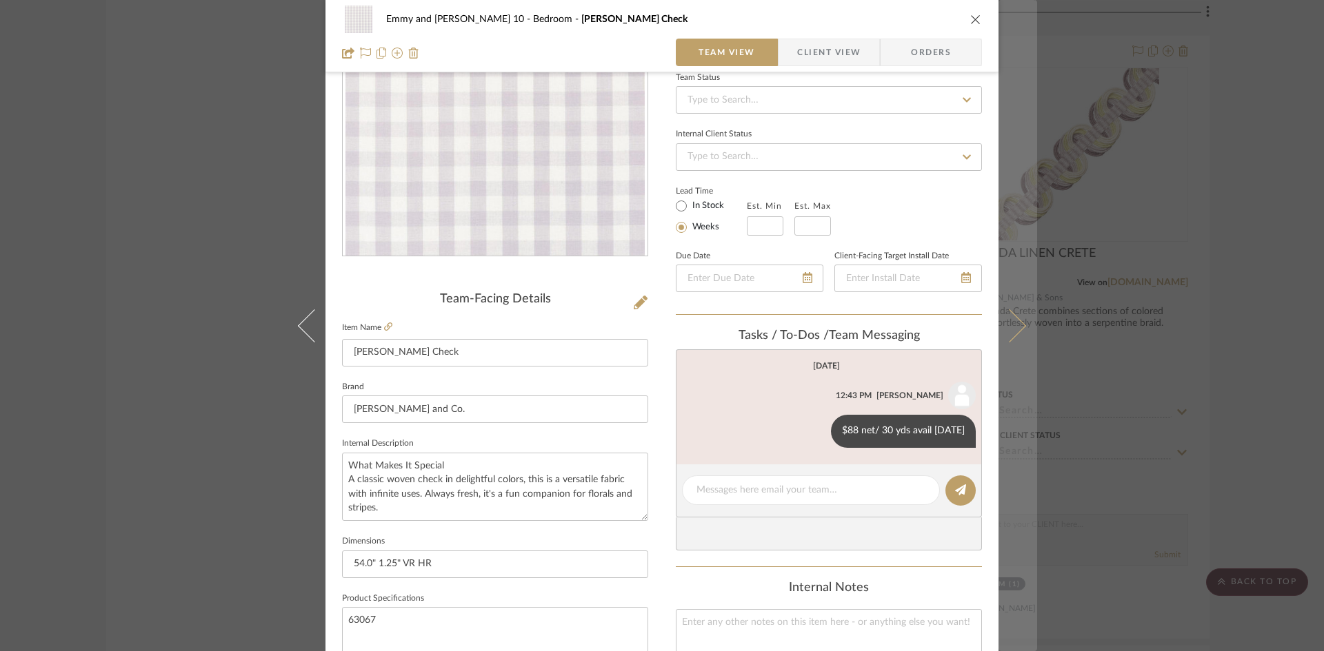
click at [1021, 326] on icon at bounding box center [1009, 325] width 33 height 33
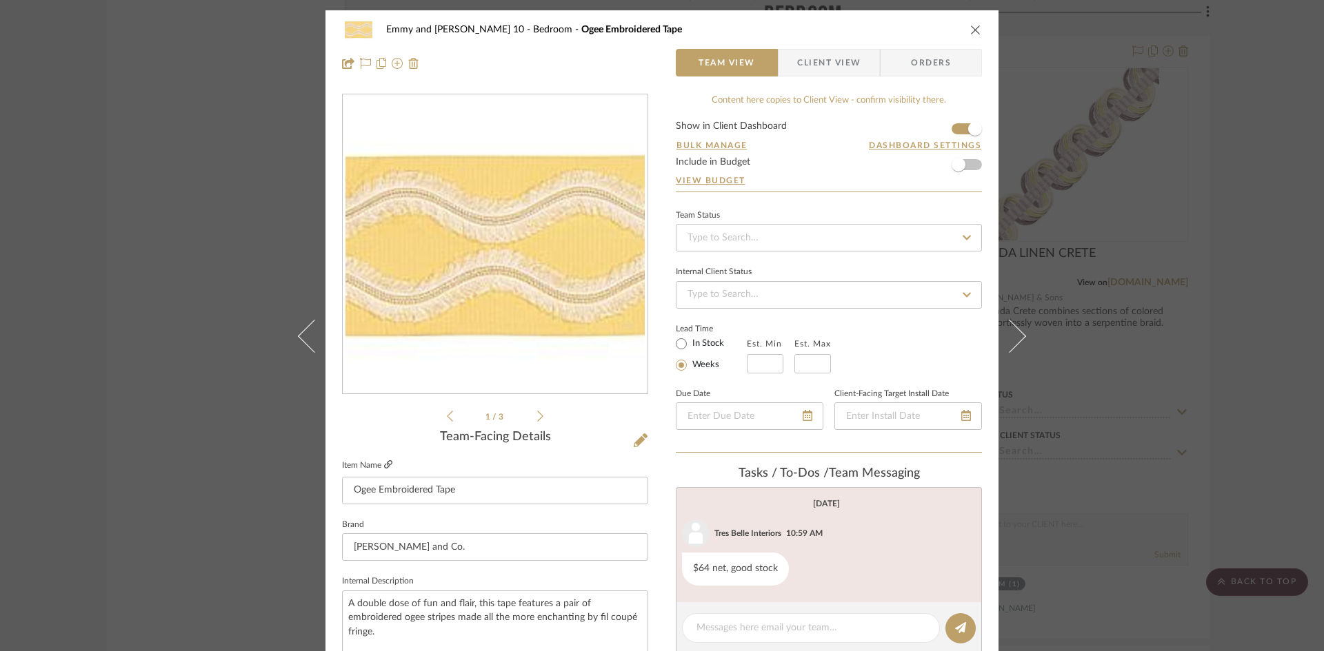
click at [387, 460] on link at bounding box center [388, 466] width 8 height 12
click at [775, 567] on div "$64 net, good stock" at bounding box center [735, 569] width 107 height 33
click at [800, 564] on button at bounding box center [801, 569] width 17 height 17
click at [731, 571] on span "Delete" at bounding box center [732, 569] width 57 height 12
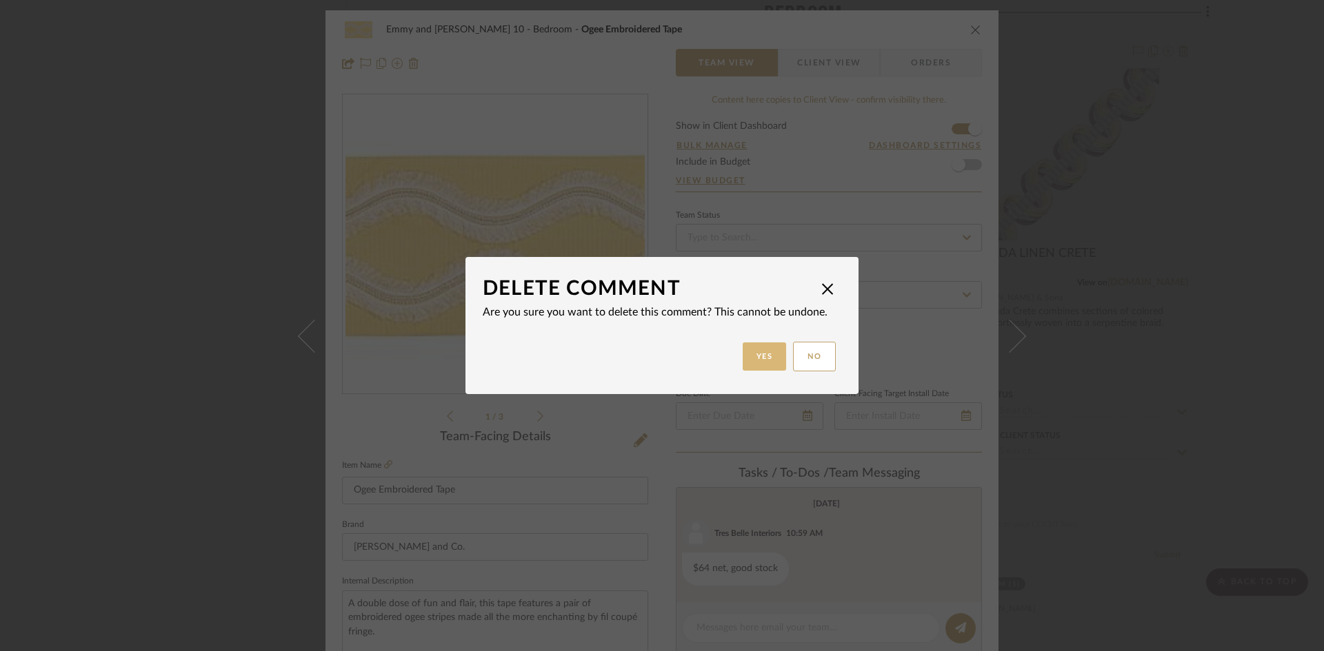
click at [762, 360] on button "Yes" at bounding box center [764, 357] width 44 height 28
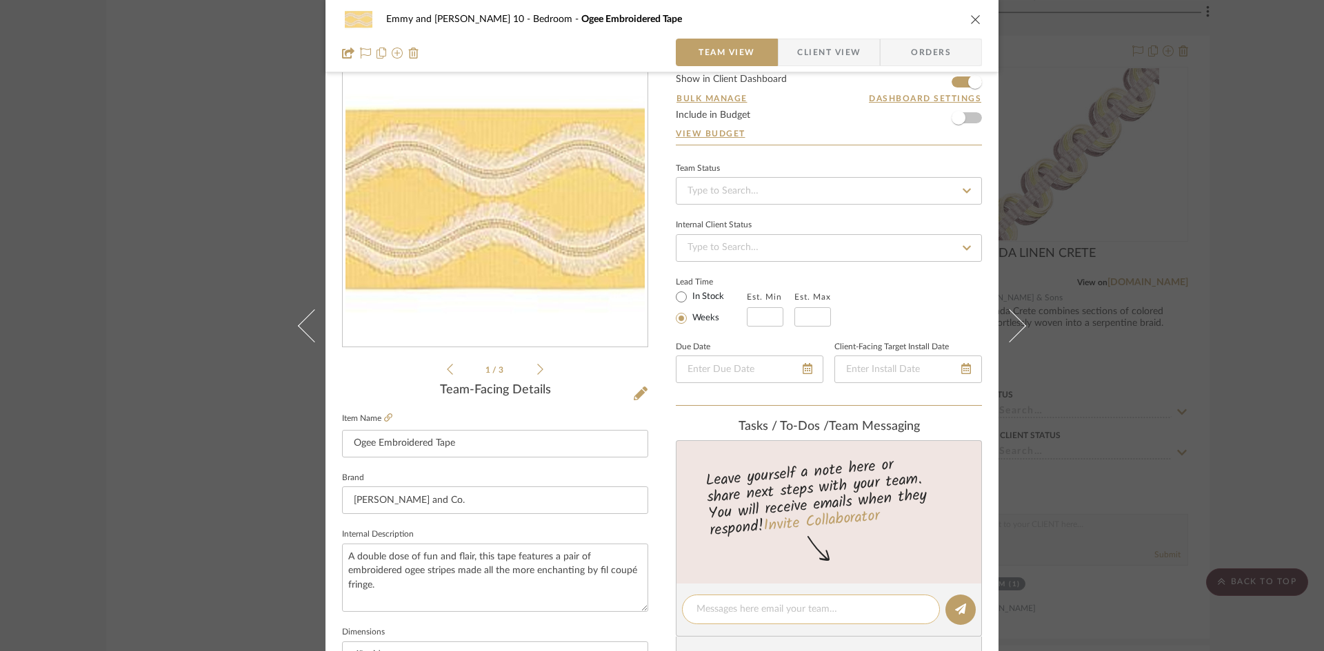
scroll to position [69, 0]
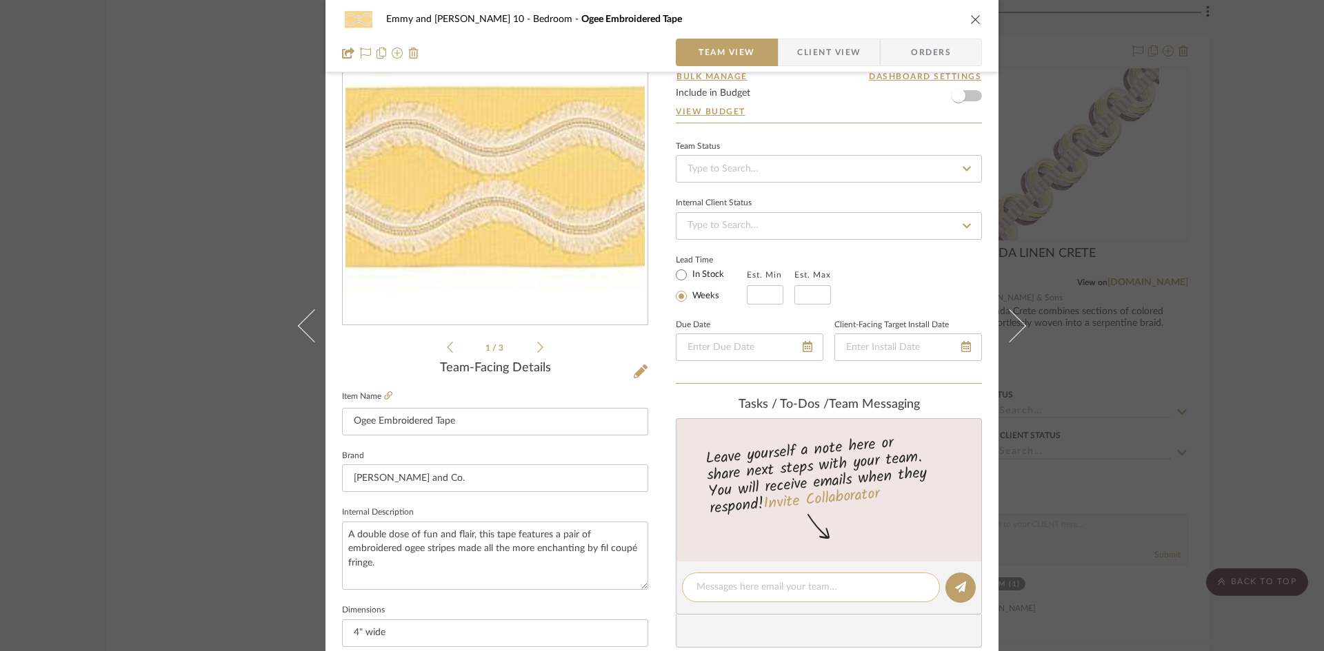
click at [727, 581] on textarea at bounding box center [810, 587] width 229 height 14
type textarea "$64 net / good stock [DATE]"
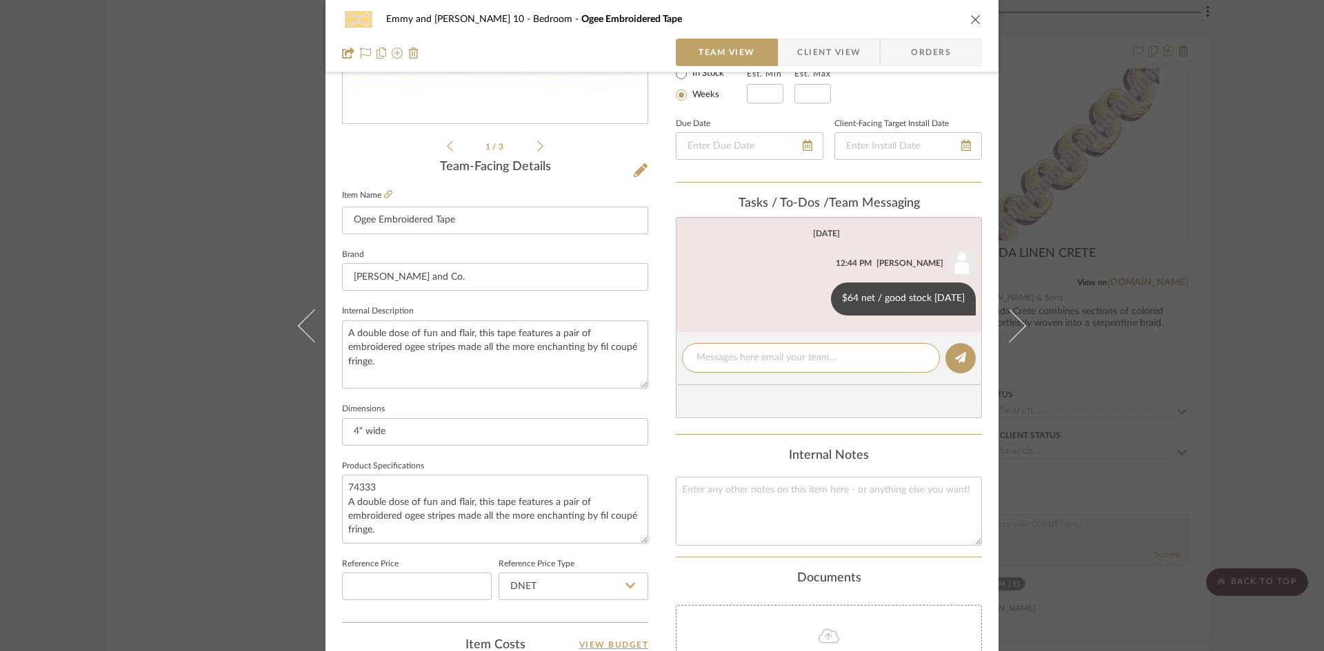
scroll to position [276, 0]
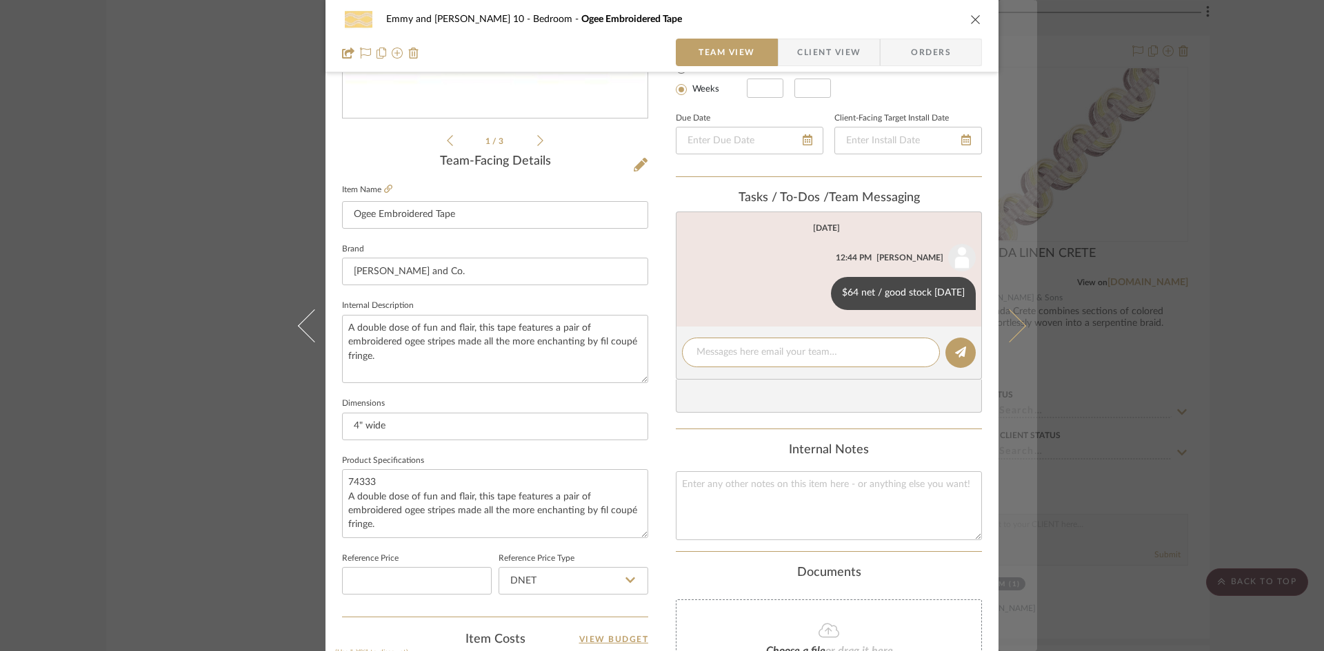
click at [1018, 325] on icon at bounding box center [1009, 325] width 33 height 33
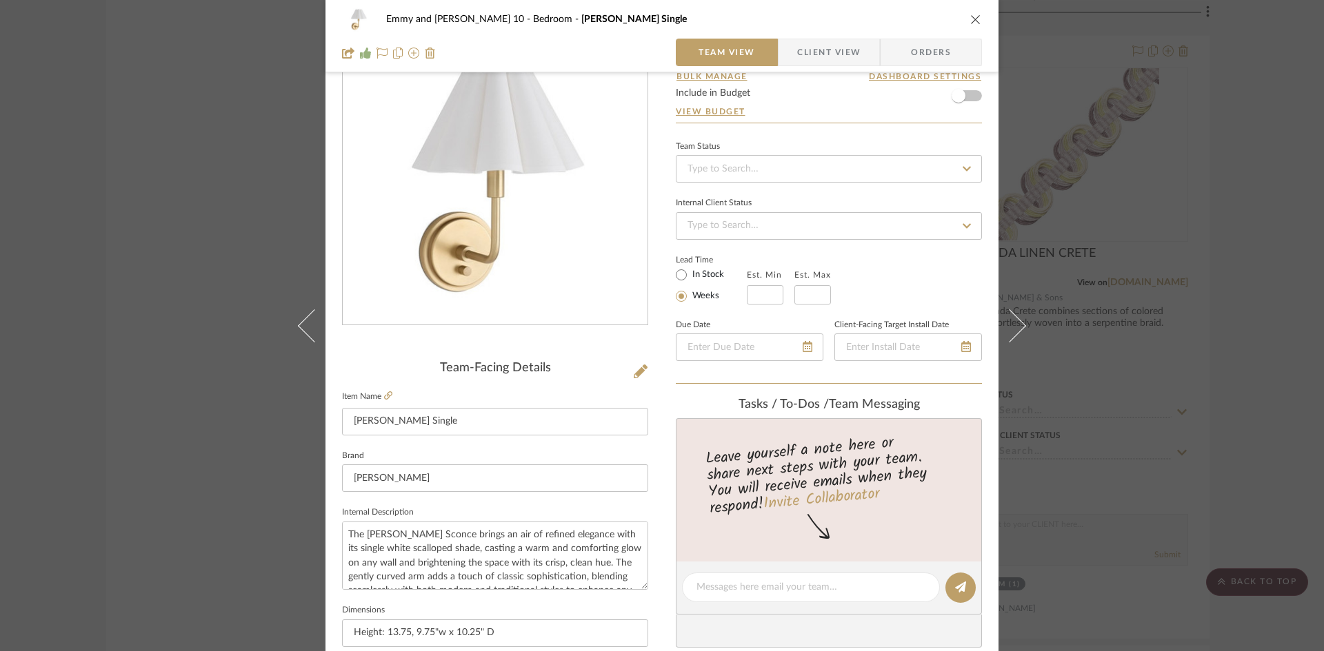
scroll to position [138, 0]
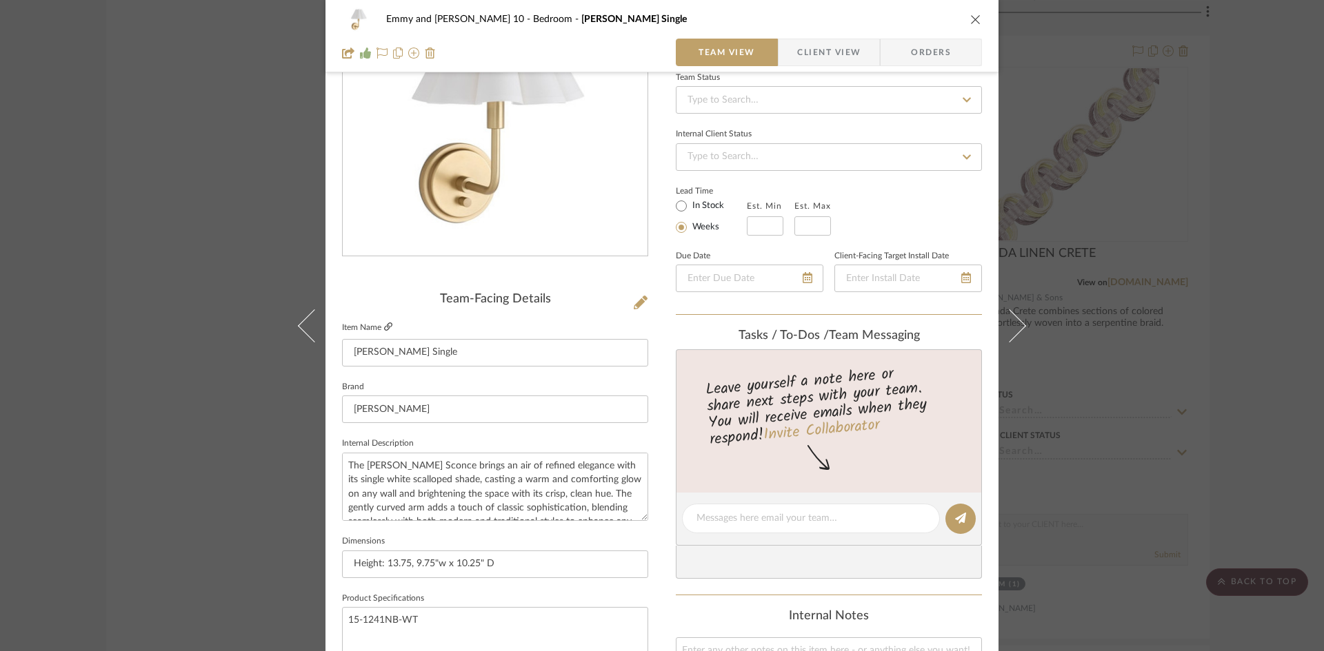
click at [384, 325] on icon at bounding box center [388, 327] width 8 height 8
click at [753, 518] on textarea at bounding box center [810, 519] width 229 height 14
type textarea "$290 retail/ available [DATE]"
click at [947, 516] on button at bounding box center [960, 519] width 30 height 30
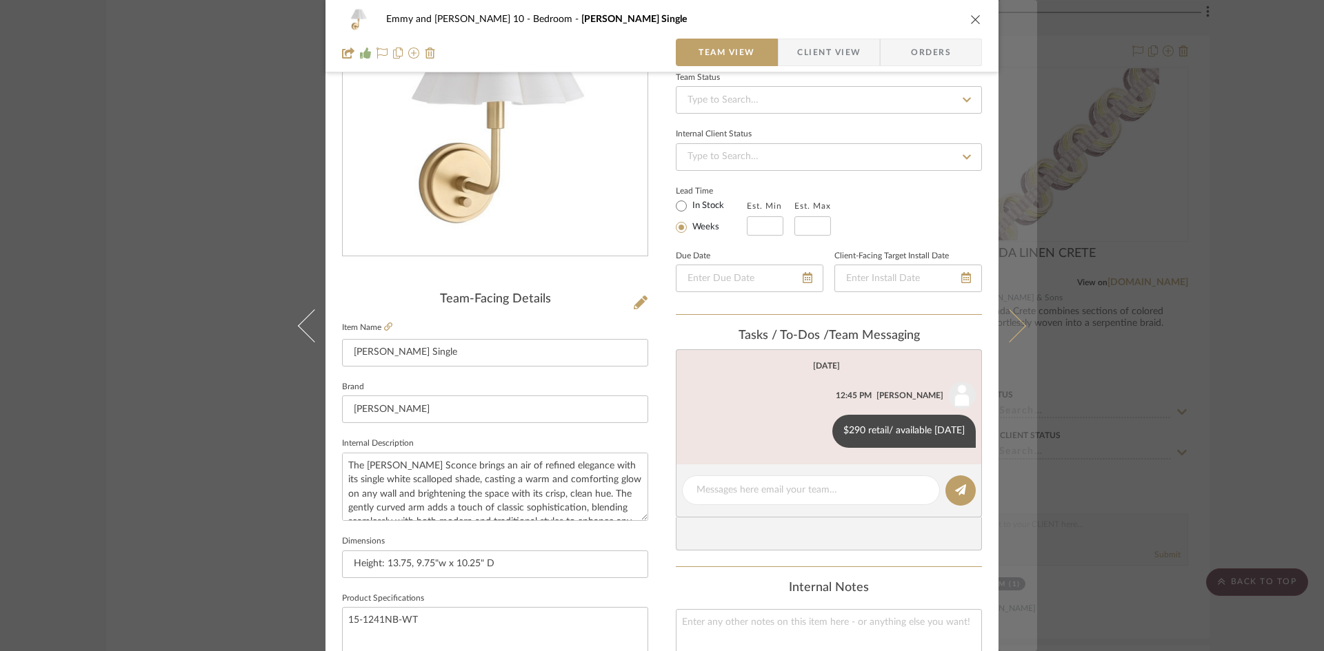
click at [1013, 332] on icon at bounding box center [1009, 325] width 33 height 33
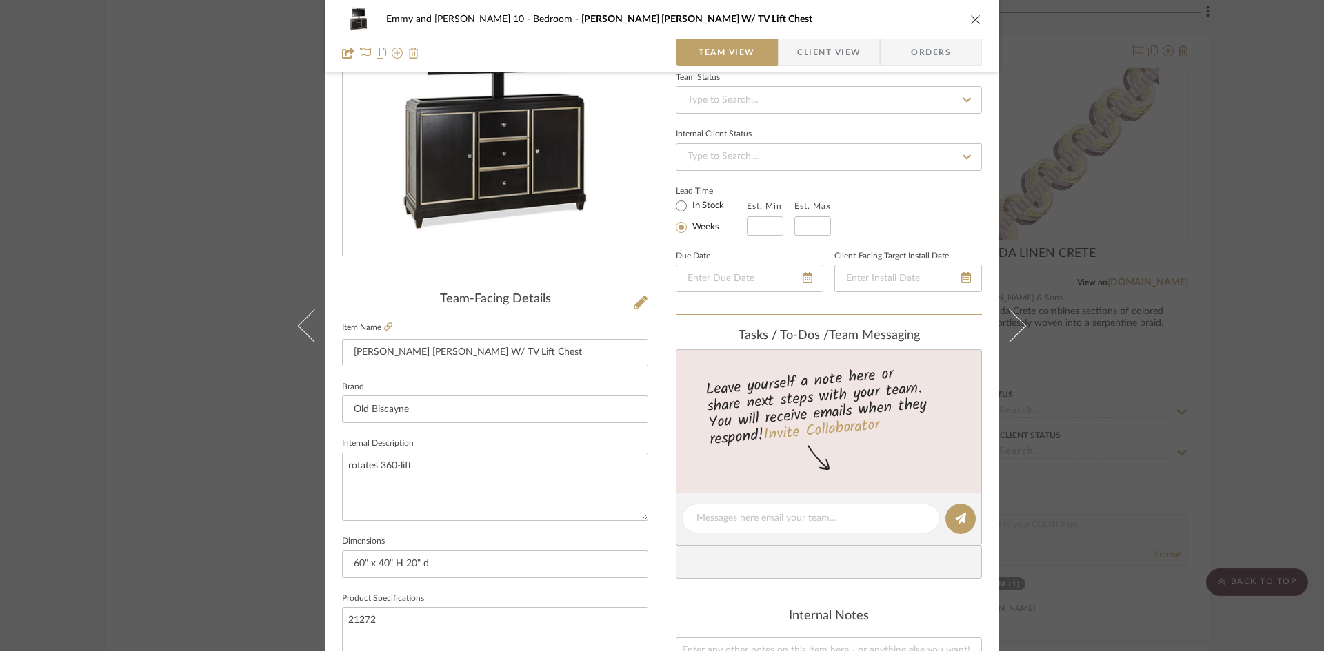
click at [970, 17] on icon "close" at bounding box center [975, 19] width 11 height 11
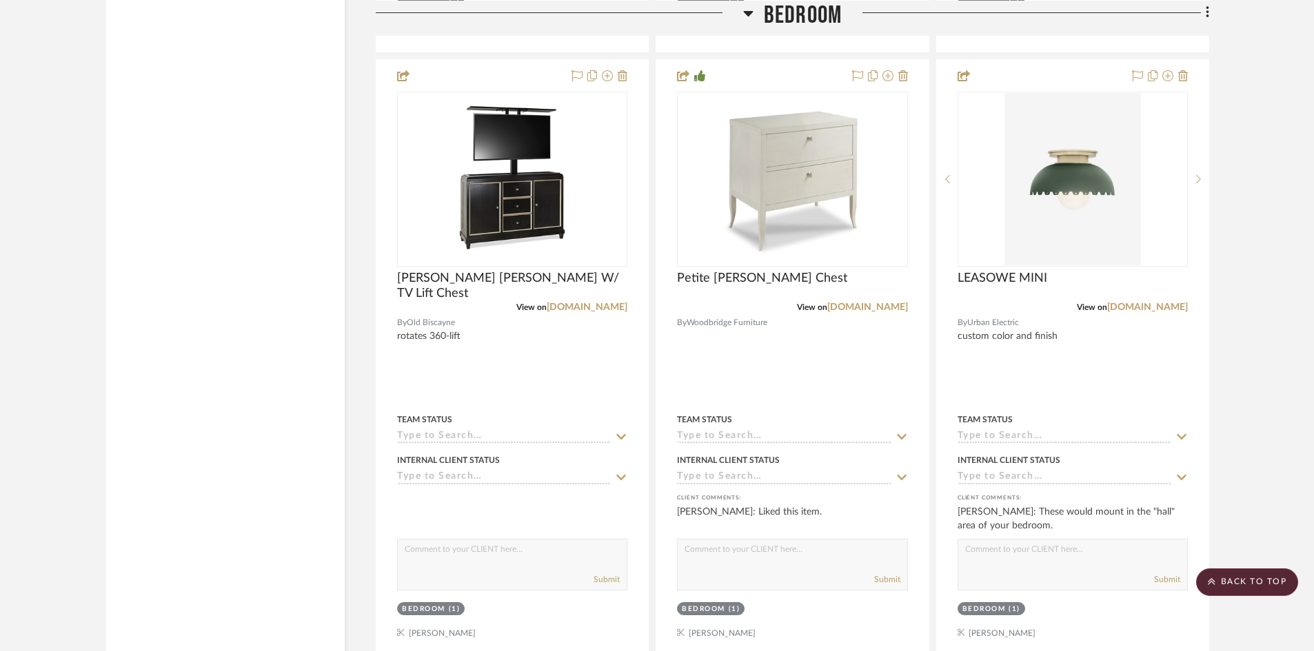
scroll to position [4055, 0]
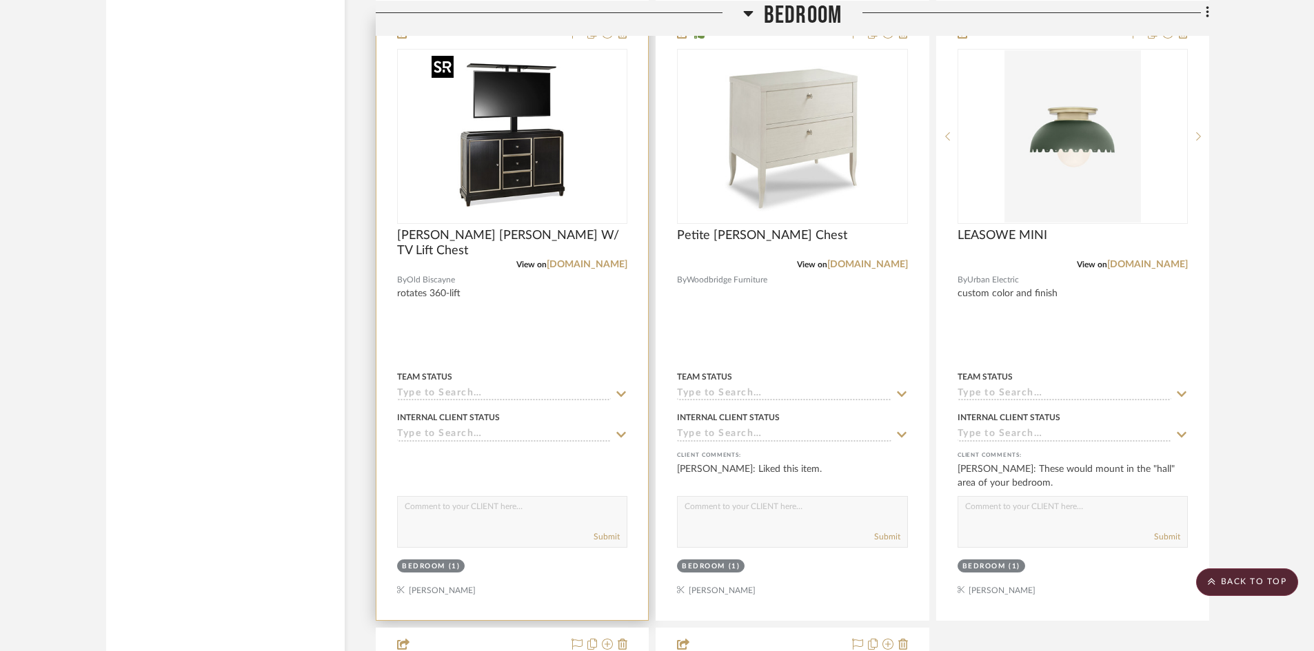
click at [503, 178] on img "0" at bounding box center [484, 136] width 172 height 172
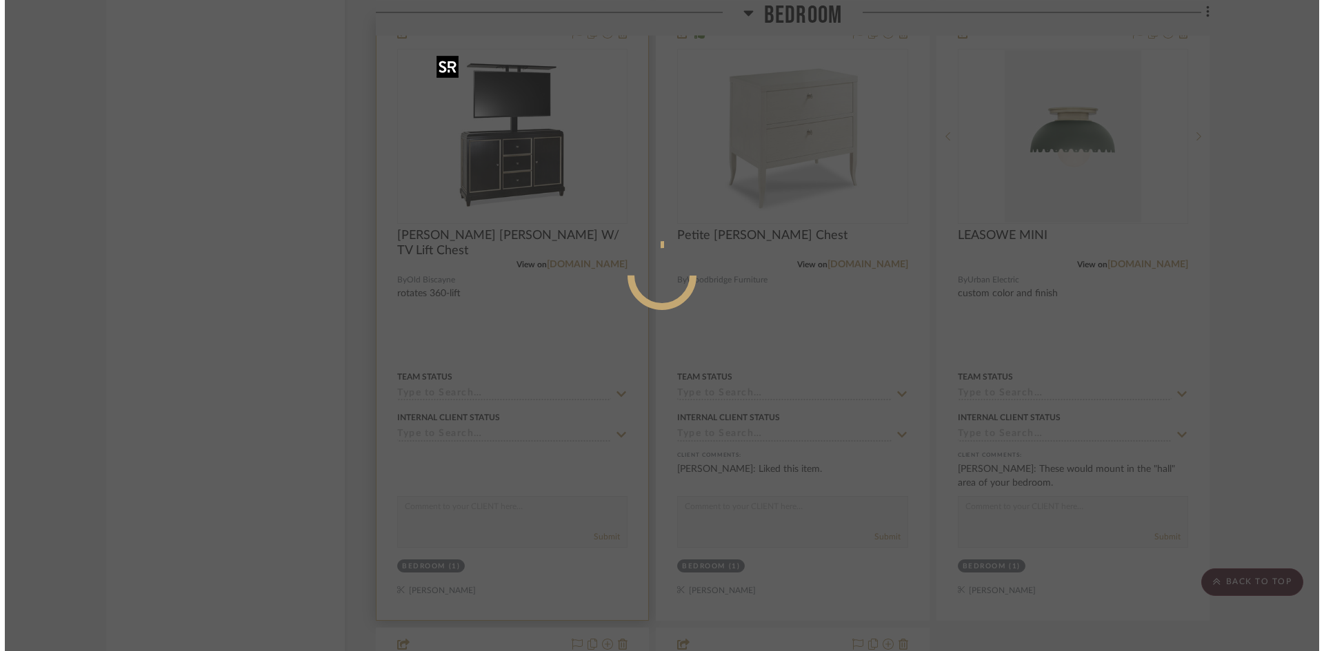
scroll to position [0, 0]
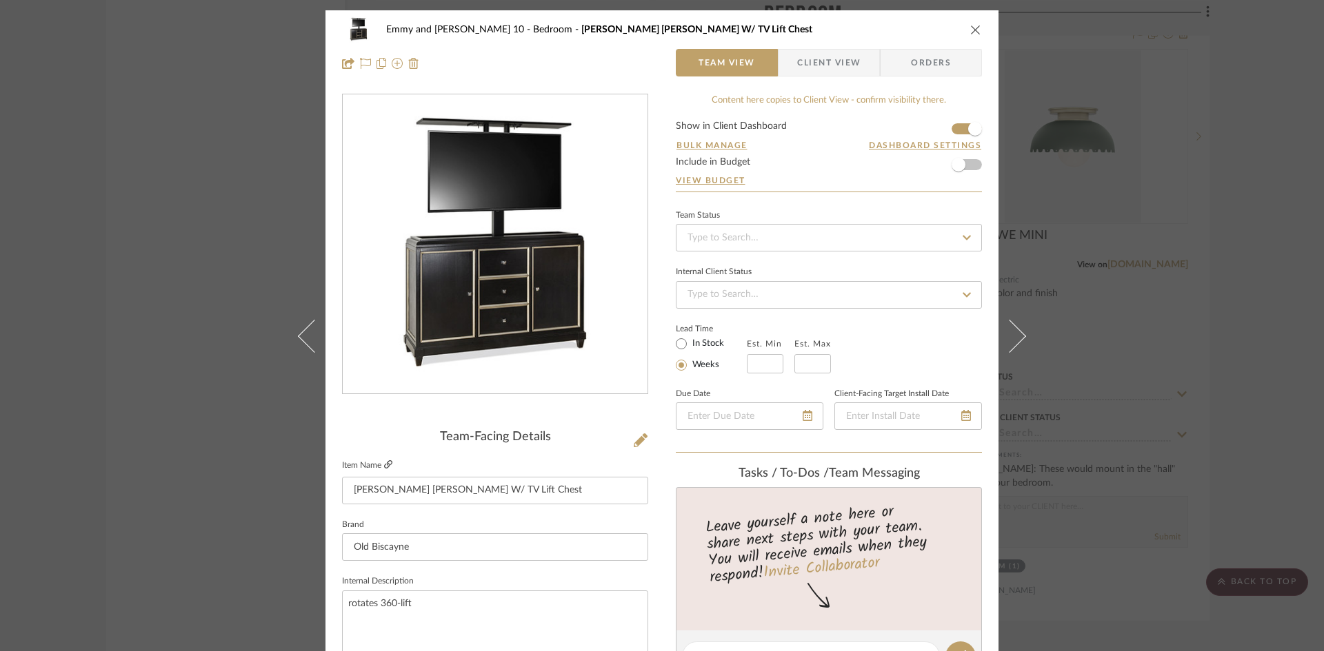
click at [384, 463] on icon at bounding box center [388, 465] width 8 height 8
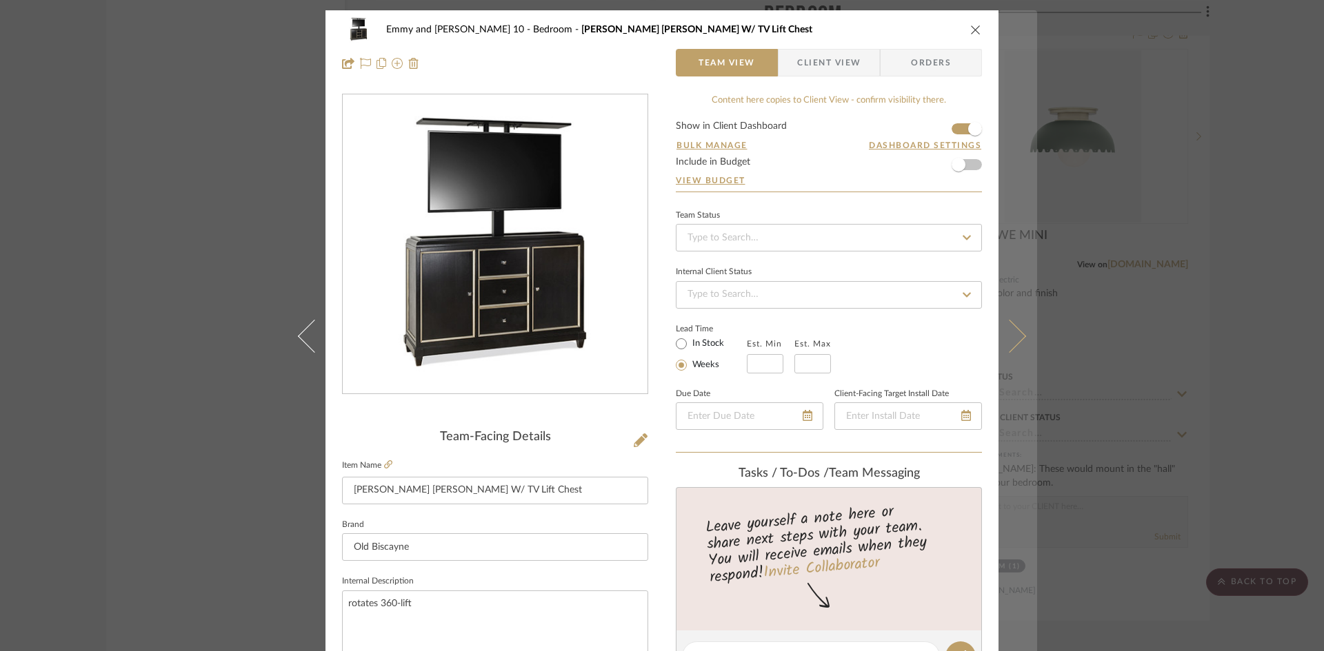
click at [1018, 338] on icon at bounding box center [1009, 335] width 33 height 33
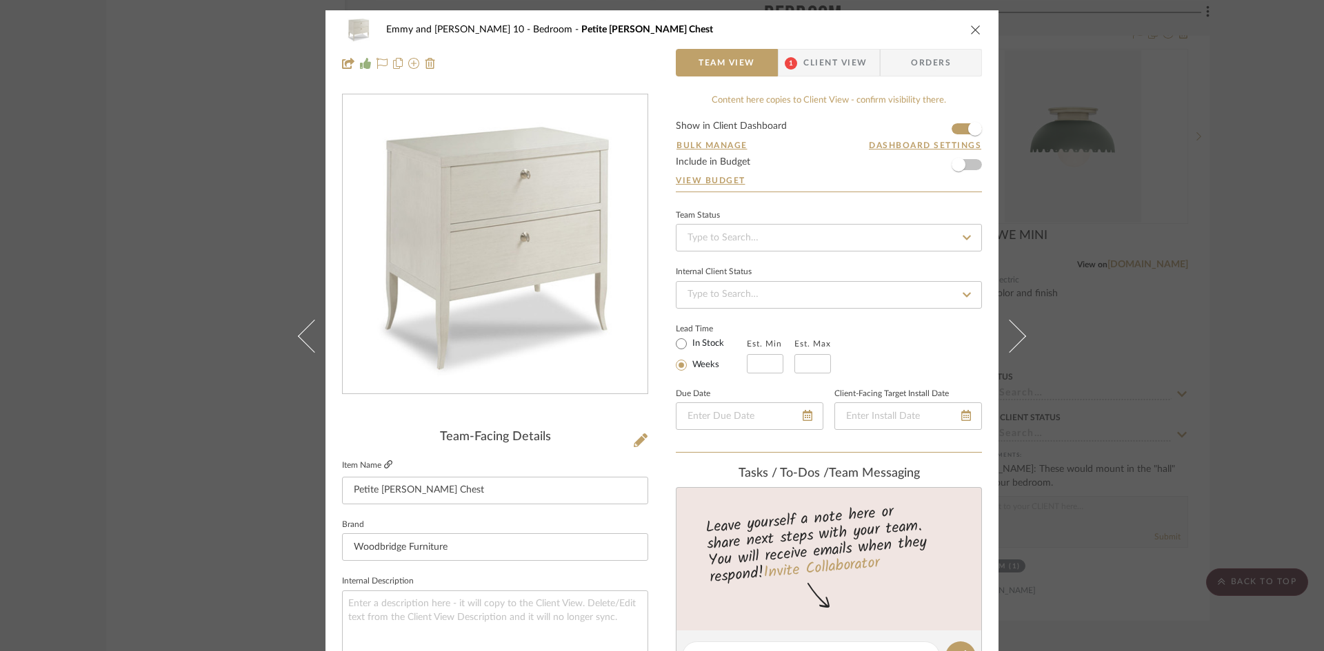
click at [385, 464] on icon at bounding box center [388, 465] width 8 height 8
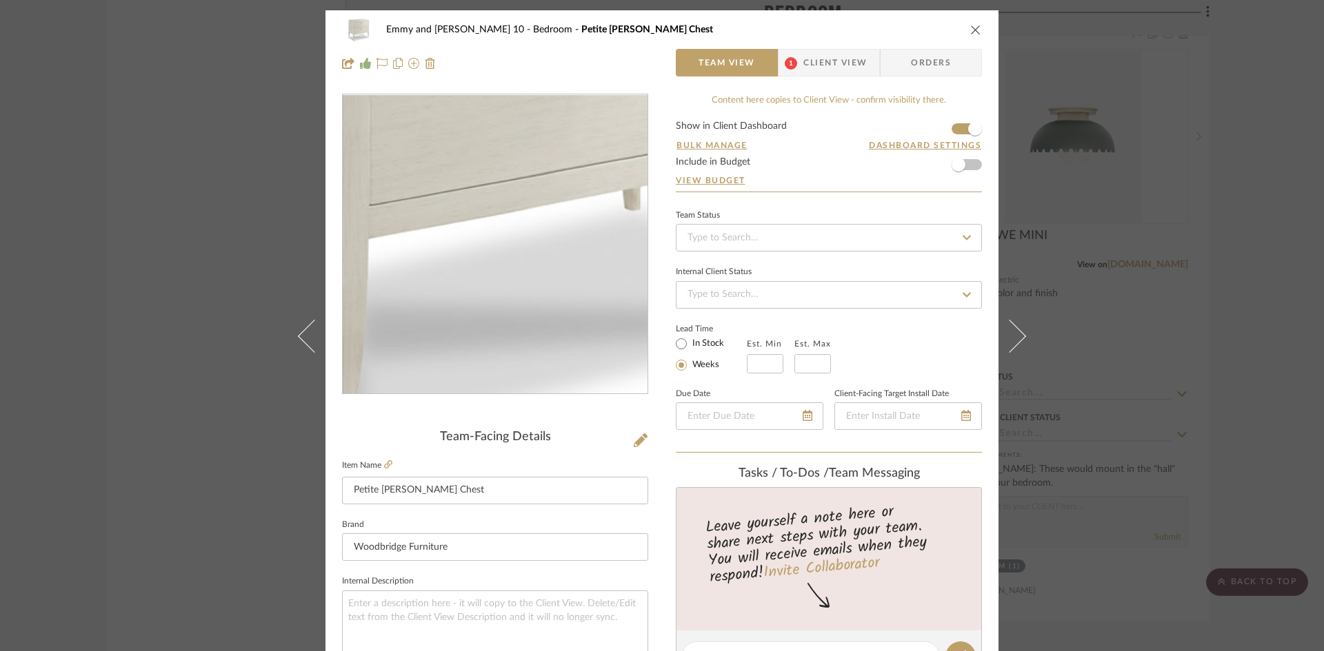
click at [487, 303] on img "0" at bounding box center [494, 244] width 299 height 299
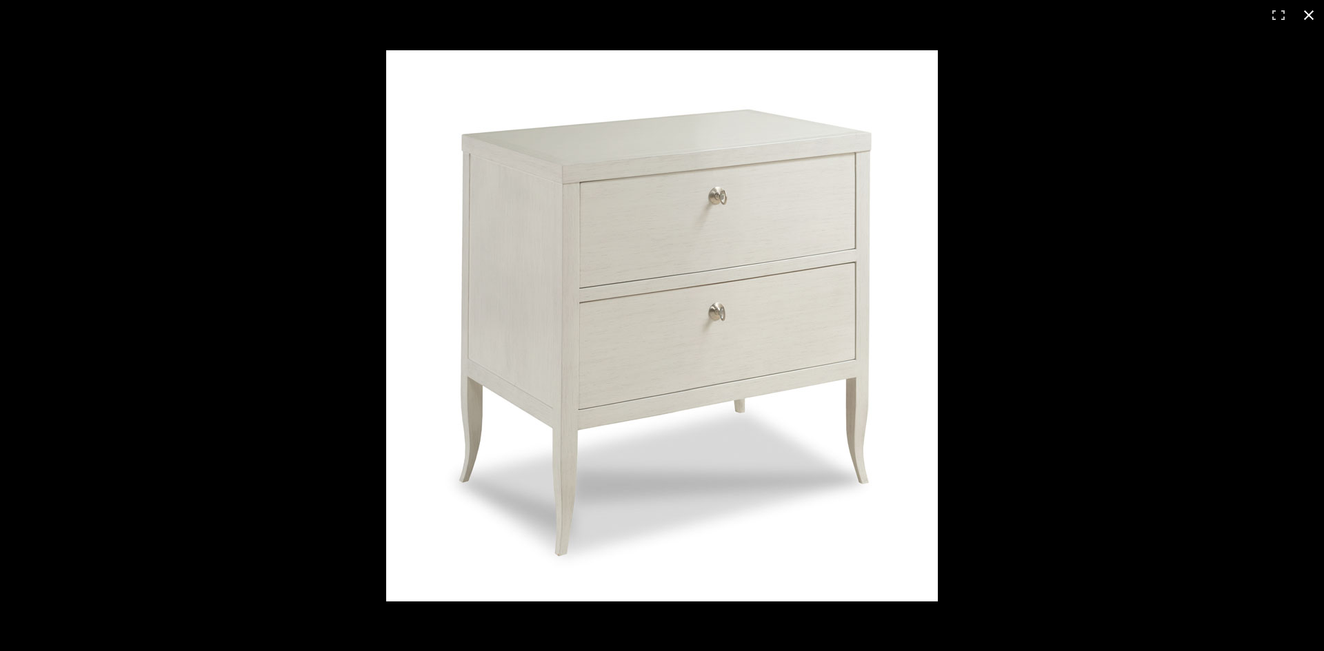
click at [1306, 14] on button at bounding box center [1308, 15] width 30 height 30
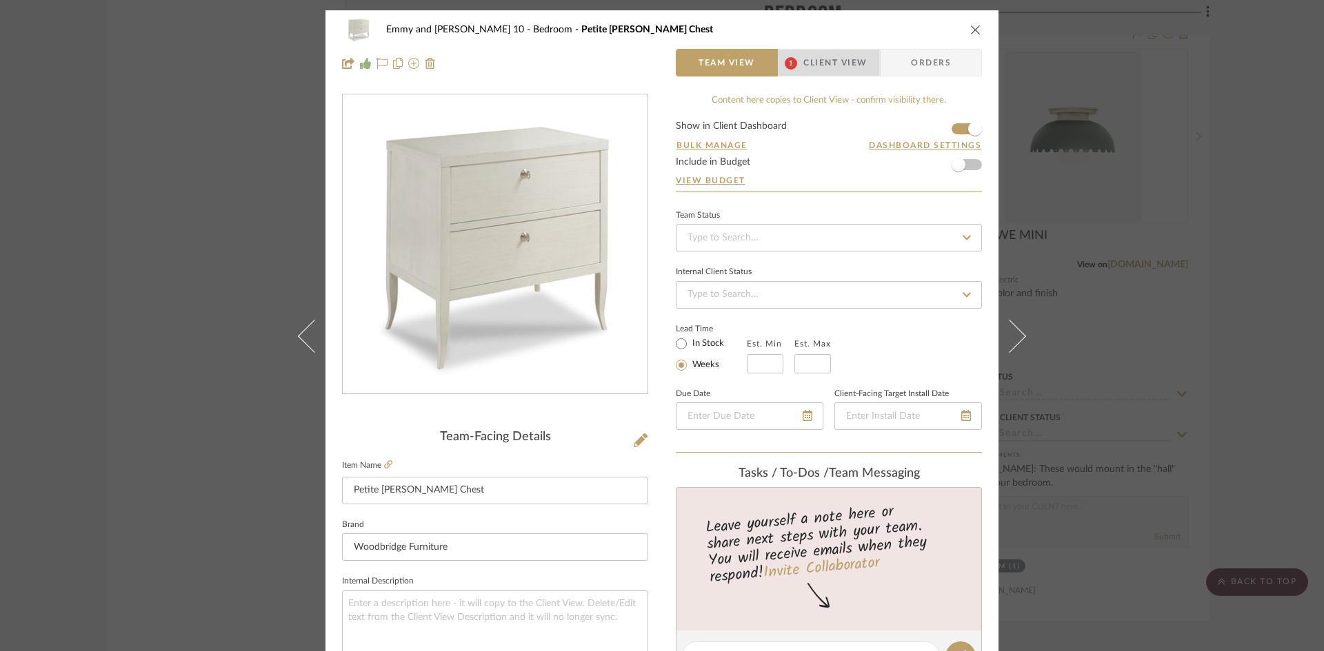
click at [828, 60] on span "Client View" at bounding box center [834, 63] width 63 height 28
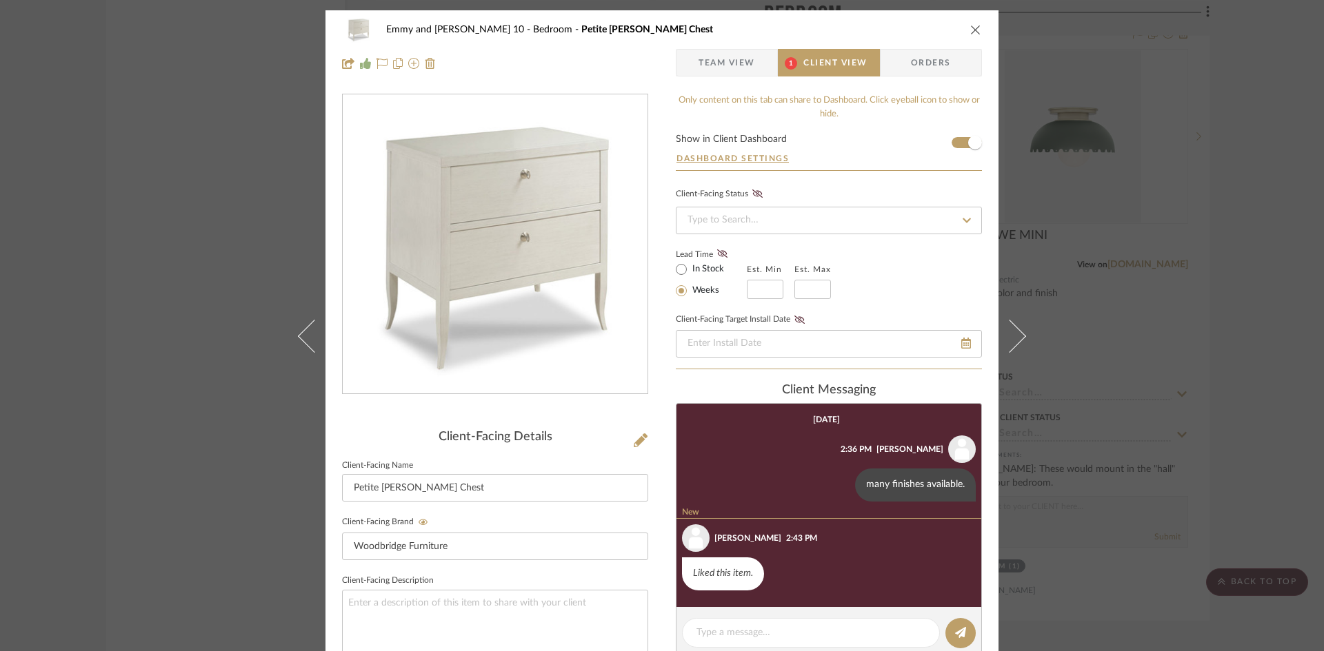
click at [971, 28] on icon "close" at bounding box center [975, 29] width 11 height 11
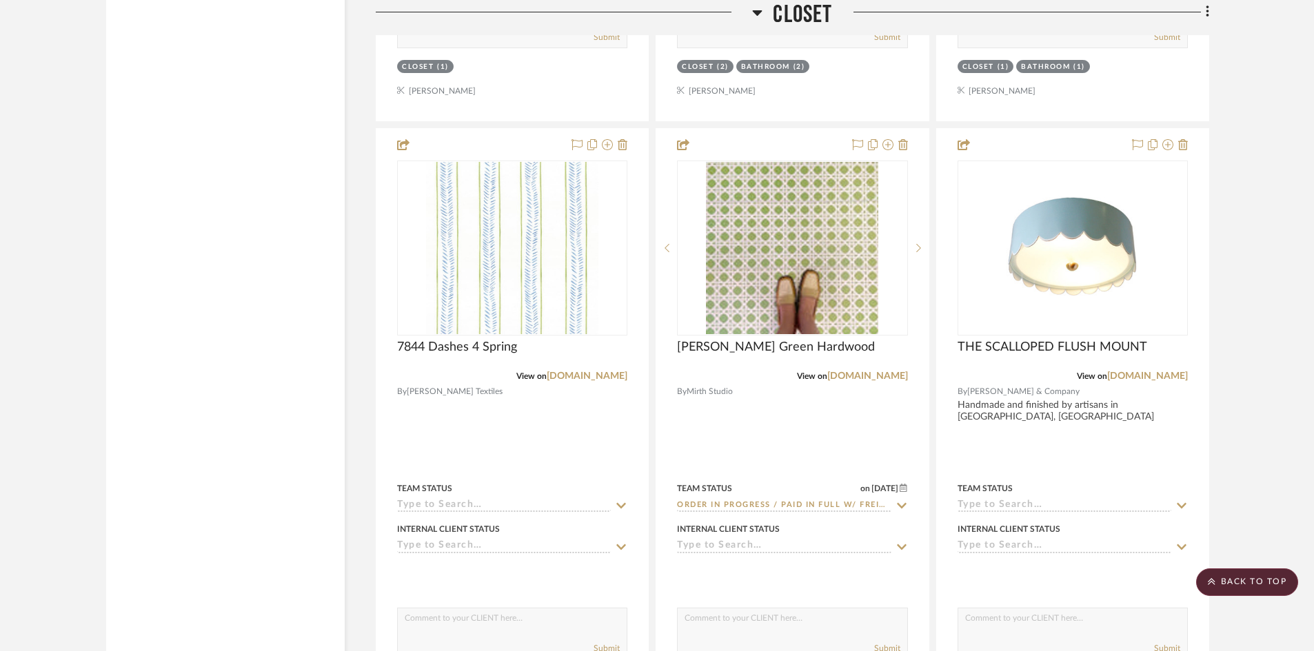
scroll to position [5916, 0]
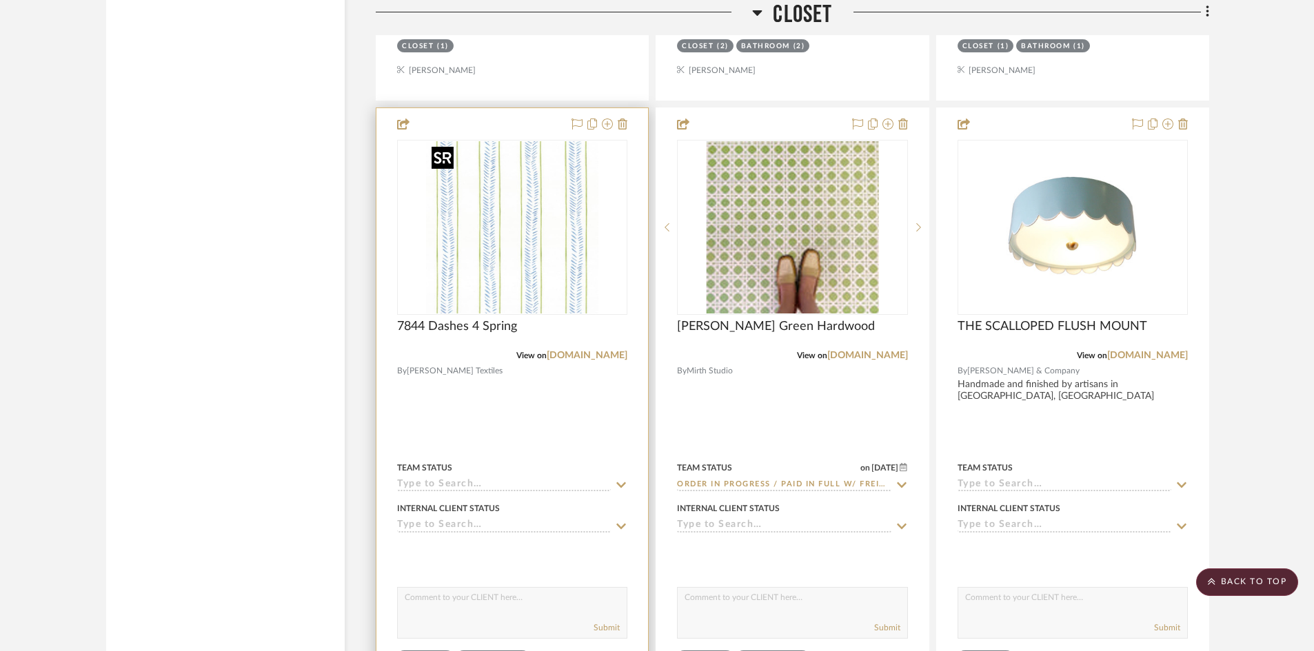
click at [504, 267] on img "0" at bounding box center [512, 227] width 172 height 172
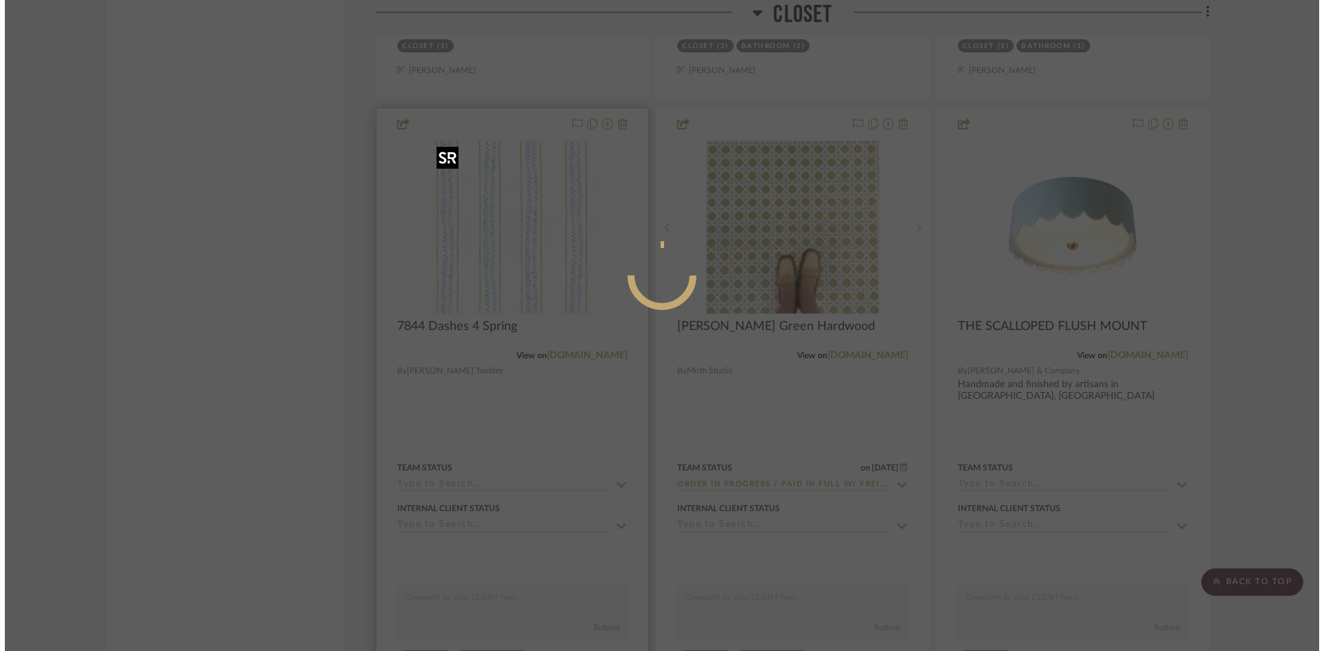
scroll to position [0, 0]
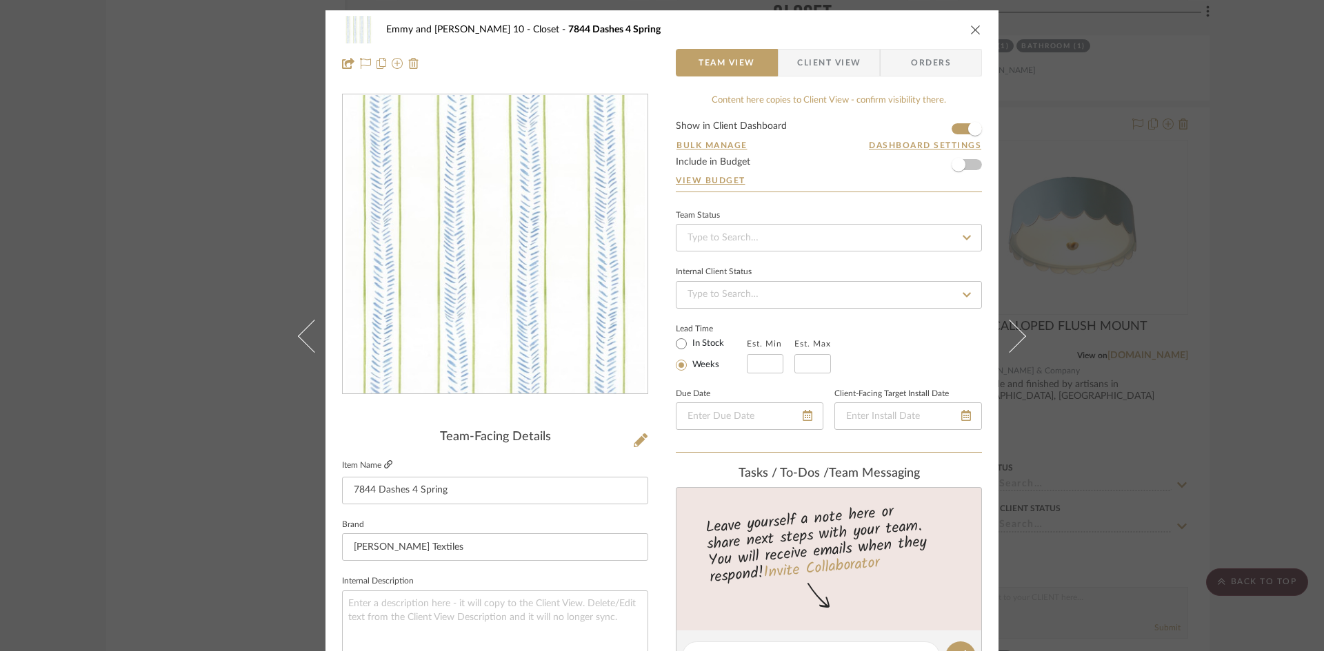
click at [384, 460] on link at bounding box center [388, 466] width 8 height 12
